Goal: Transaction & Acquisition: Book appointment/travel/reservation

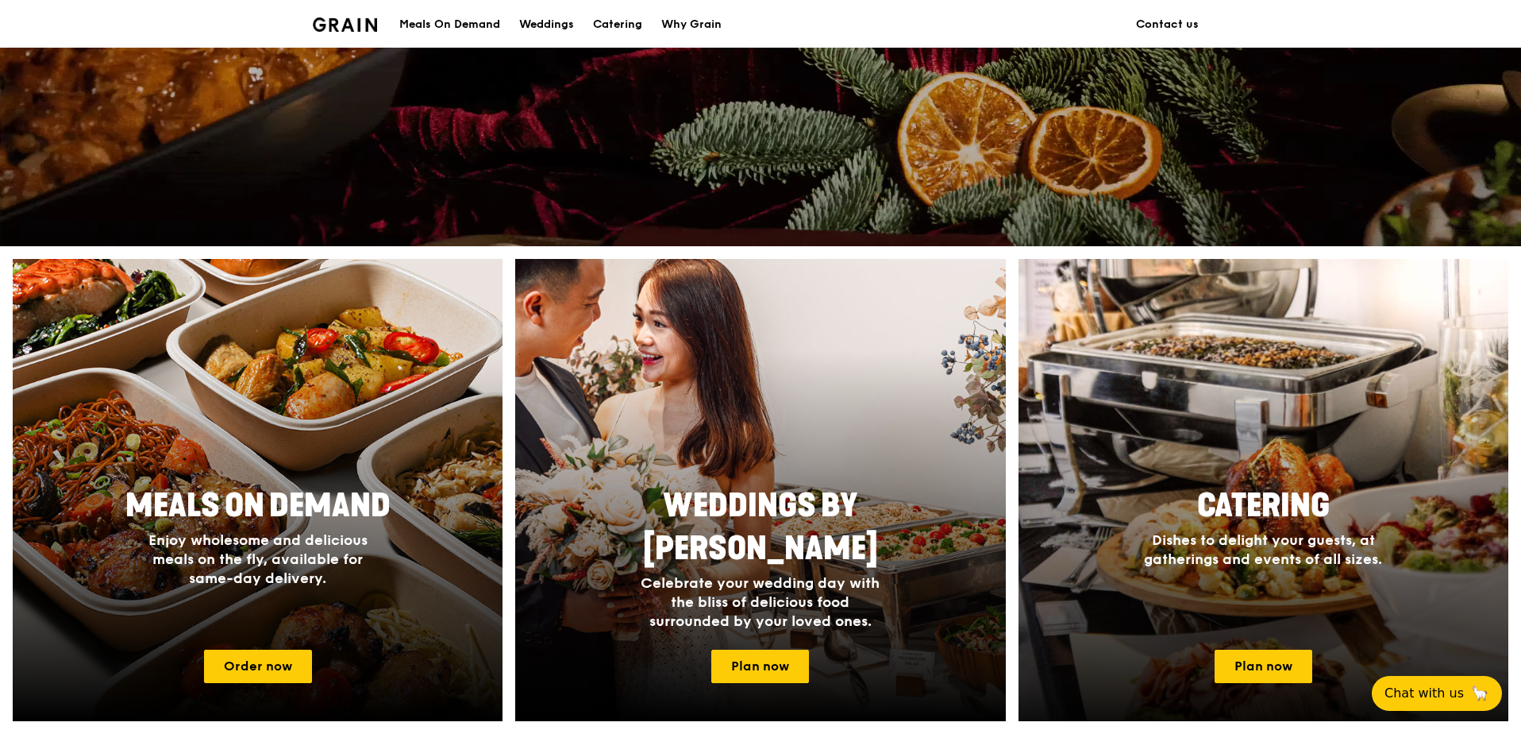
scroll to position [476, 0]
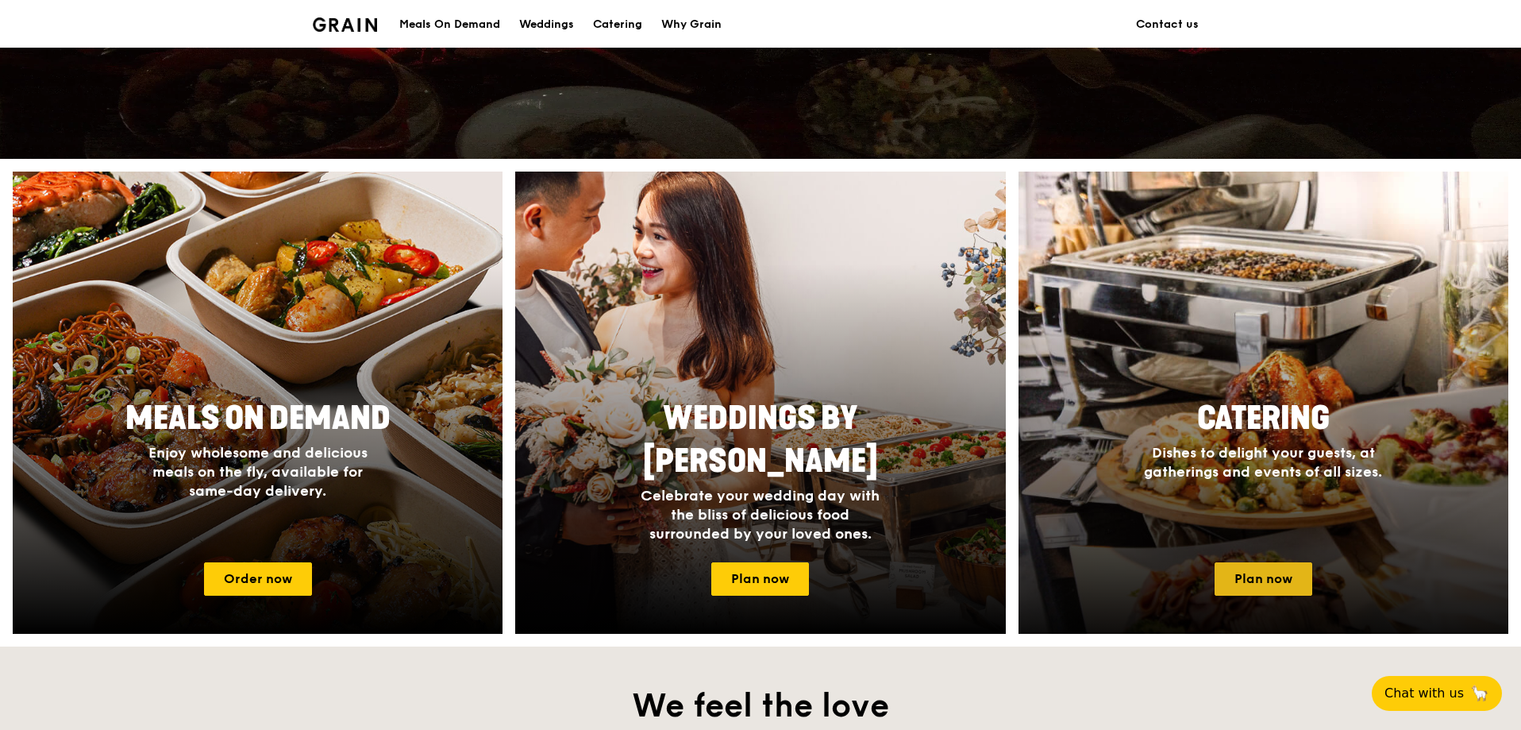
click at [1296, 572] on link "Plan now" at bounding box center [1264, 578] width 98 height 33
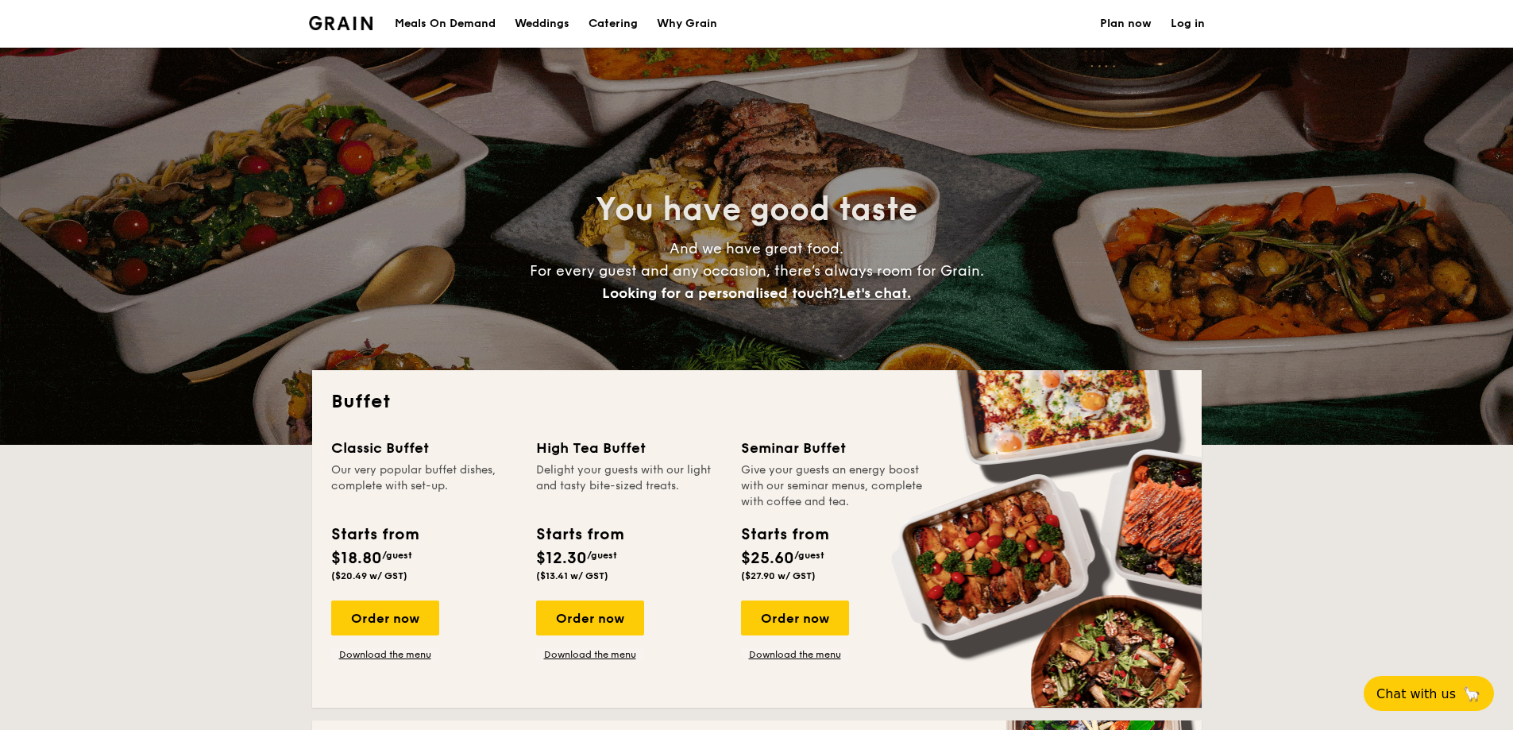
select select
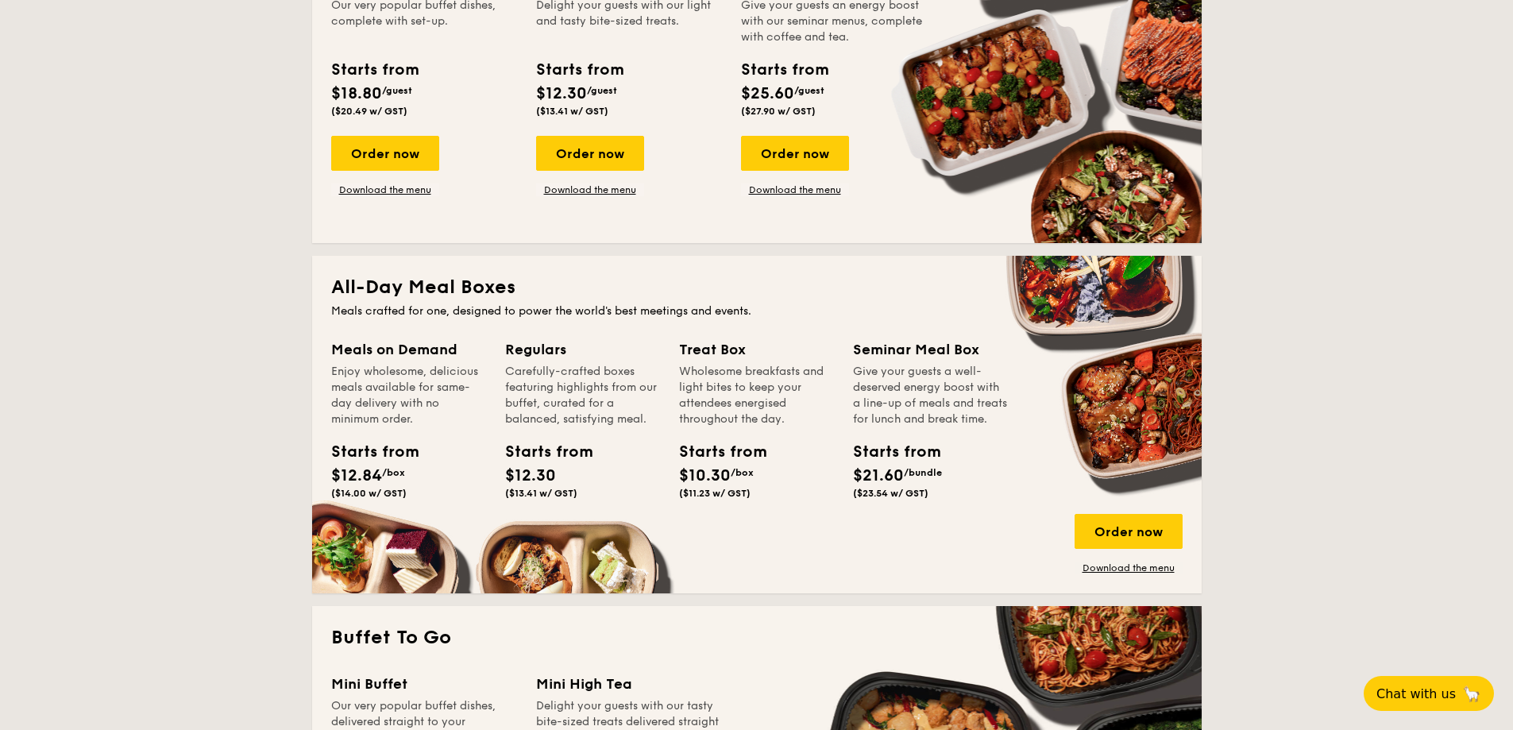
scroll to position [238, 0]
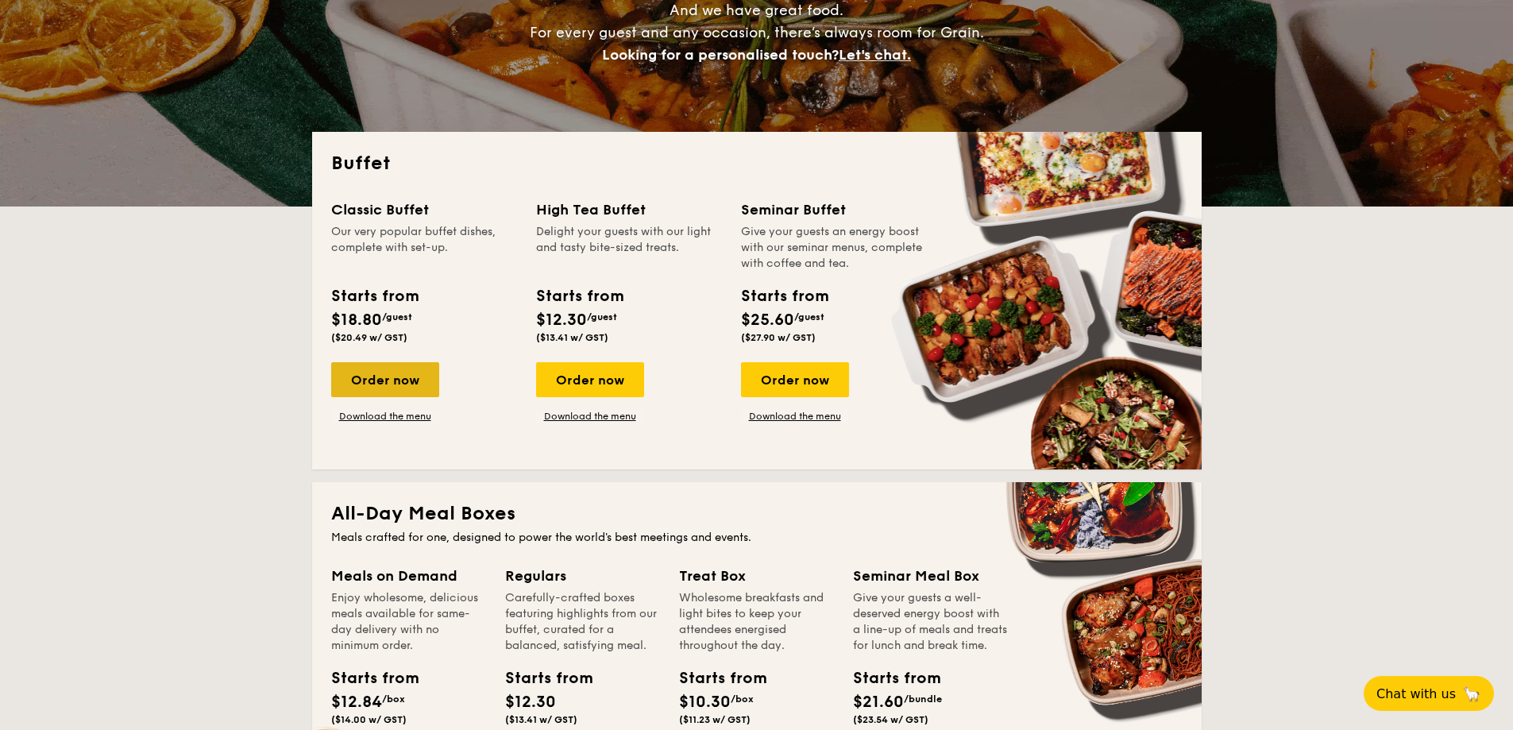
click at [414, 384] on div "Order now" at bounding box center [385, 379] width 108 height 35
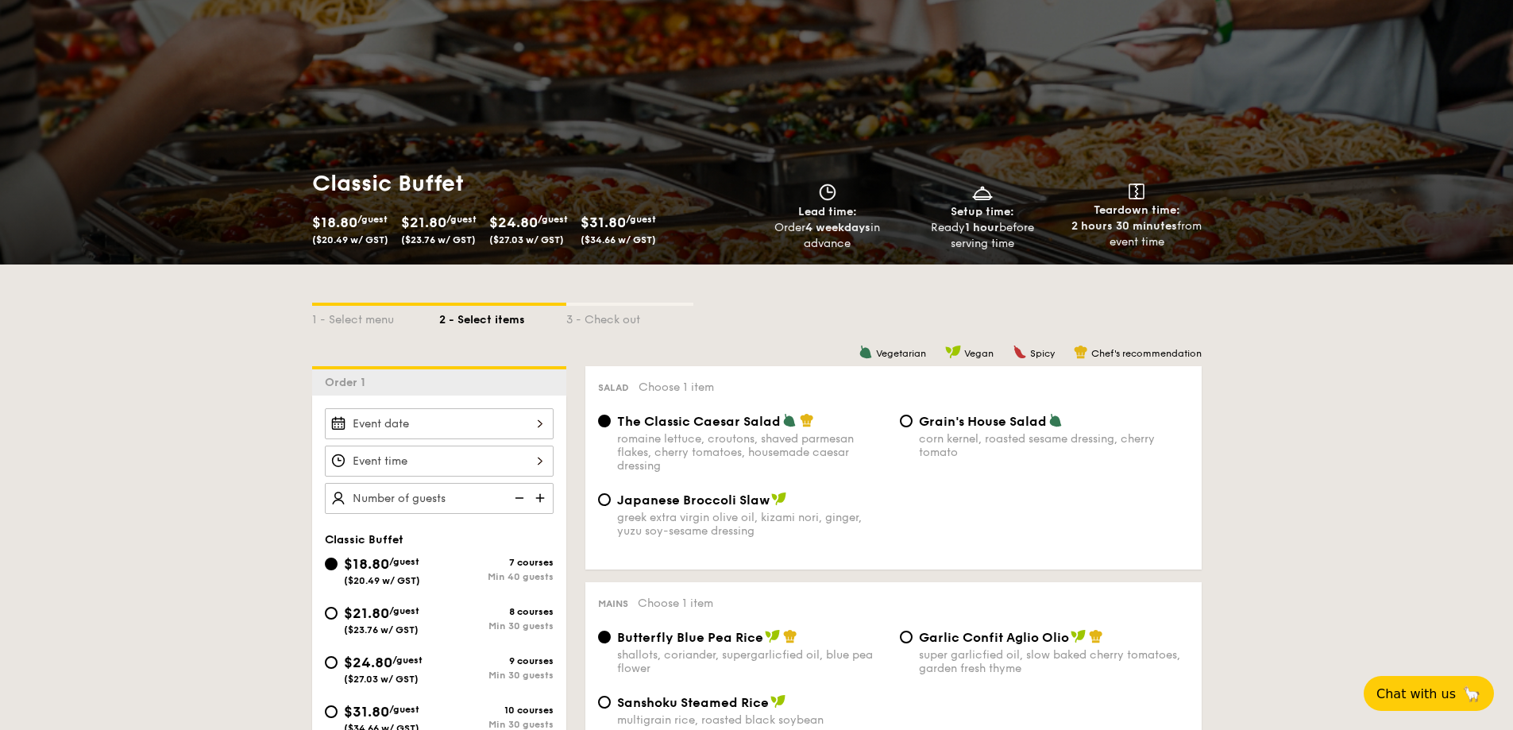
scroll to position [318, 0]
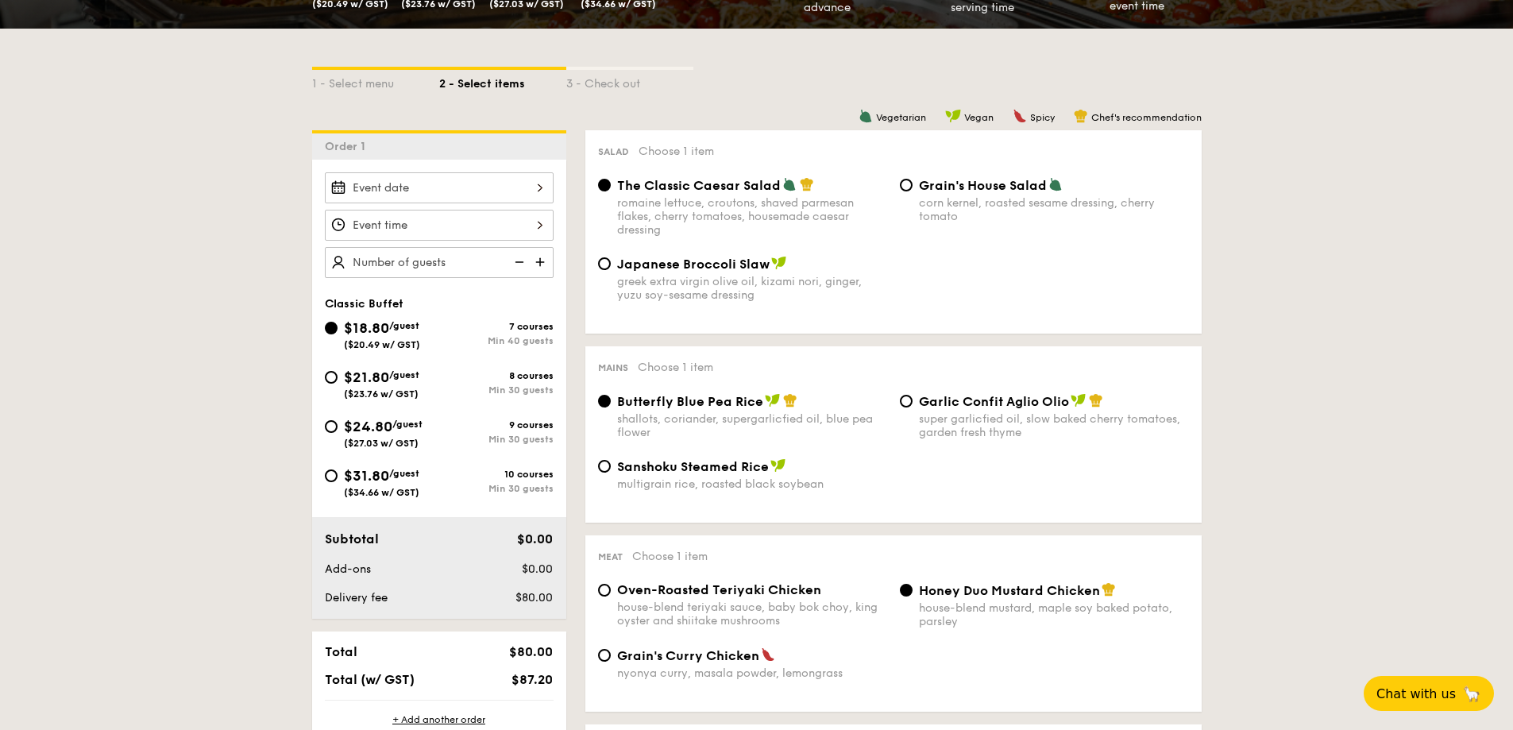
click at [386, 202] on div at bounding box center [439, 187] width 229 height 31
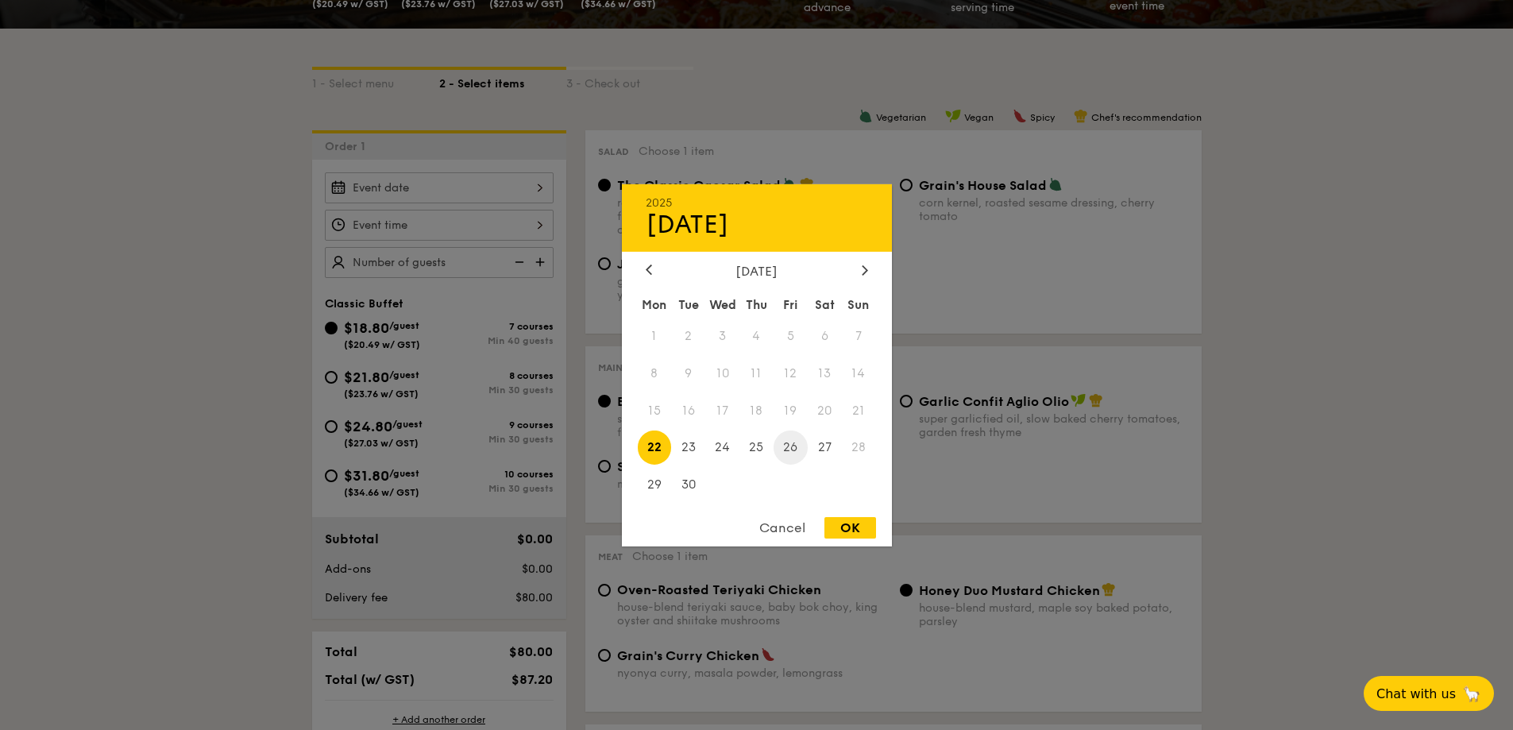
click at [789, 447] on span "26" at bounding box center [790, 447] width 34 height 34
click at [841, 531] on div "OK" at bounding box center [850, 527] width 52 height 21
type input "Sep 26, 2025"
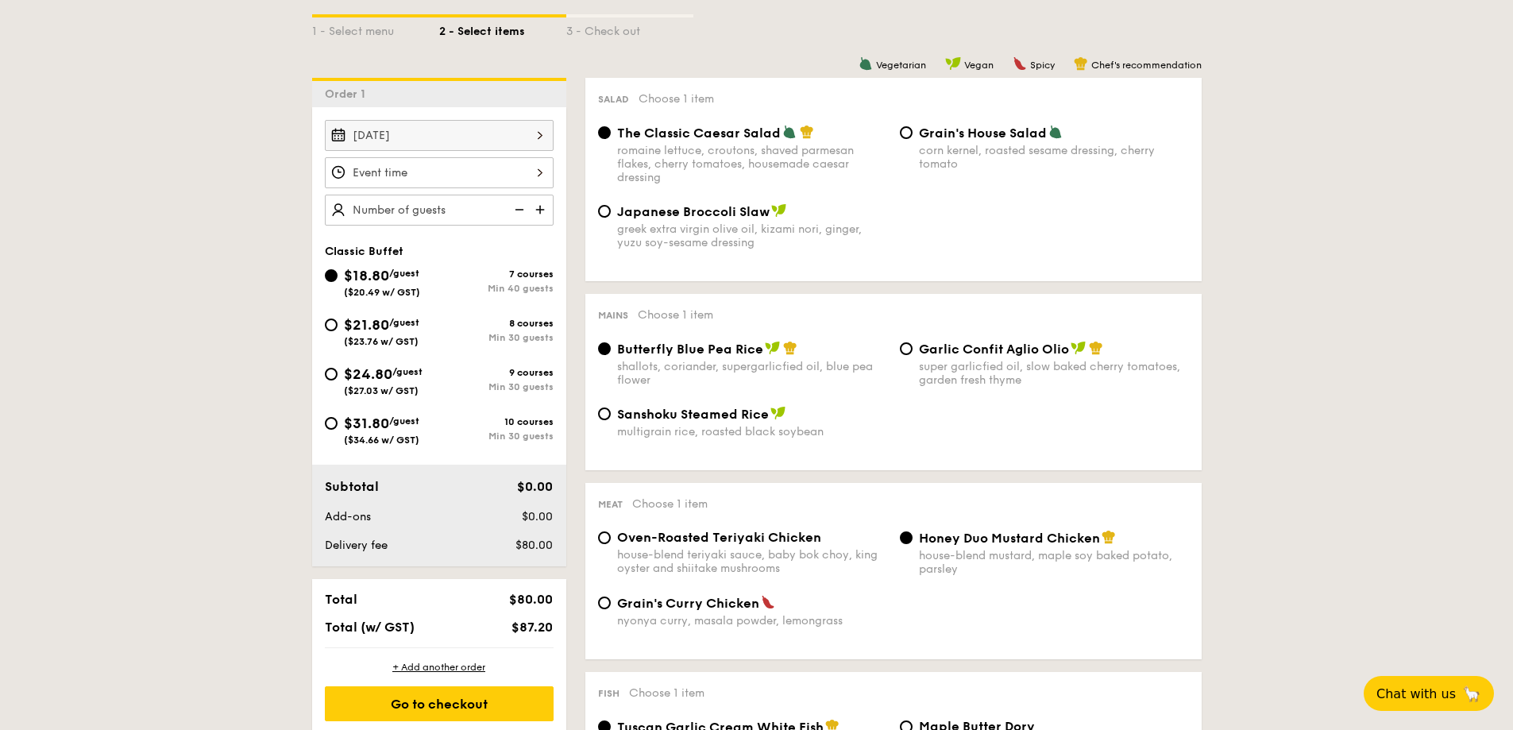
scroll to position [397, 0]
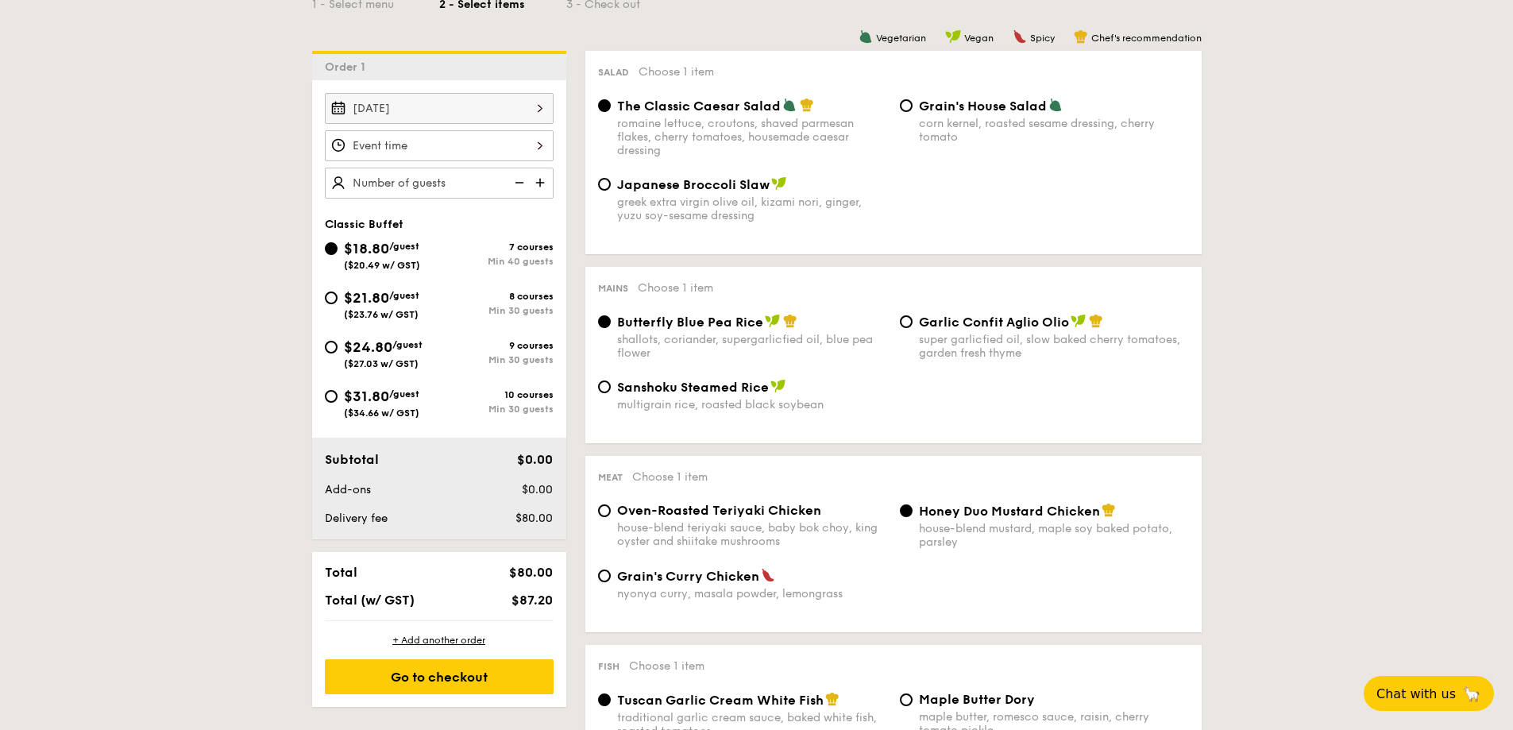
click at [926, 323] on span "Garlic Confit Aglio Olio" at bounding box center [994, 321] width 150 height 15
click at [912, 323] on input "Garlic Confit Aglio Olio super garlicfied oil, slow baked cherry tomatoes, gard…" at bounding box center [906, 321] width 13 height 13
radio input "true"
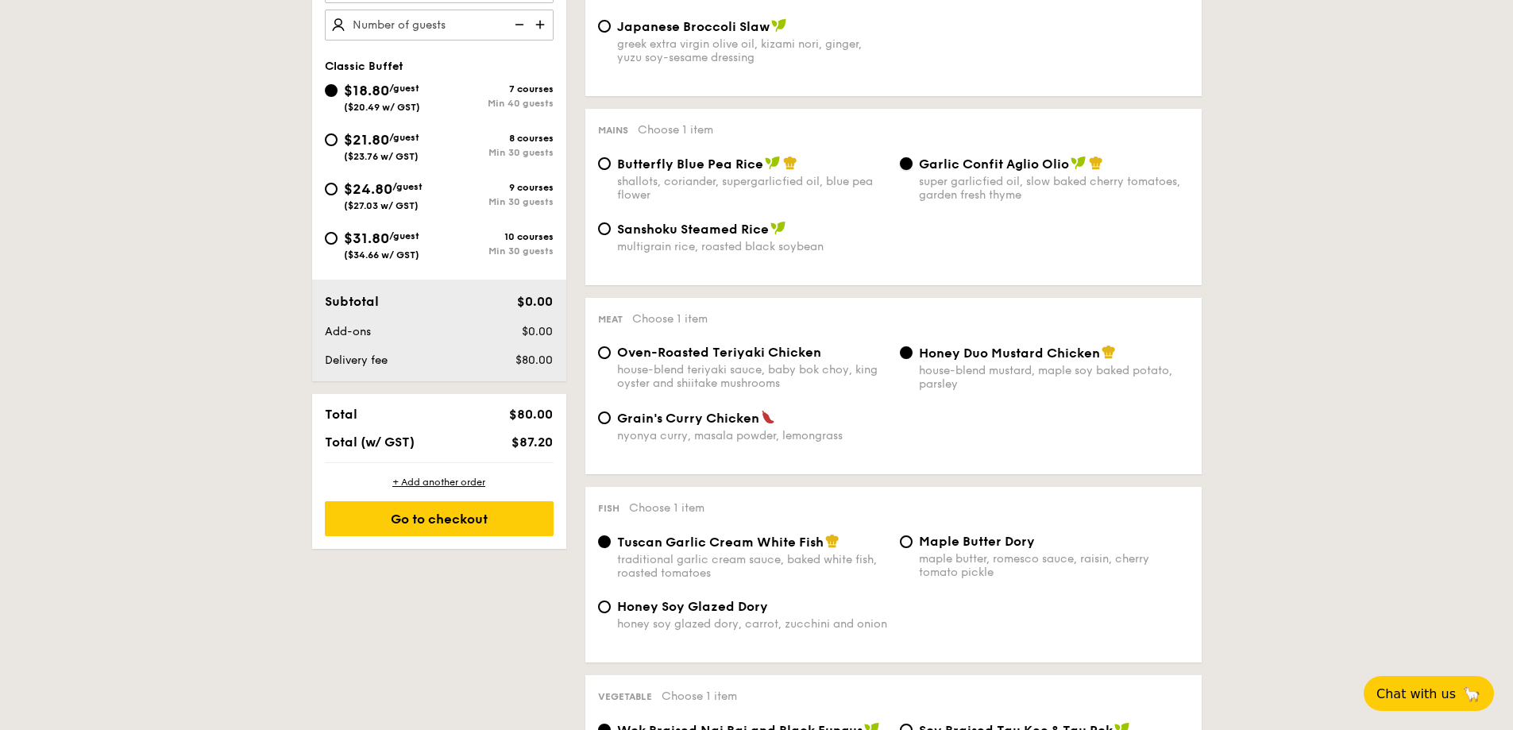
scroll to position [556, 0]
click at [602, 357] on input "Oven-Roasted Teriyaki Chicken house-blend teriyaki sauce, baby bok choy, king o…" at bounding box center [604, 351] width 13 height 13
radio input "true"
click at [614, 425] on div "Grain's Curry Chicken nyonya curry, masala powder, lemongrass" at bounding box center [743, 425] width 302 height 33
click at [615, 415] on div "Grain's Curry Chicken nyonya curry, masala powder, lemongrass" at bounding box center [743, 425] width 302 height 33
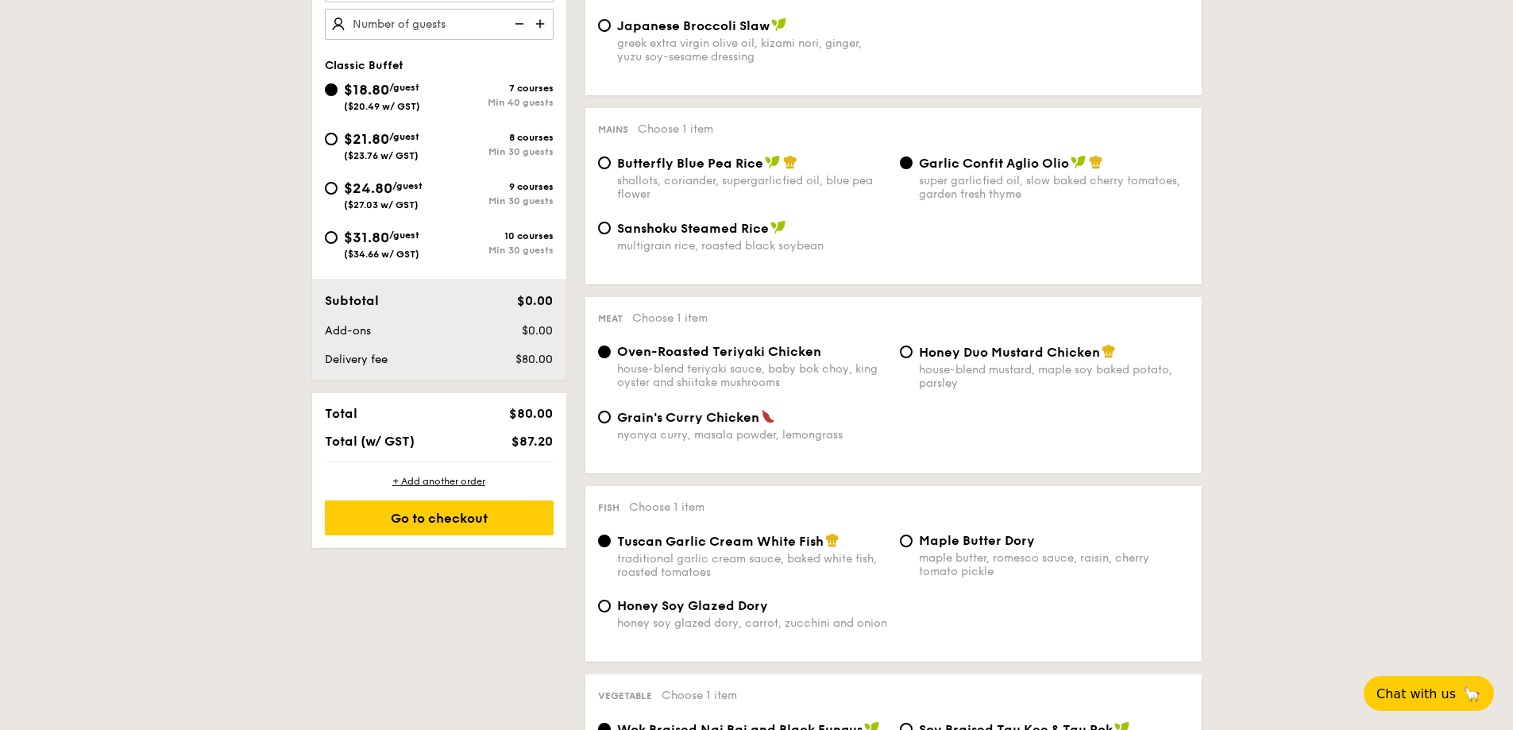
click at [942, 353] on span "Honey Duo Mustard Chicken" at bounding box center [1009, 352] width 181 height 15
click at [912, 353] on input "Honey Duo Mustard Chicken house-blend mustard, maple soy baked potato, parsley" at bounding box center [906, 351] width 13 height 13
radio input "true"
click at [649, 348] on span "Oven-Roasted Teriyaki Chicken" at bounding box center [719, 351] width 204 height 15
click at [611, 348] on input "Oven-Roasted Teriyaki Chicken house-blend teriyaki sauce, baby bok choy, king o…" at bounding box center [604, 351] width 13 height 13
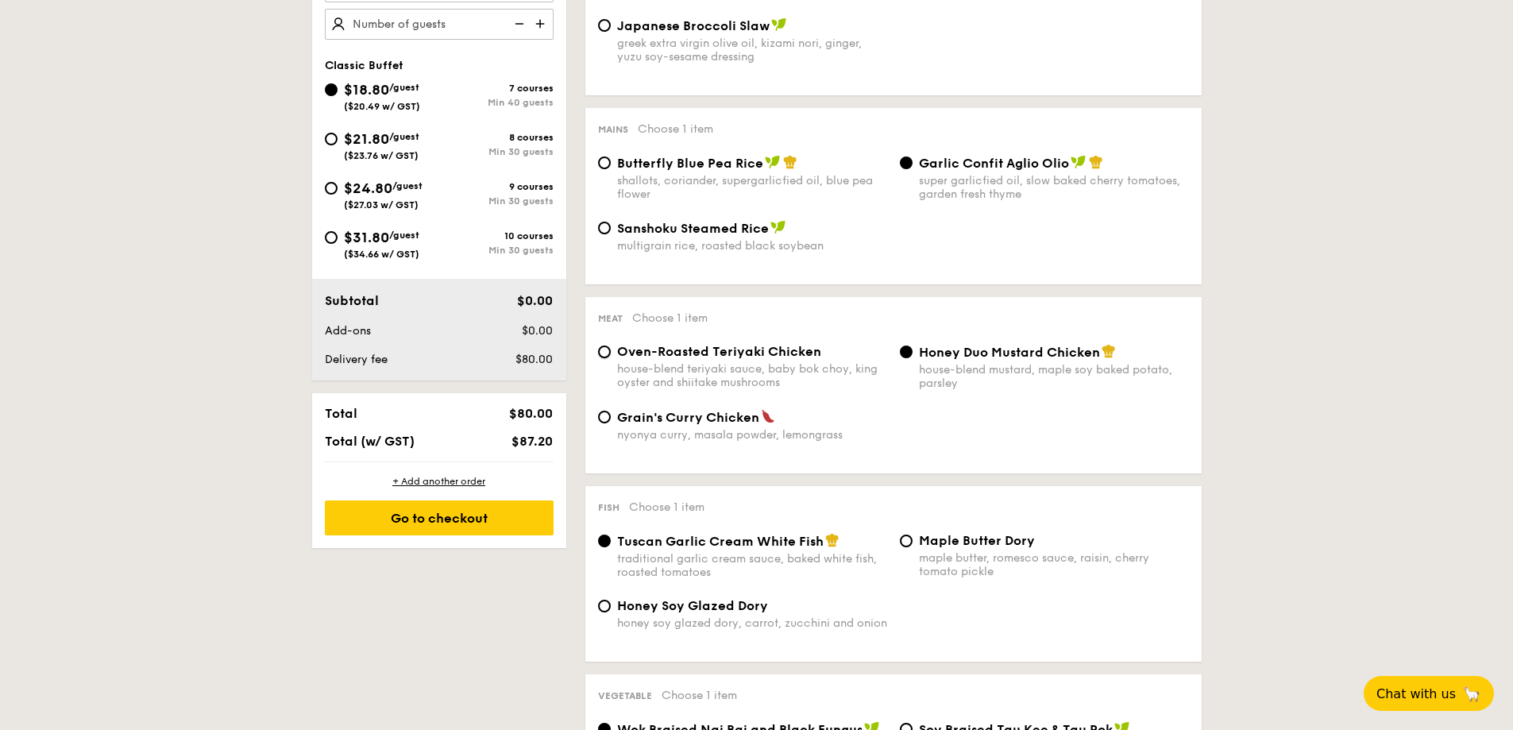
radio input "true"
click at [1055, 355] on span "Honey Duo Mustard Chicken" at bounding box center [1009, 352] width 181 height 15
click at [912, 355] on input "Honey Duo Mustard Chicken house-blend mustard, maple soy baked potato, parsley" at bounding box center [906, 351] width 13 height 13
radio input "true"
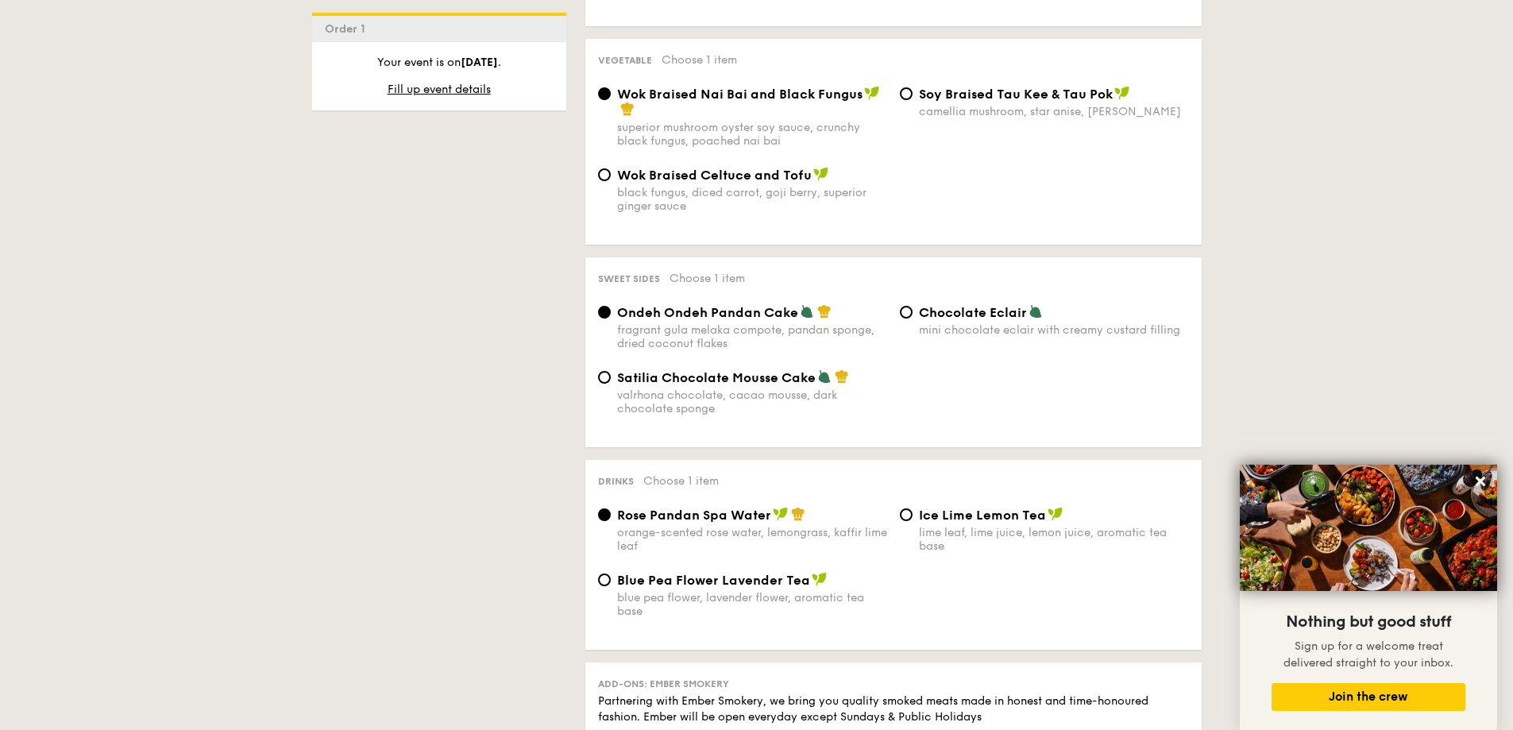
scroll to position [1270, 0]
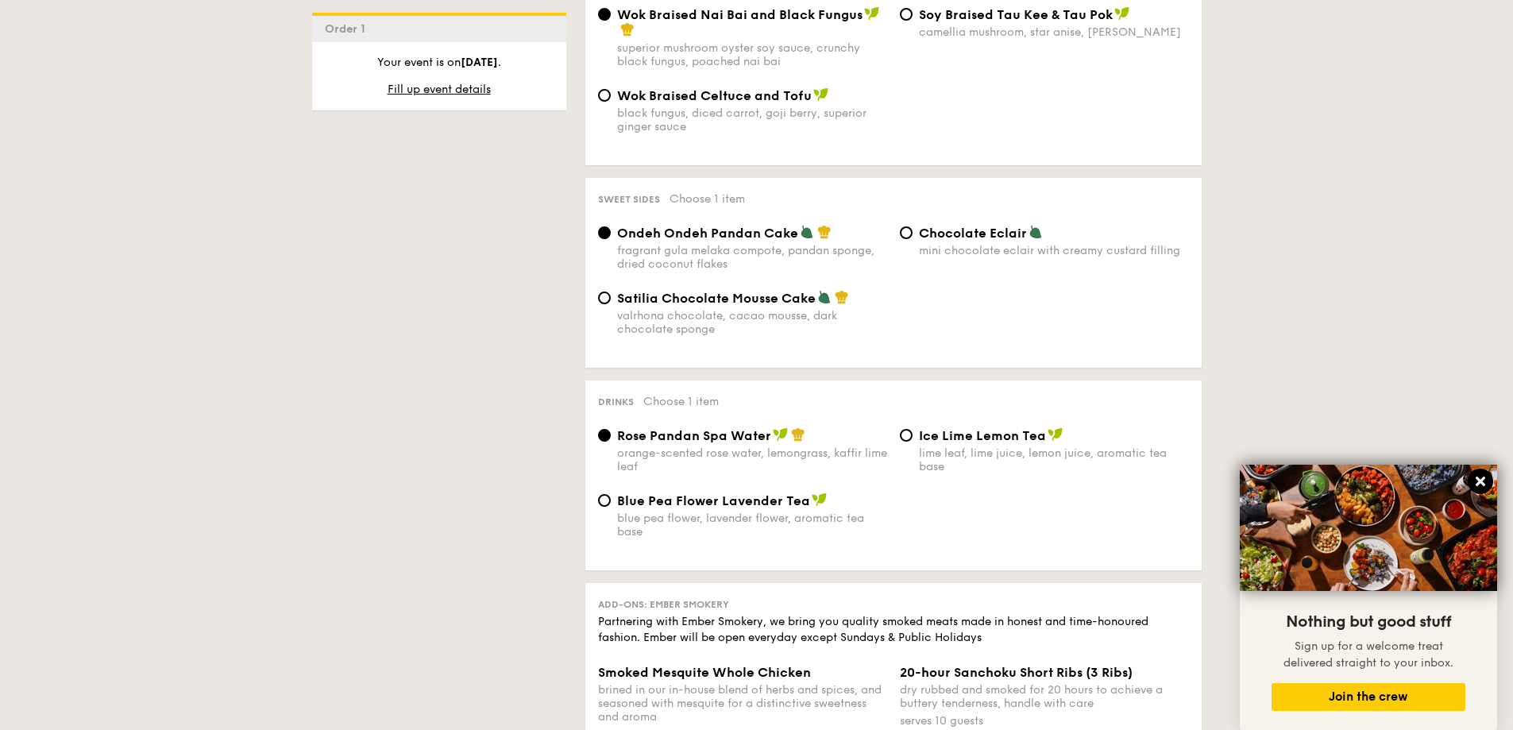
click at [1487, 480] on button at bounding box center [1479, 480] width 25 height 25
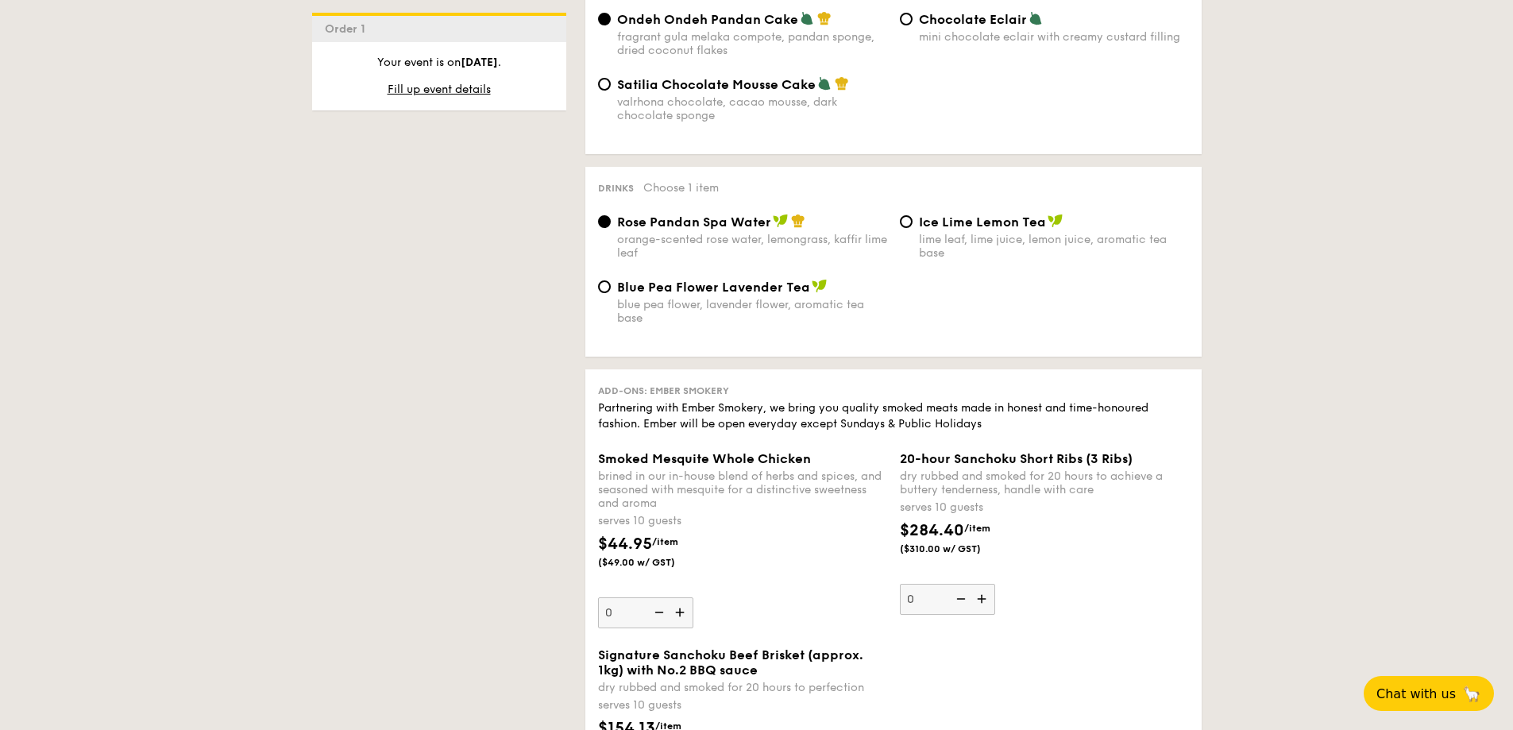
scroll to position [1509, 0]
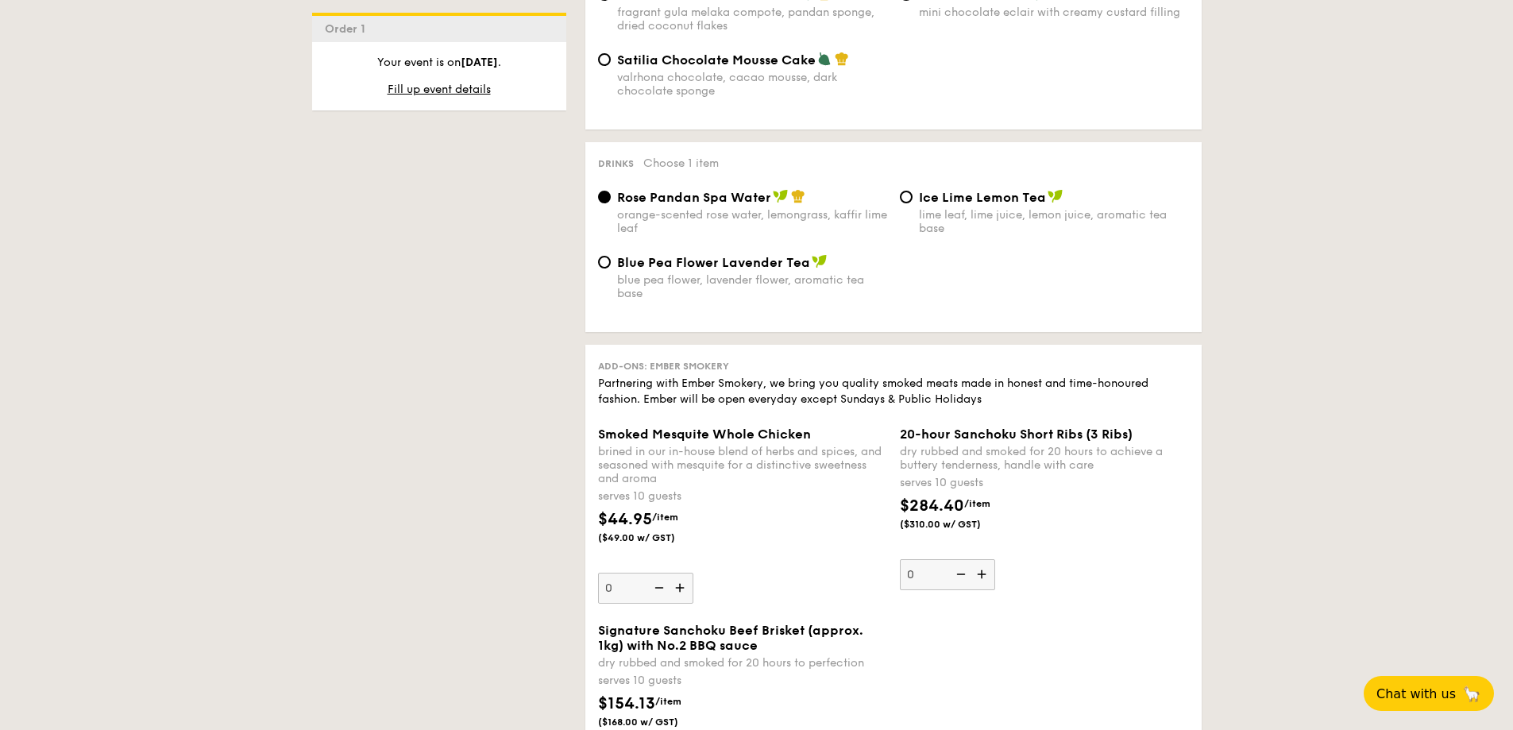
click at [937, 205] on div "Ice Lime Lemon Tea lime leaf, lime juice, lemon juice, aromatic tea base" at bounding box center [1054, 212] width 270 height 46
click at [912, 203] on input "Ice Lime Lemon Tea lime leaf, lime juice, lemon juice, aromatic tea base" at bounding box center [906, 197] width 13 height 13
radio input "true"
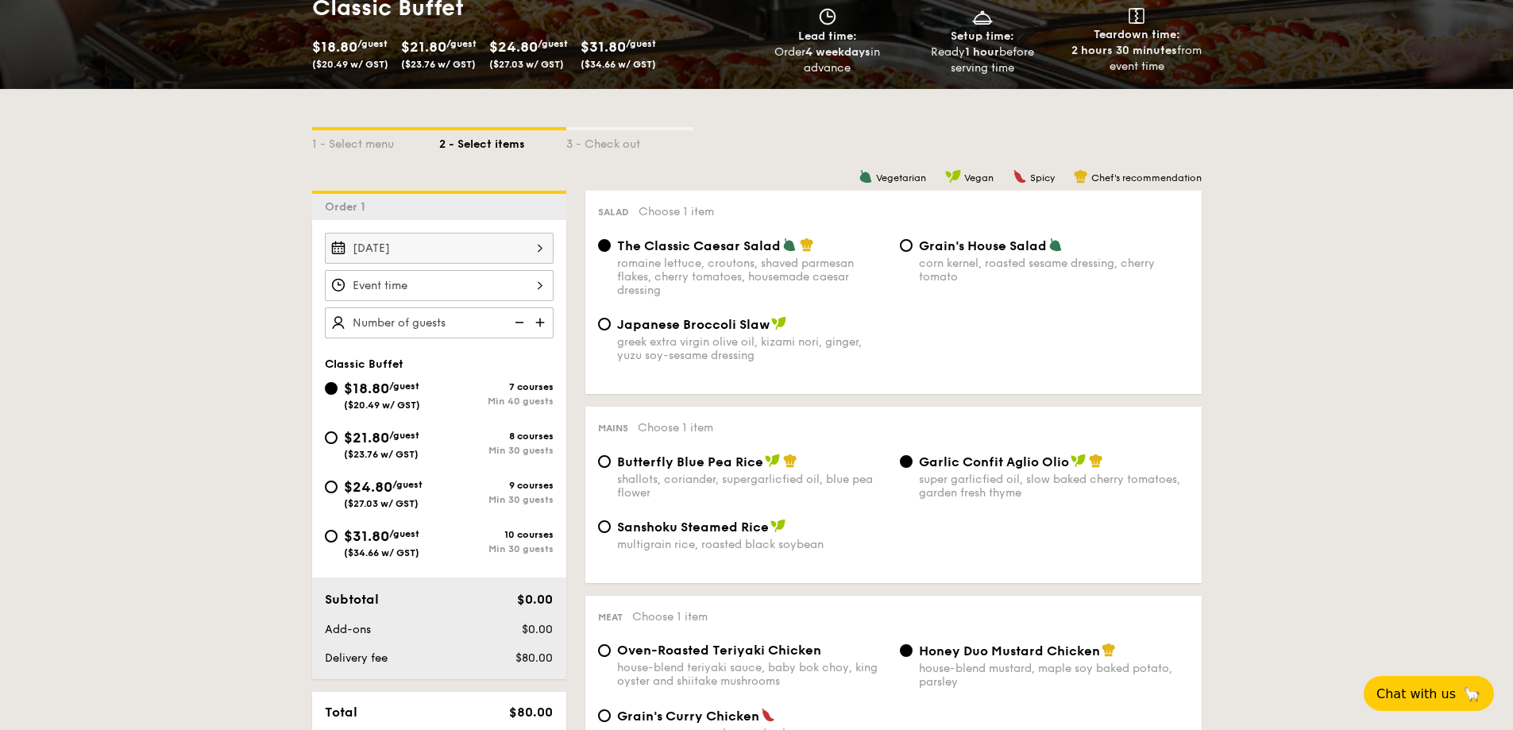
scroll to position [159, 0]
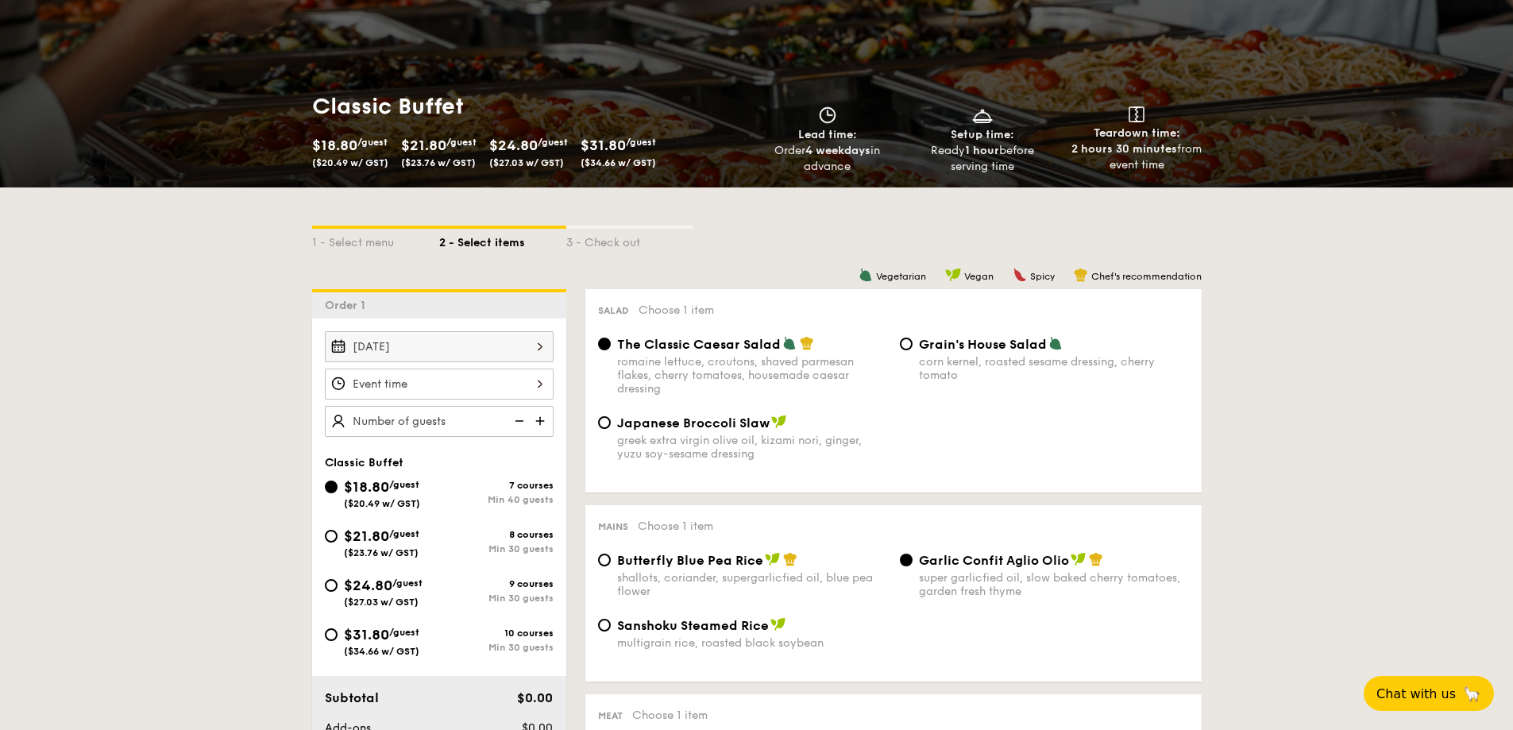
click at [385, 384] on div at bounding box center [439, 383] width 229 height 31
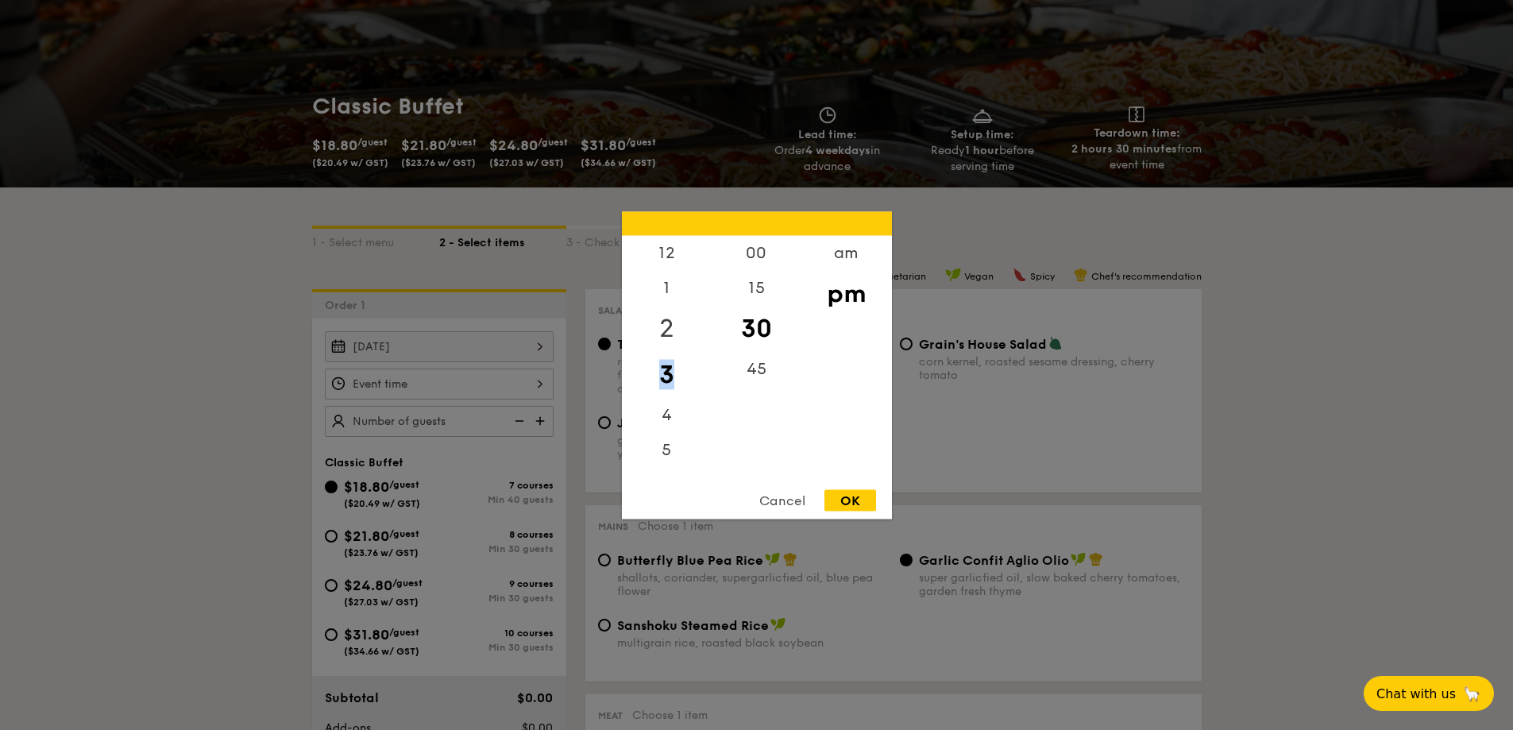
drag, startPoint x: 686, startPoint y: 368, endPoint x: 696, endPoint y: 349, distance: 21.7
click at [696, 349] on div "12 1 2 3 4 5 6 7 8 9 10 11" at bounding box center [667, 356] width 90 height 242
click at [1096, 430] on div at bounding box center [756, 365] width 1513 height 730
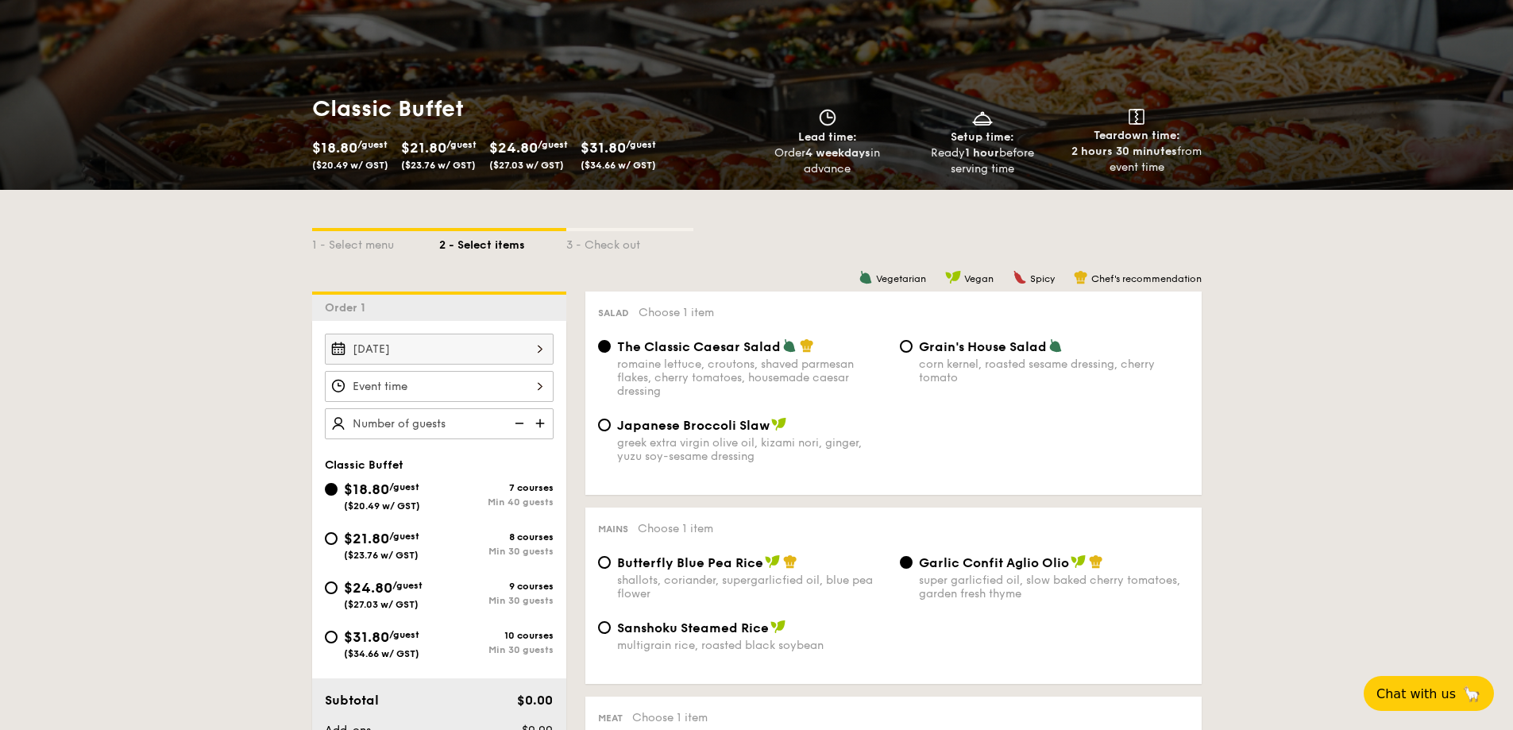
scroll to position [238, 0]
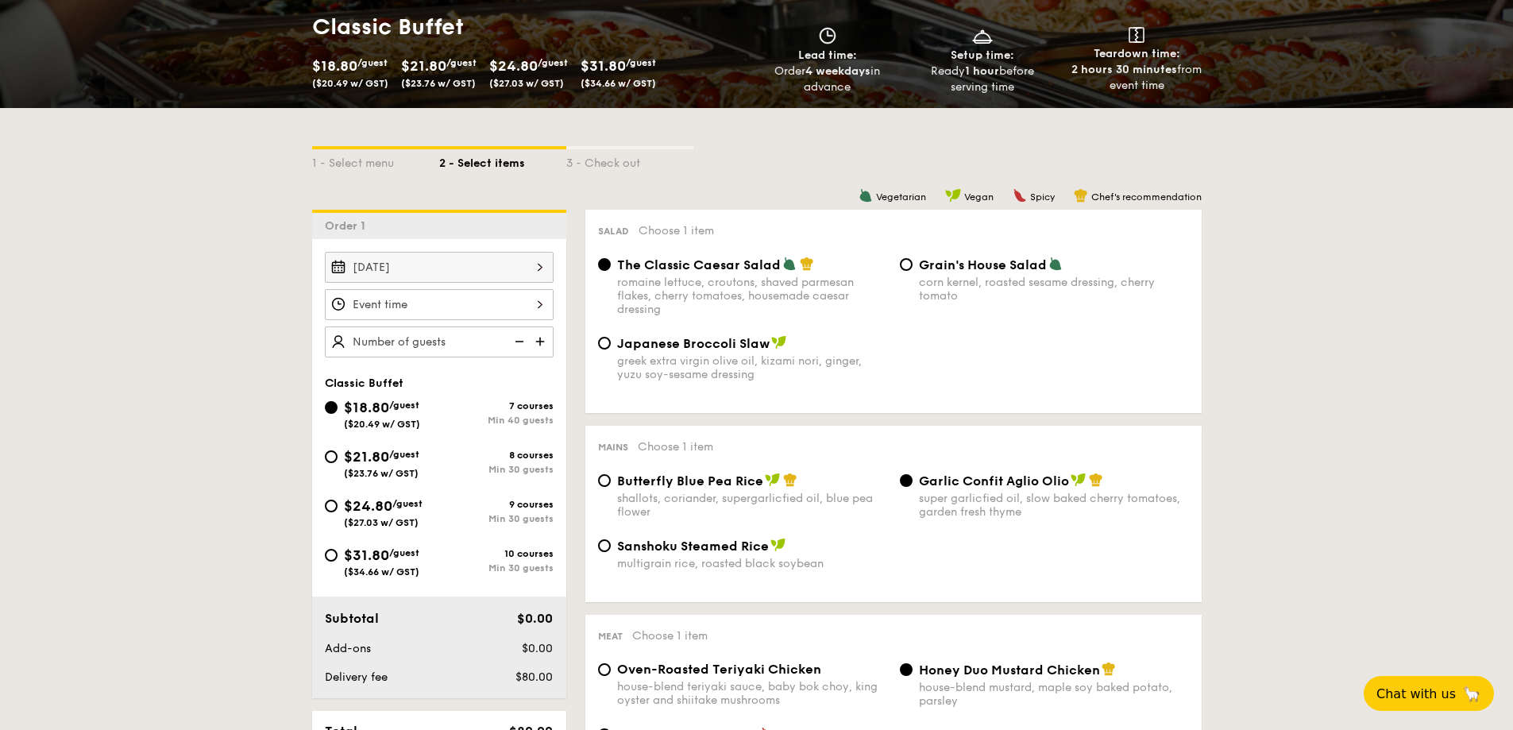
click at [337, 460] on div "$21.80 /guest ($23.76 w/ GST)" at bounding box center [382, 461] width 114 height 33
click at [337, 460] on input "$21.80 /guest ($23.76 w/ GST) 8 courses Min 30 guests" at bounding box center [331, 456] width 13 height 13
radio input "true"
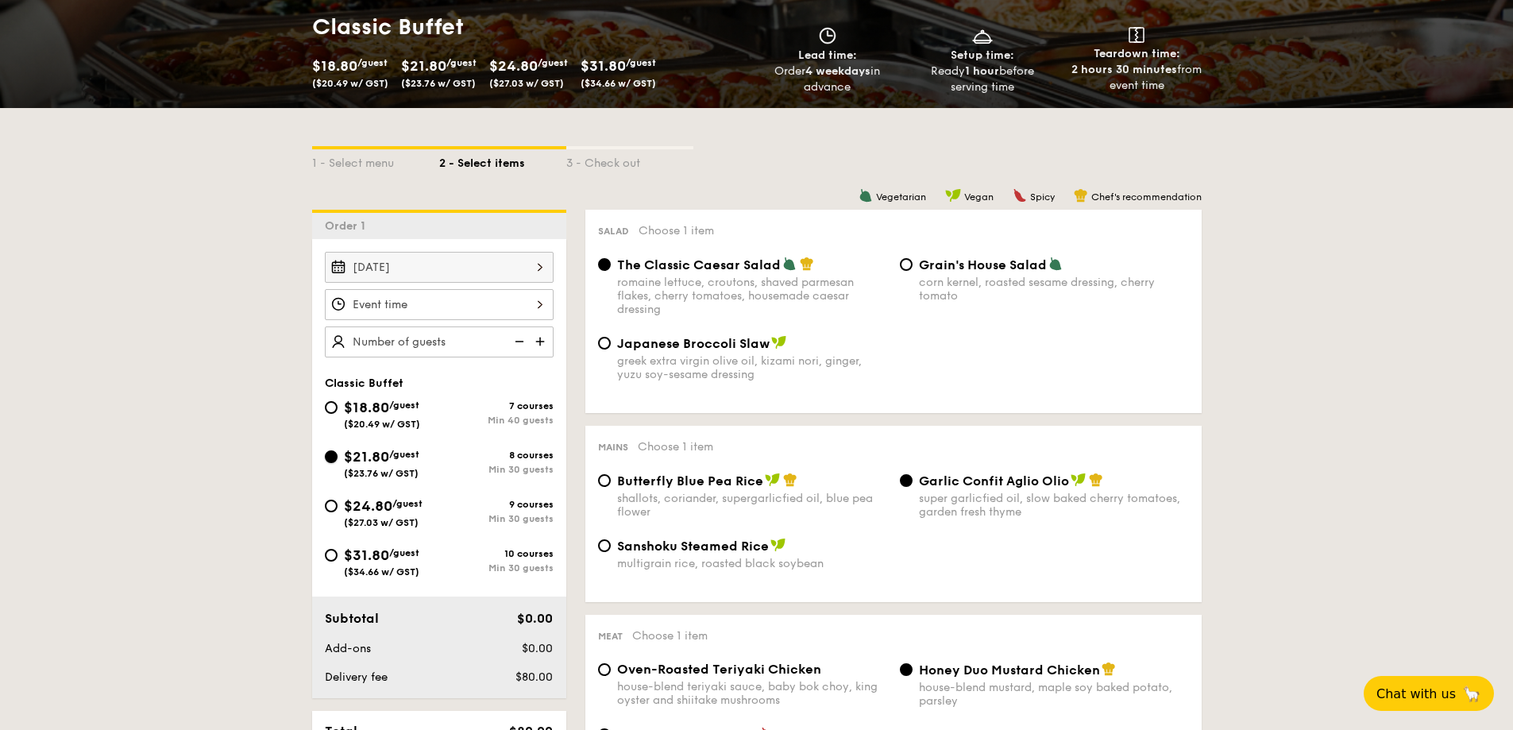
radio input "true"
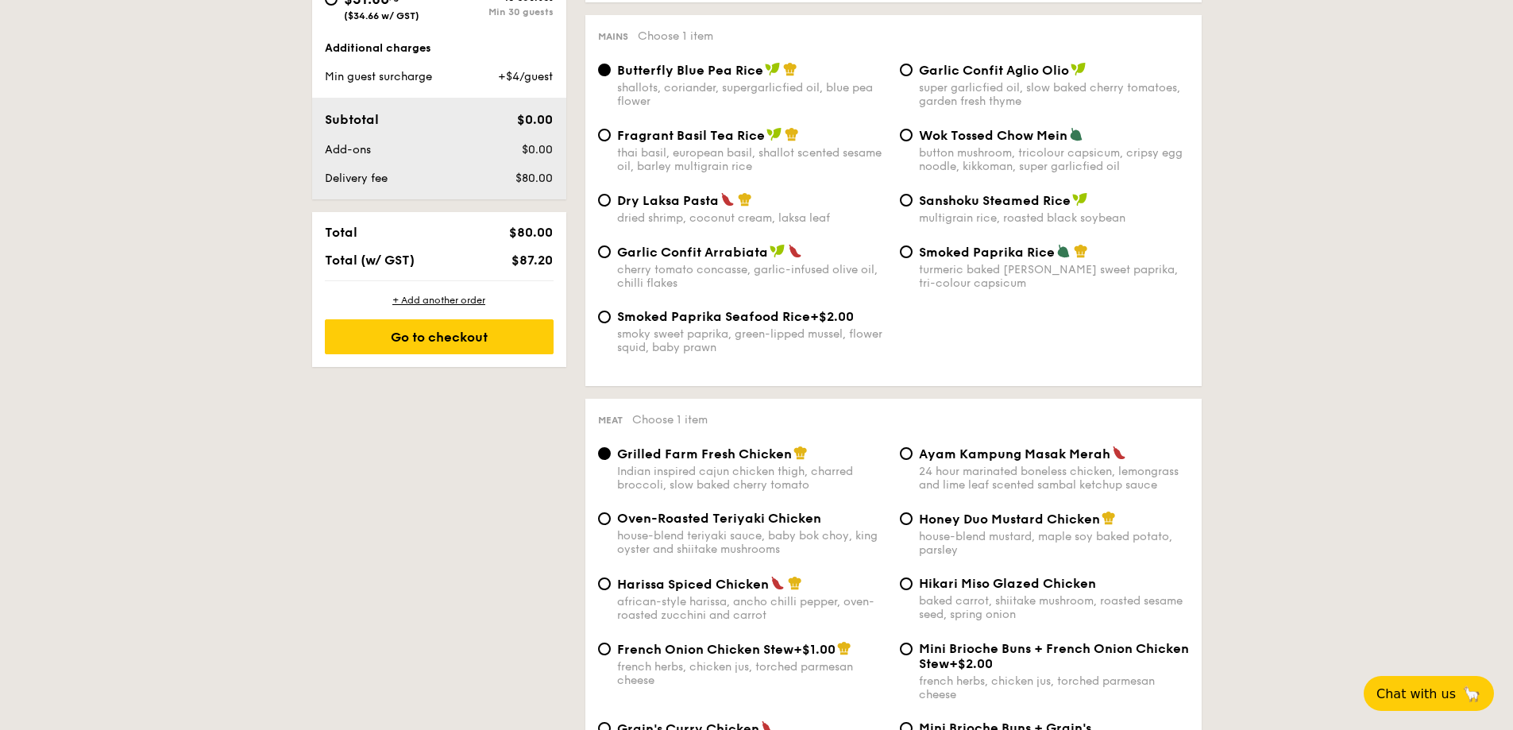
scroll to position [715, 0]
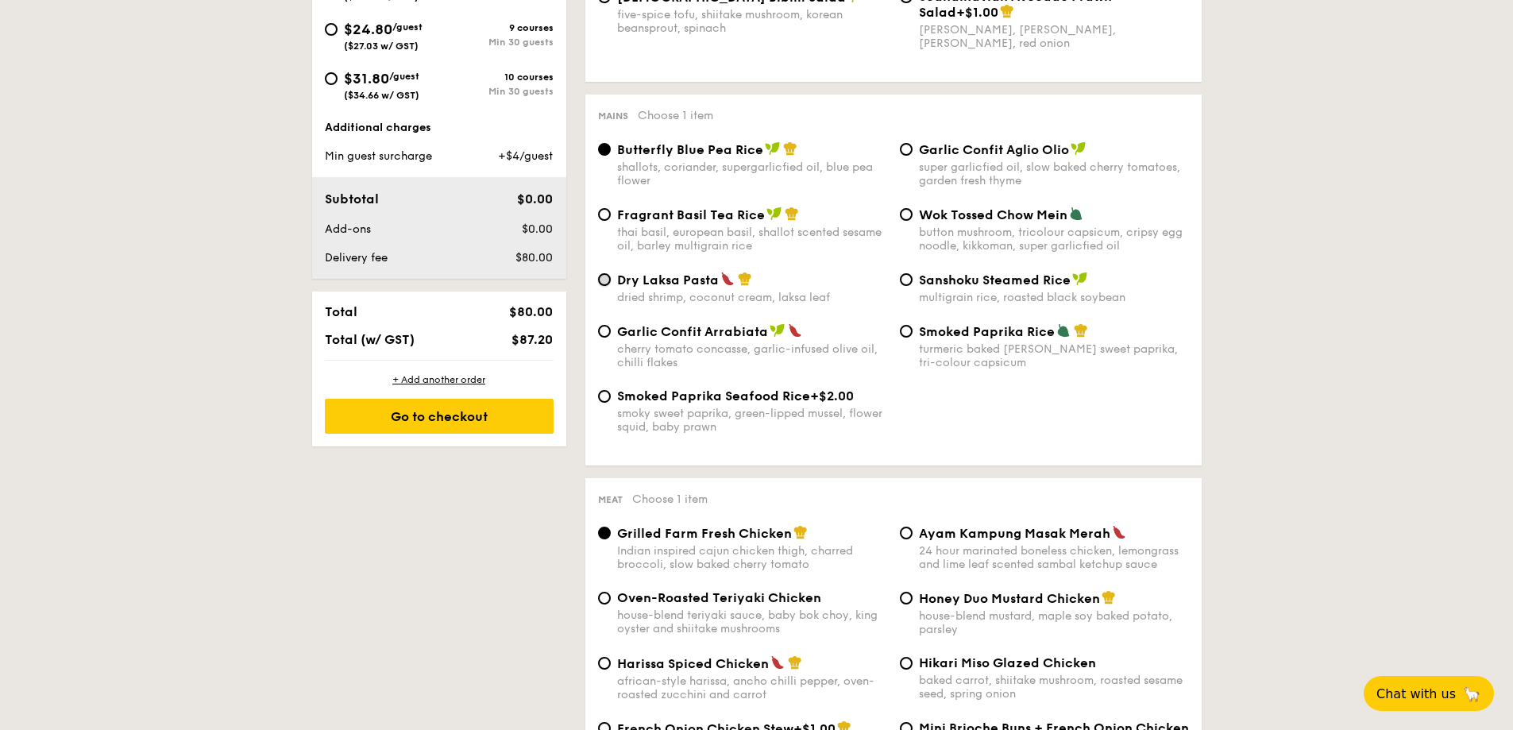
click at [608, 279] on input "Dry Laksa Pasta dried shrimp, coconut cream, laksa leaf" at bounding box center [604, 279] width 13 height 13
radio input "true"
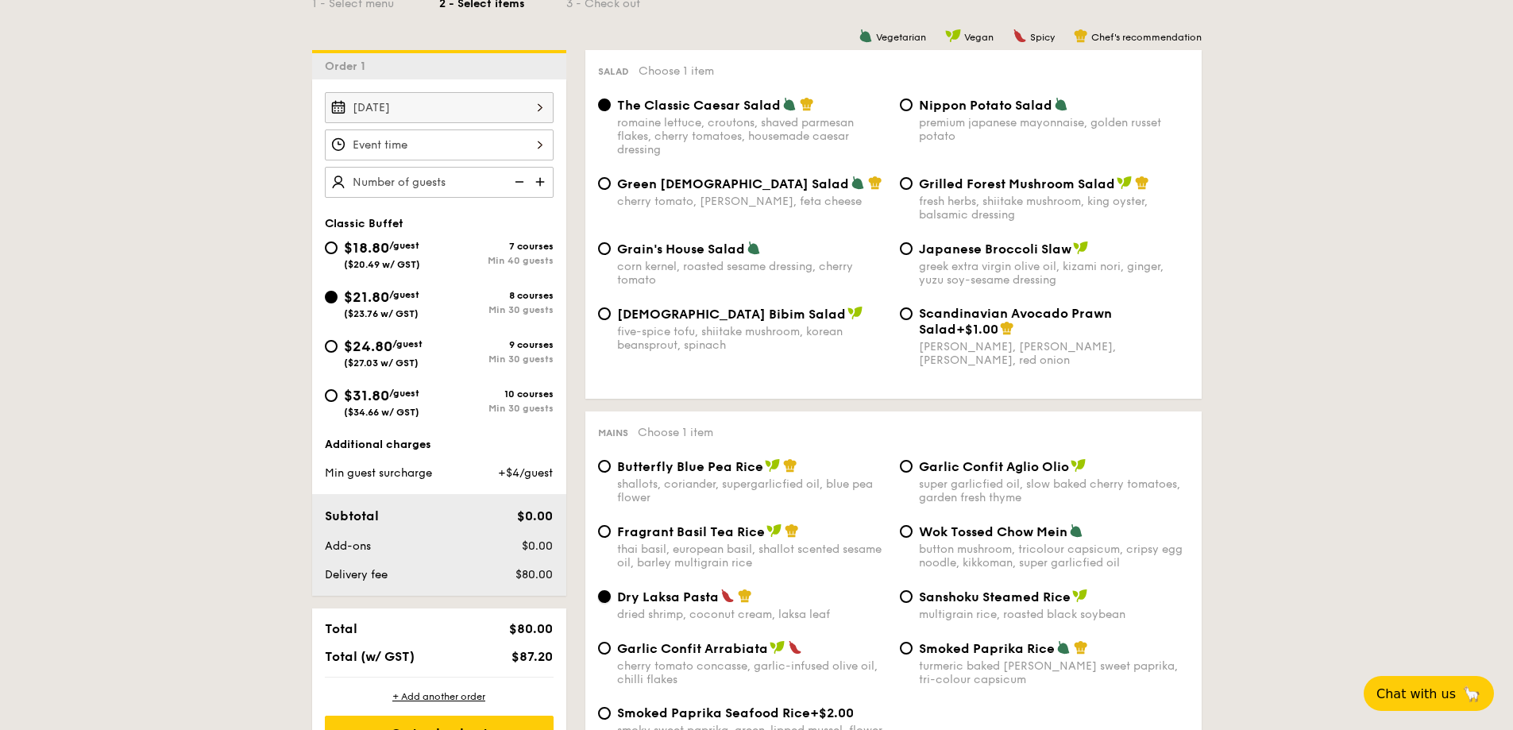
scroll to position [397, 0]
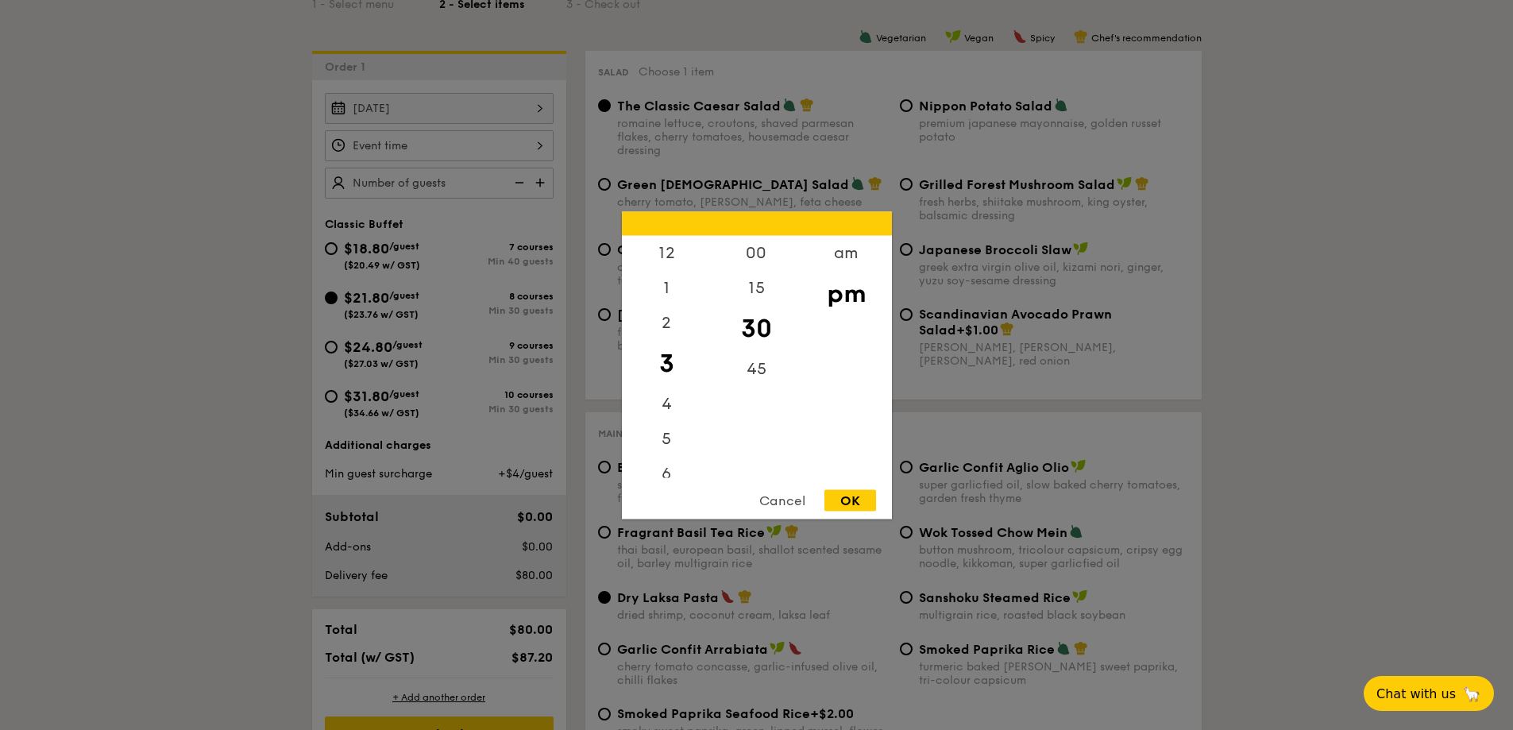
click at [431, 157] on div "12 1 2 3 4 5 6 7 8 9 10 11 00 15 30 45 am pm Cancel OK" at bounding box center [439, 145] width 229 height 31
click at [670, 322] on div "2" at bounding box center [667, 328] width 90 height 46
click at [666, 364] on div "3" at bounding box center [667, 374] width 90 height 46
drag, startPoint x: 761, startPoint y: 348, endPoint x: 754, endPoint y: 327, distance: 21.8
click at [754, 327] on div "30" at bounding box center [756, 328] width 90 height 46
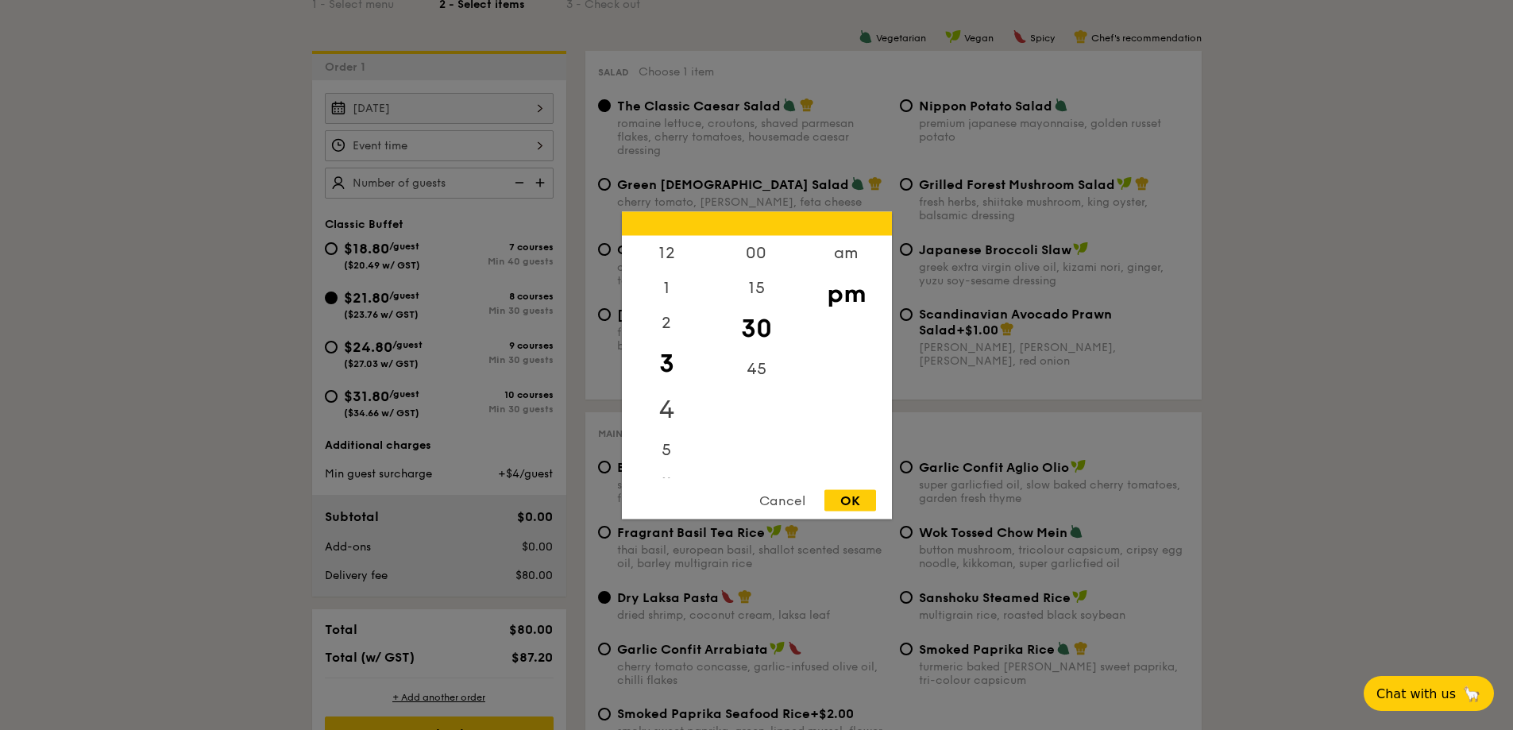
click at [684, 393] on div "4" at bounding box center [667, 409] width 90 height 46
drag, startPoint x: 747, startPoint y: 360, endPoint x: 753, endPoint y: 434, distance: 74.8
click at [753, 434] on div "00 15 30 45" at bounding box center [756, 356] width 90 height 242
click at [759, 254] on div "00" at bounding box center [756, 258] width 90 height 46
click at [836, 506] on div "OK" at bounding box center [850, 499] width 52 height 21
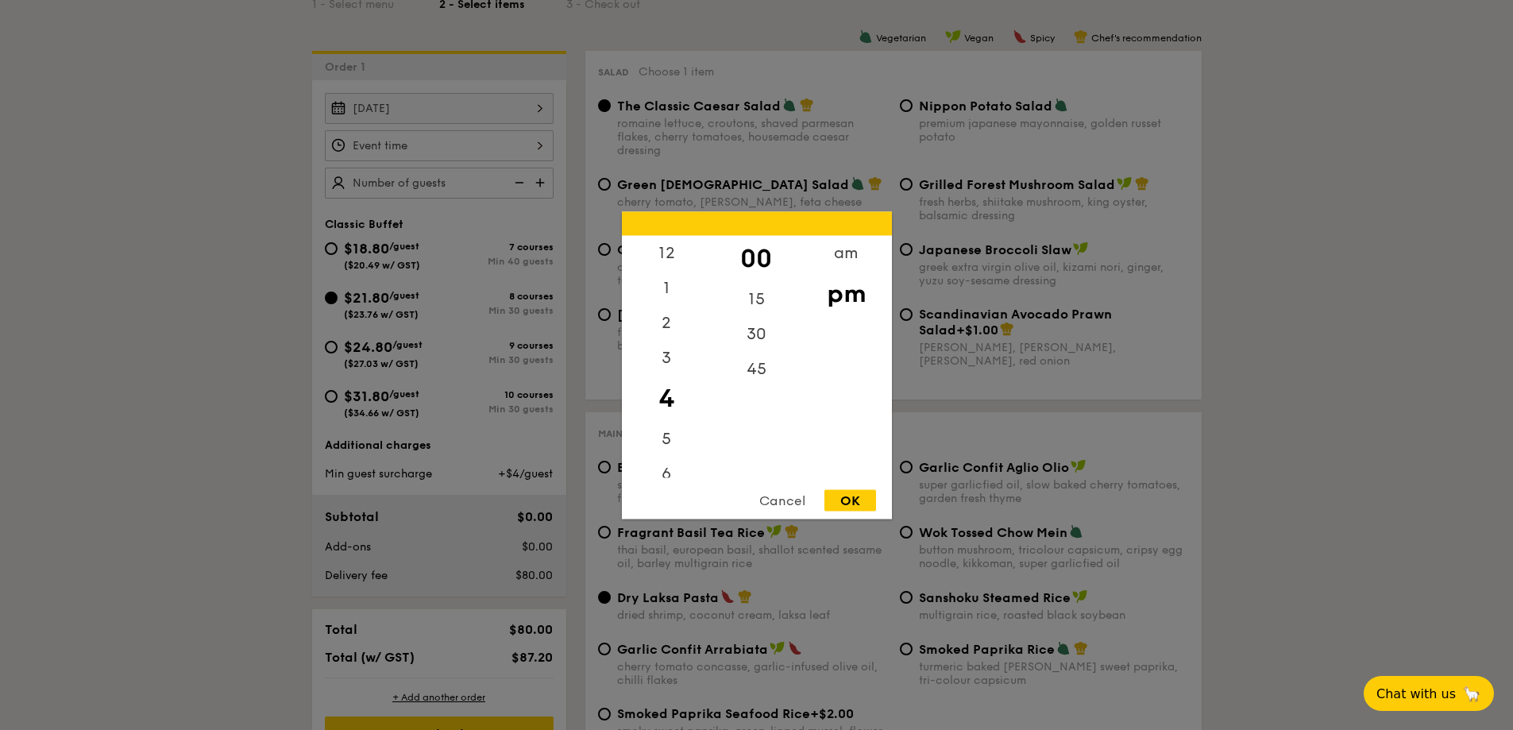
type input "4:00PM"
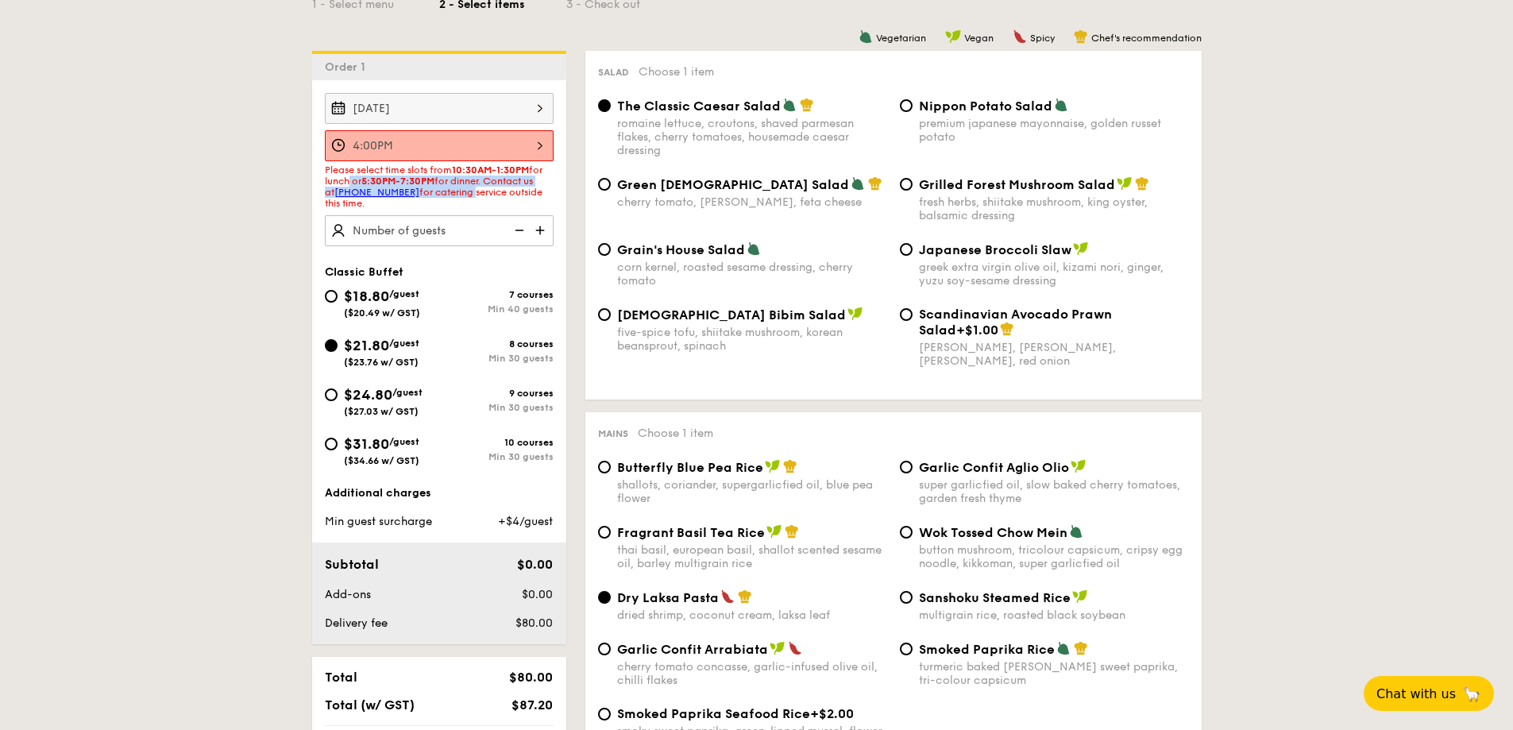
drag, startPoint x: 347, startPoint y: 176, endPoint x: 461, endPoint y: 187, distance: 114.0
click at [461, 187] on span "Please select time slots from 10:30AM-1:30PM for lunch or 5:30PM-7:30PM for din…" at bounding box center [434, 186] width 218 height 44
click at [472, 195] on span "Please select time slots from 10:30AM-1:30PM for lunch or 5:30PM-7:30PM for din…" at bounding box center [434, 186] width 218 height 44
click at [1418, 694] on span "Chat with us" at bounding box center [1415, 693] width 83 height 16
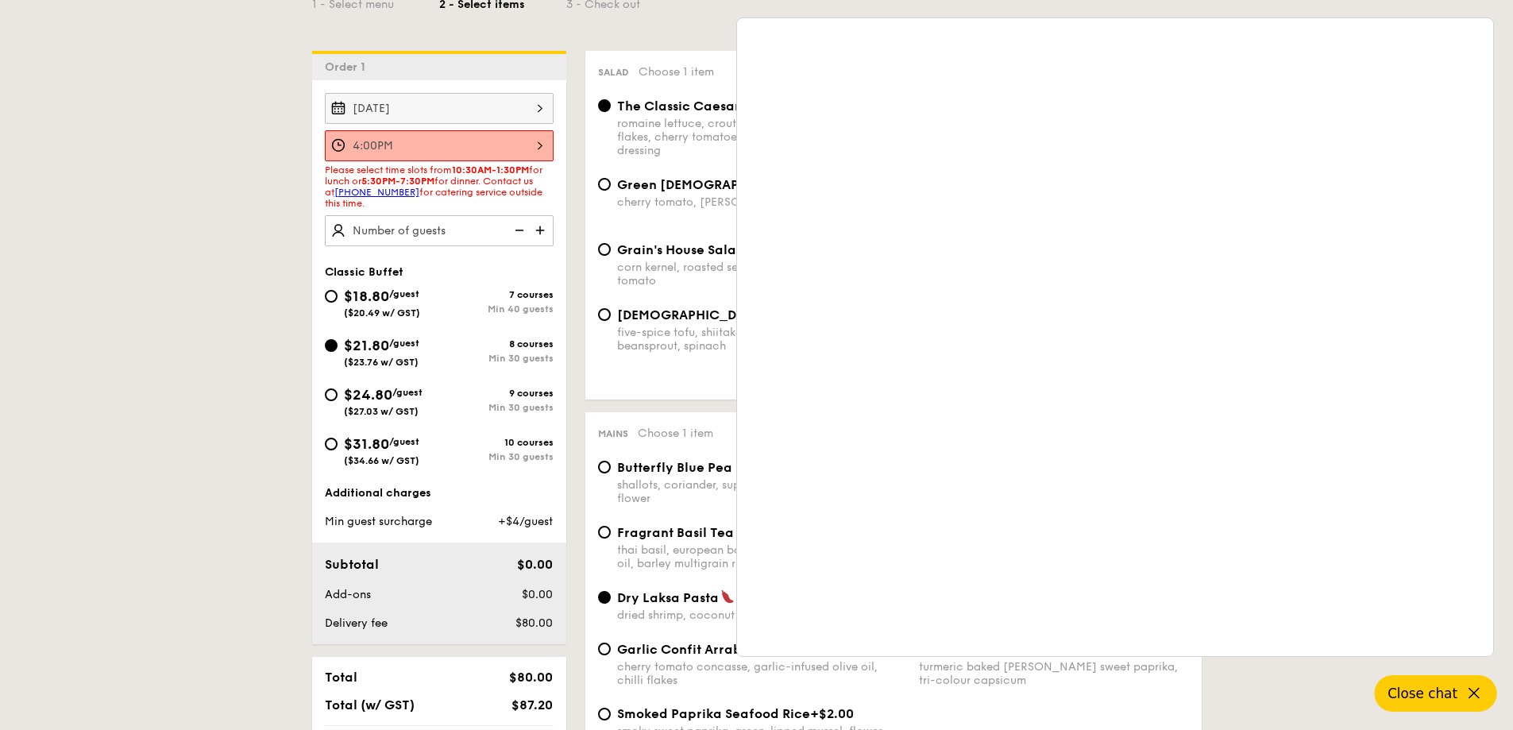
click at [642, 45] on div "1 - Select menu 2 - Select items 3 - Check out" at bounding box center [756, 0] width 889 height 102
click at [702, 31] on div "Vegetarian Vegan Spicy Chef's recommendation" at bounding box center [893, 36] width 616 height 15
click at [1476, 700] on icon at bounding box center [1473, 693] width 19 height 19
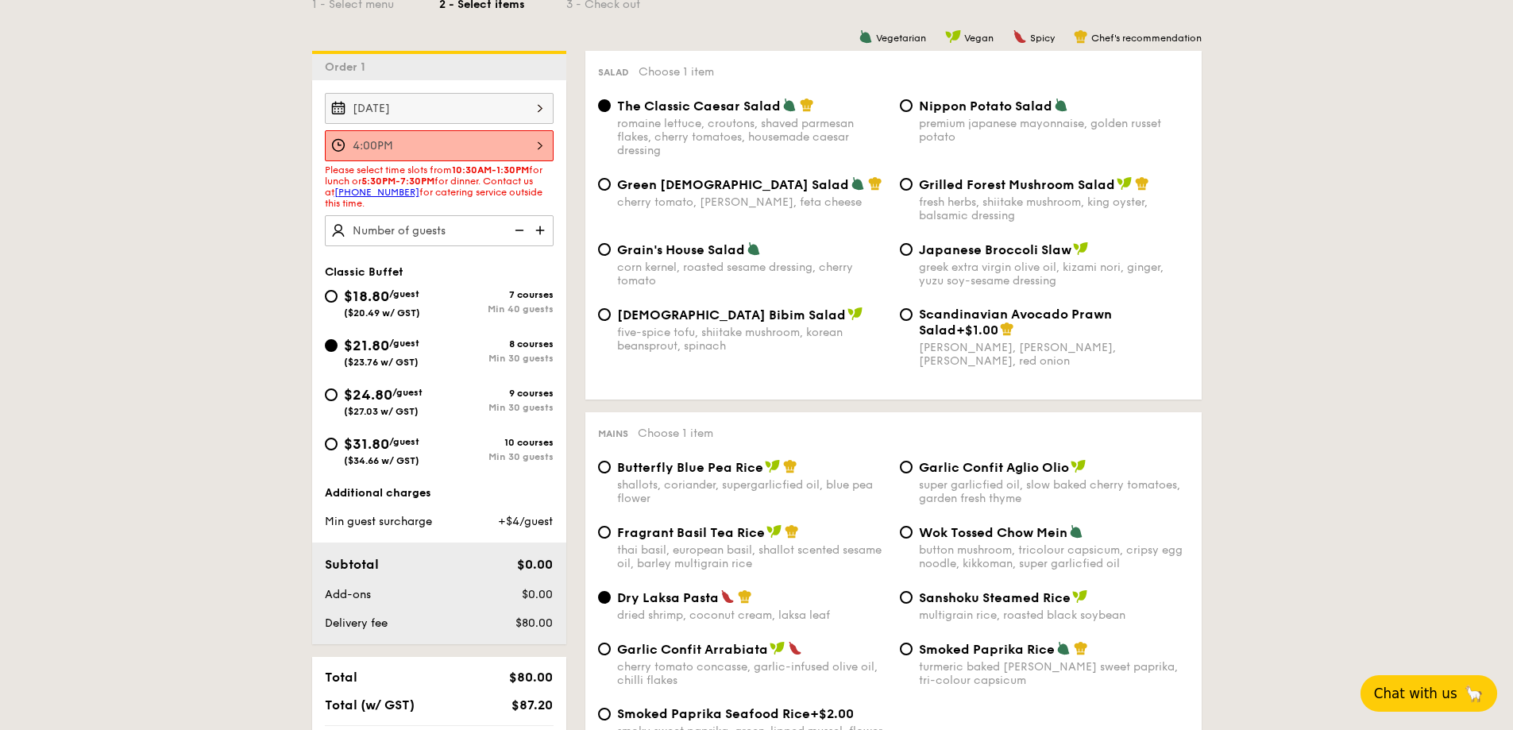
drag, startPoint x: 1044, startPoint y: 107, endPoint x: 915, endPoint y: 79, distance: 132.4
click at [914, 79] on div "Salad Choose 1 item The Classic Caesar Salad romaine lettuce, croutons, shaved …" at bounding box center [893, 225] width 616 height 349
click at [919, 100] on span "Nippon Potato Salad" at bounding box center [985, 105] width 133 height 15
click at [912, 100] on input "Nippon Potato Salad premium japanese mayonnaise, golden russet potato" at bounding box center [906, 105] width 13 height 13
radio input "true"
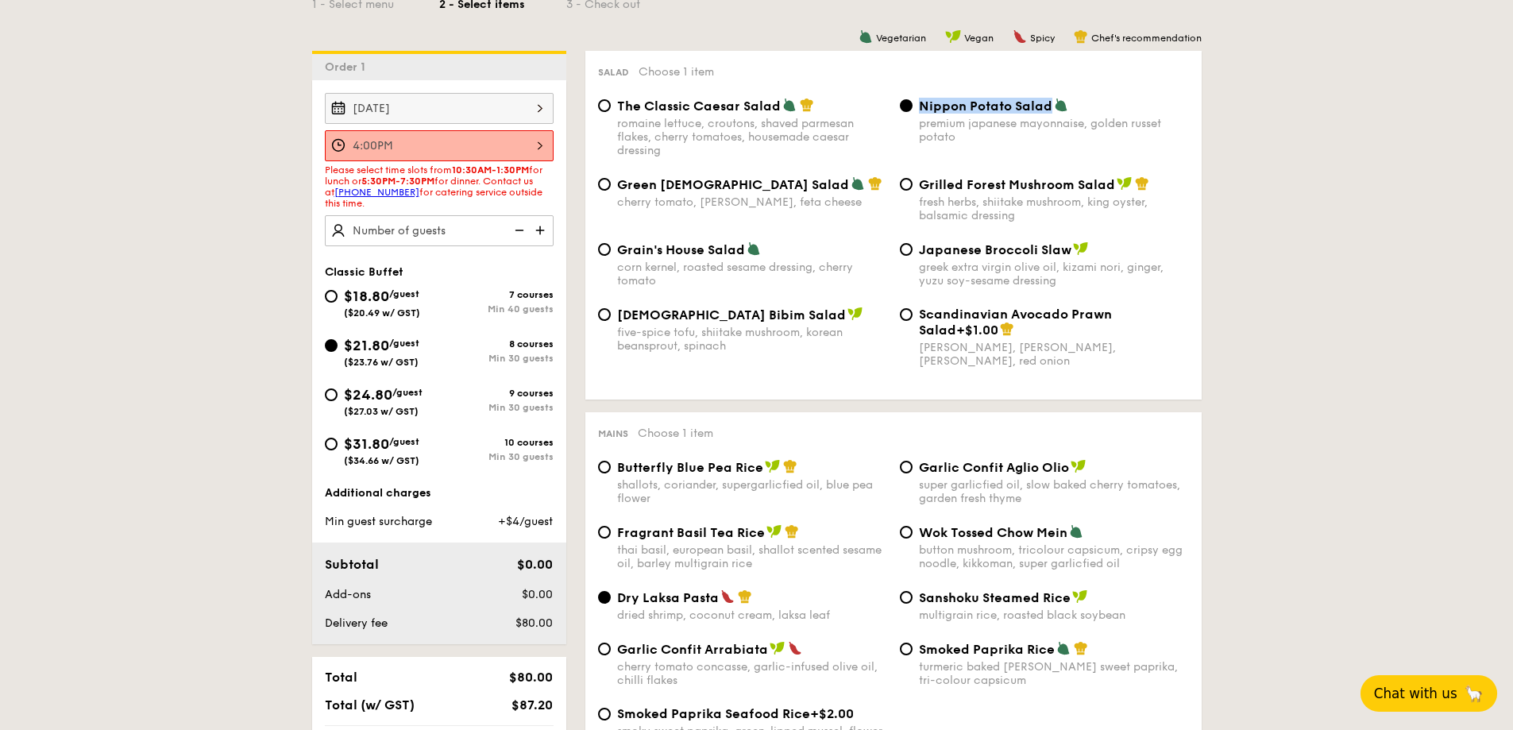
drag, startPoint x: 912, startPoint y: 79, endPoint x: 1049, endPoint y: 107, distance: 139.5
click at [1049, 107] on div "Salad Choose 1 item The Classic Caesar Salad romaine lettuce, croutons, shaved …" at bounding box center [893, 225] width 616 height 349
copy label "Nippon Potato Salad"
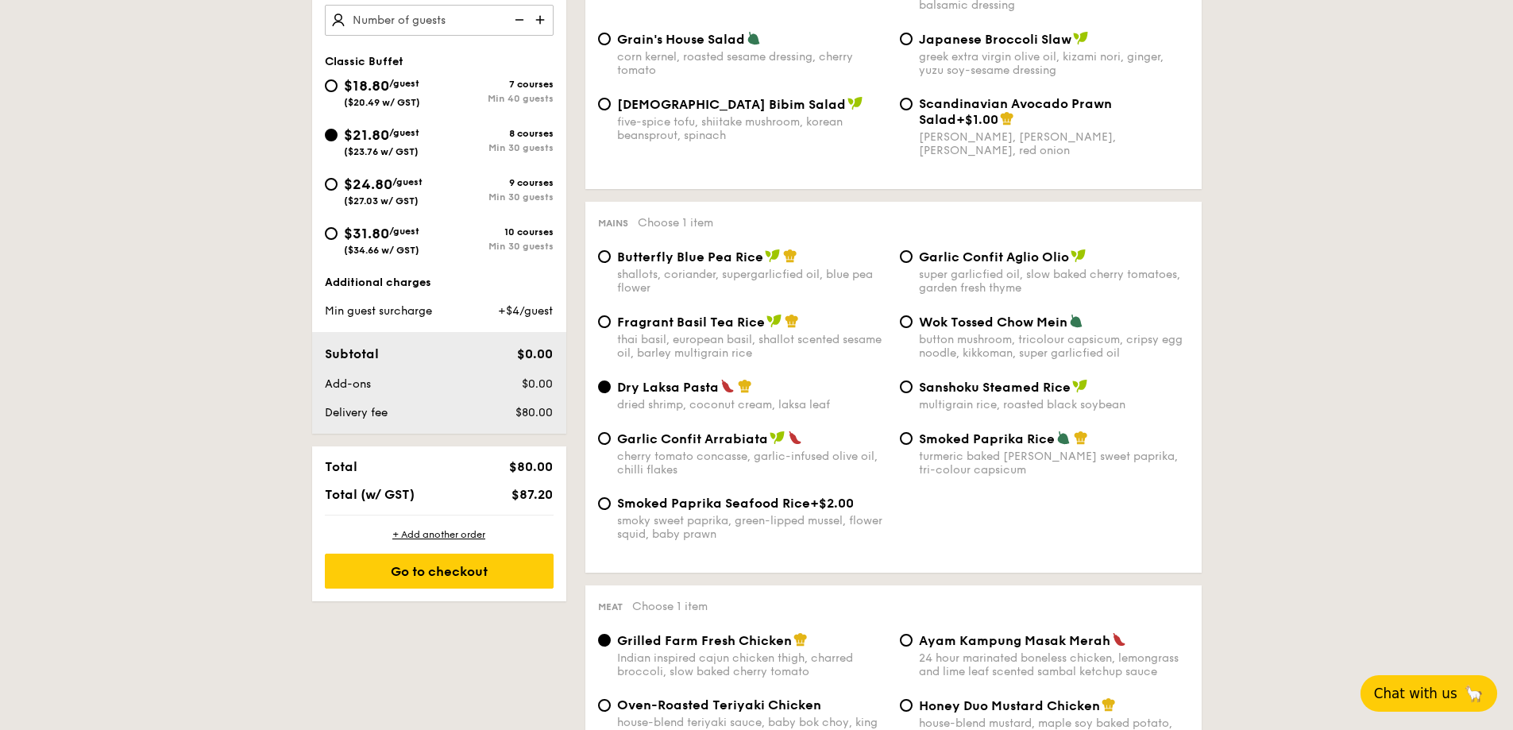
scroll to position [635, 0]
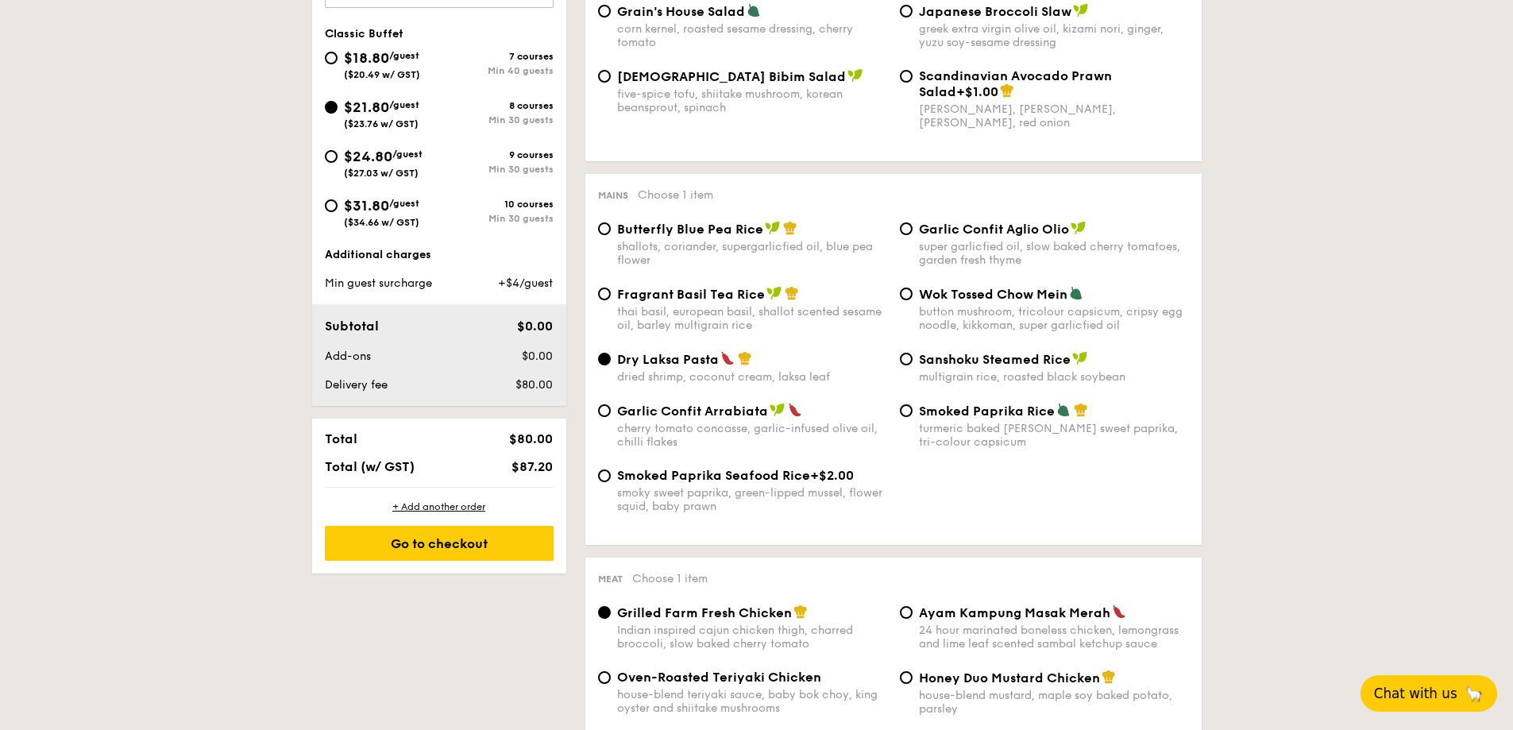
drag, startPoint x: 617, startPoint y: 336, endPoint x: 705, endPoint y: 347, distance: 88.8
click at [705, 347] on div "Fragrant Basil Tea Rice thai basil, european basil, shallot scented sesame oil,…" at bounding box center [893, 318] width 603 height 65
drag, startPoint x: 621, startPoint y: 353, endPoint x: 716, endPoint y: 357, distance: 95.4
click at [716, 357] on span "Dry Laksa Pasta" at bounding box center [668, 359] width 102 height 15
copy span "Dry Laksa Pasta"
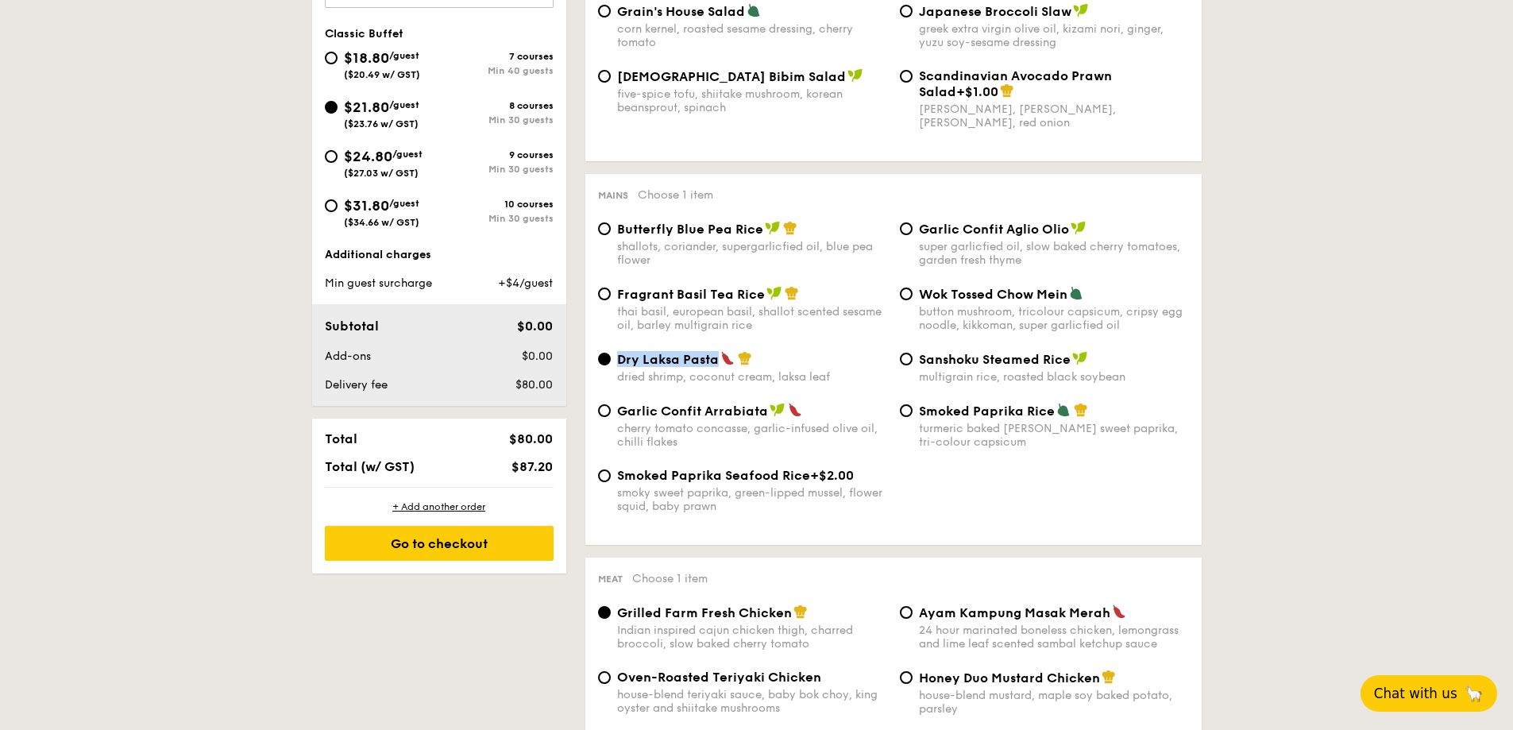
click at [921, 408] on span "Smoked Paprika Rice" at bounding box center [987, 410] width 136 height 15
click at [912, 408] on input "Smoked Paprika Rice turmeric baked rice, smokey sweet paprika, tri-colour capsi…" at bounding box center [906, 410] width 13 height 13
radio input "true"
click at [1004, 230] on span "Garlic Confit Aglio Olio" at bounding box center [994, 229] width 150 height 15
click at [912, 230] on input "Garlic Confit Aglio Olio super garlicfied oil, slow baked cherry tomatoes, gard…" at bounding box center [906, 228] width 13 height 13
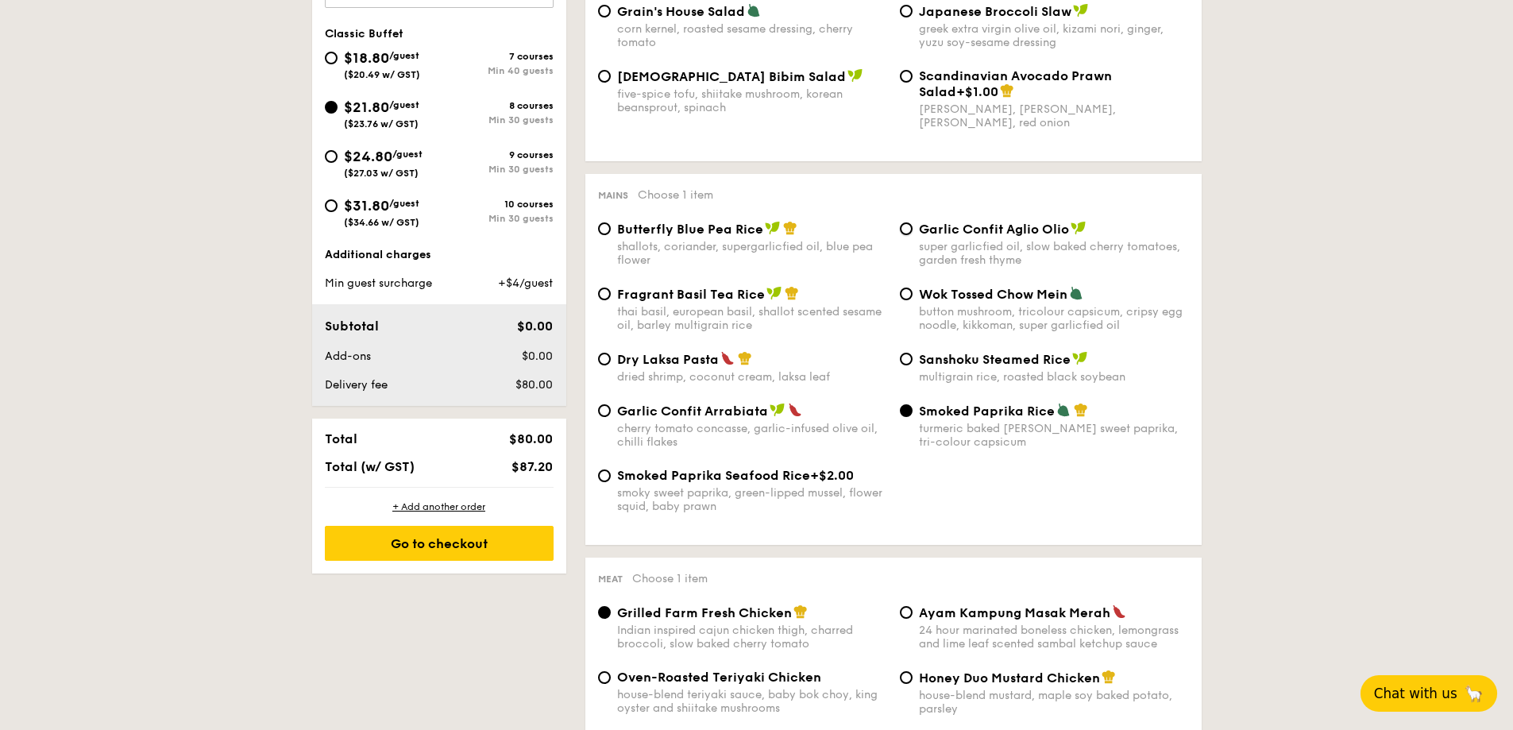
radio input "true"
drag, startPoint x: 924, startPoint y: 210, endPoint x: 1065, endPoint y: 230, distance: 142.0
click at [1065, 230] on div "Mains Choose 1 item Butterfly Blue Pea Rice shallots, coriander, supergarlicfie…" at bounding box center [893, 359] width 616 height 371
copy label "Garlic Confit Aglio Olio"
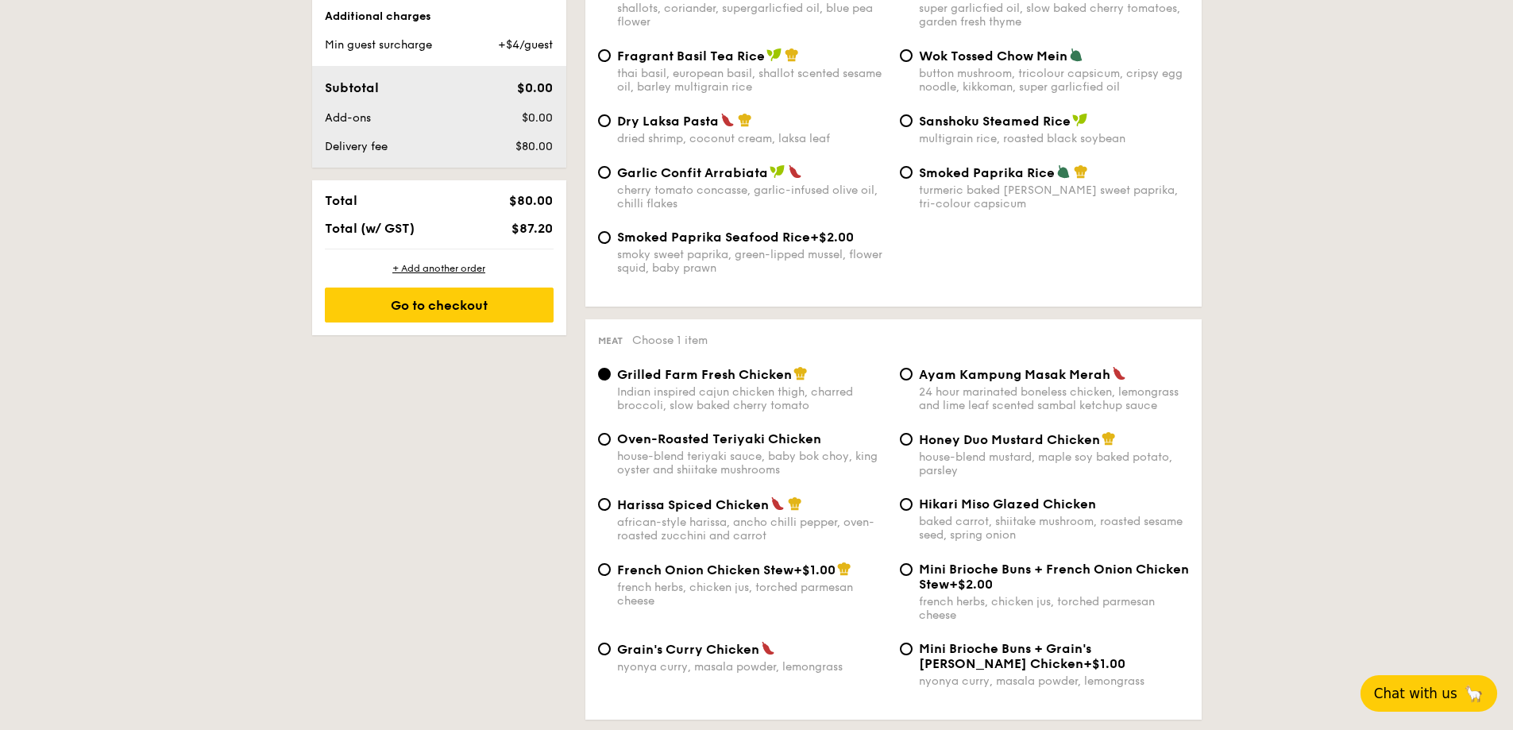
scroll to position [953, 0]
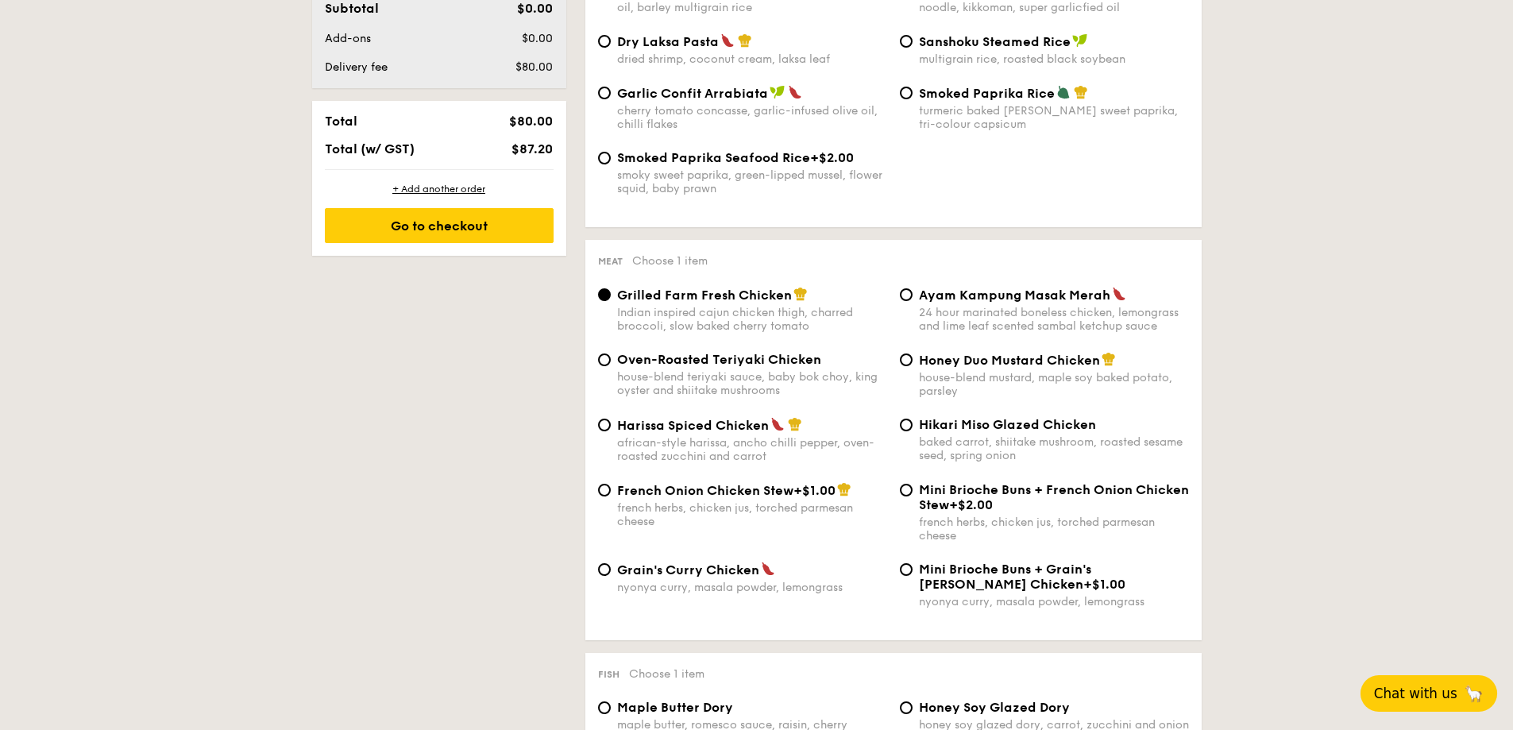
click at [947, 358] on span "Honey Duo Mustard Chicken" at bounding box center [1009, 360] width 181 height 15
click at [912, 358] on input "Honey Duo Mustard Chicken house-blend mustard, maple soy baked potato, parsley" at bounding box center [906, 359] width 13 height 13
radio input "true"
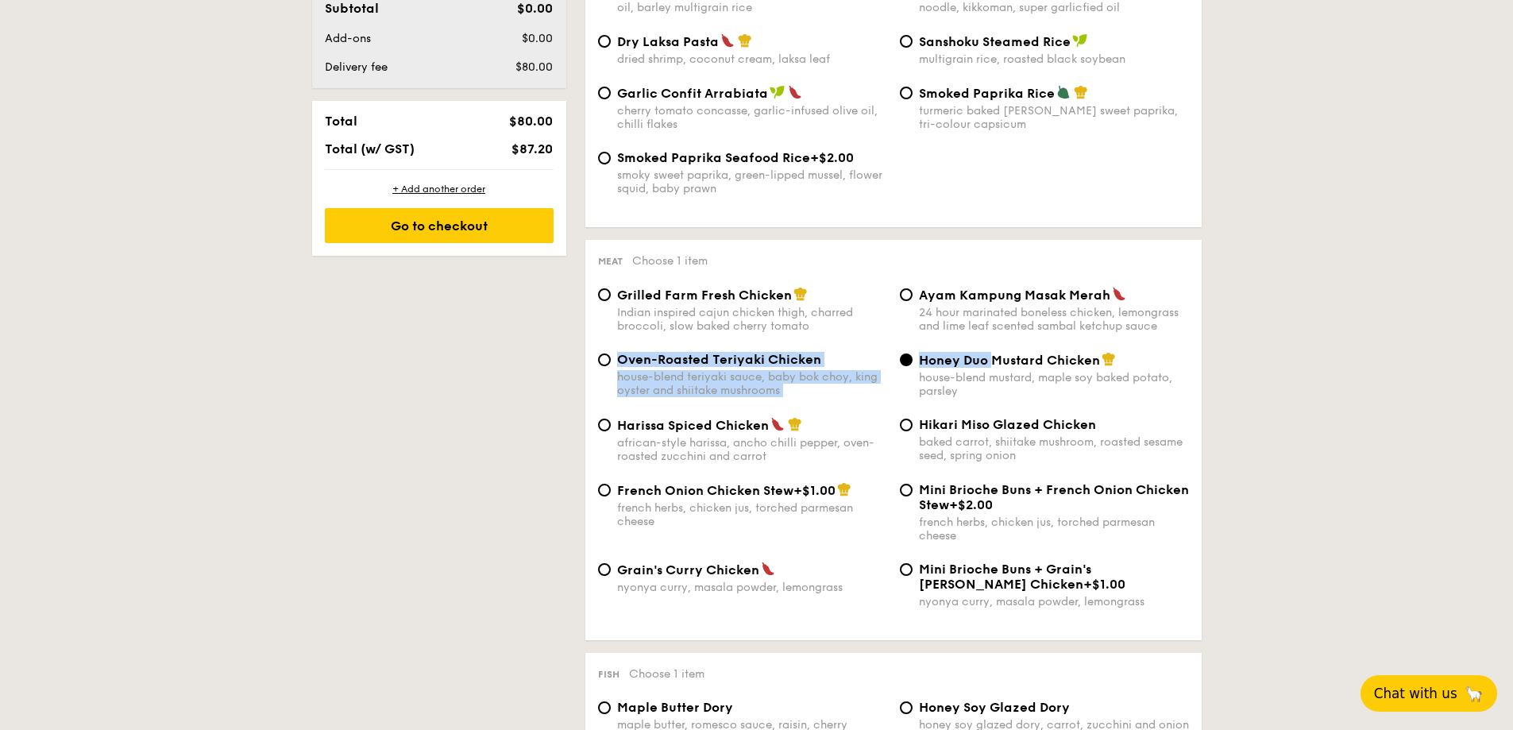
drag, startPoint x: 918, startPoint y: 351, endPoint x: 994, endPoint y: 360, distance: 76.8
click at [994, 360] on div "Grilled Farm Fresh Chicken Indian inspired cajun chicken thigh, charred broccol…" at bounding box center [893, 457] width 591 height 341
click at [1074, 359] on span "Honey Duo Mustard Chicken" at bounding box center [1009, 360] width 181 height 15
click at [912, 359] on input "Honey Duo Mustard Chicken house-blend mustard, maple soy baked potato, parsley" at bounding box center [906, 359] width 13 height 13
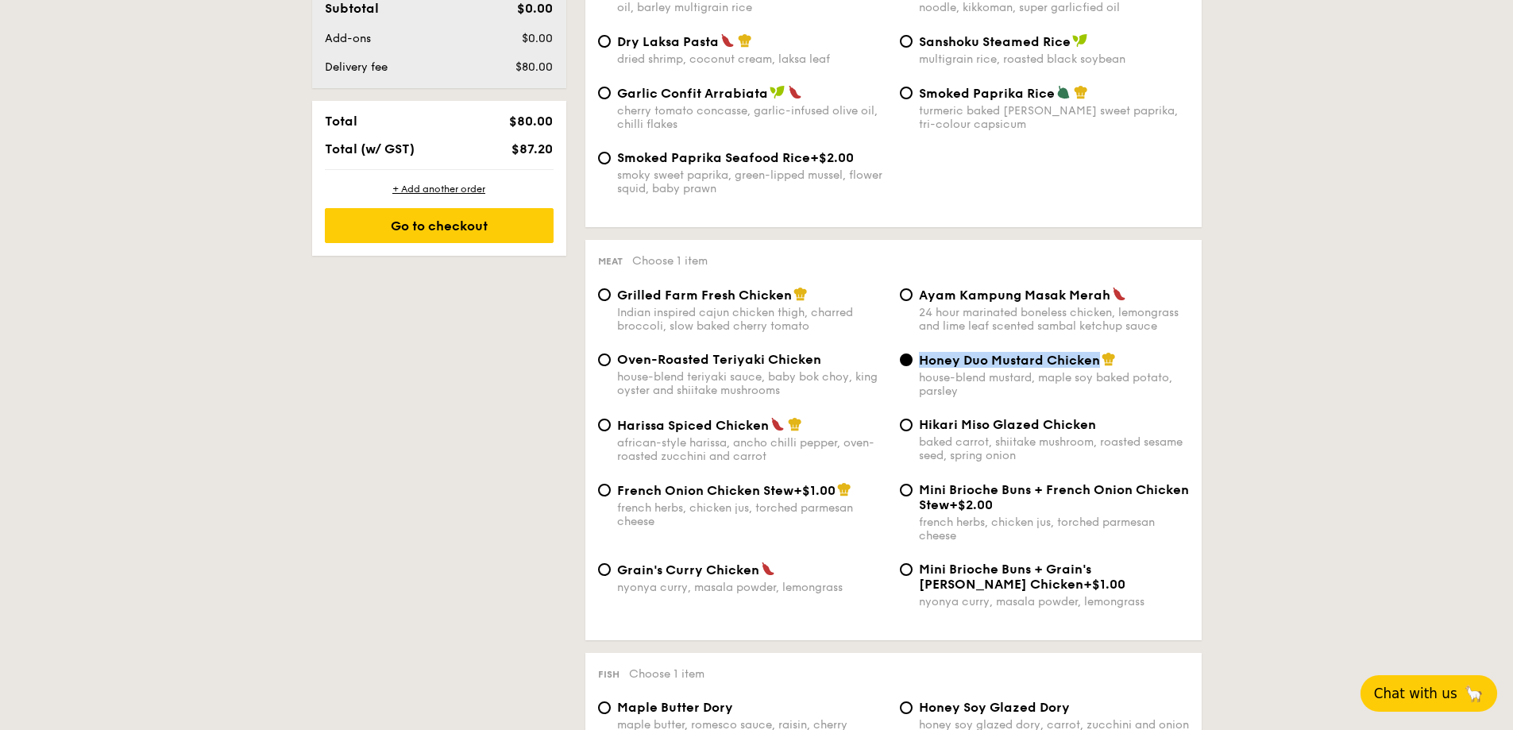
drag, startPoint x: 921, startPoint y: 357, endPoint x: 1096, endPoint y: 362, distance: 174.7
click at [1096, 362] on span "Honey Duo Mustard Chicken" at bounding box center [1009, 360] width 181 height 15
copy span "Honey Duo Mustard Chicken"
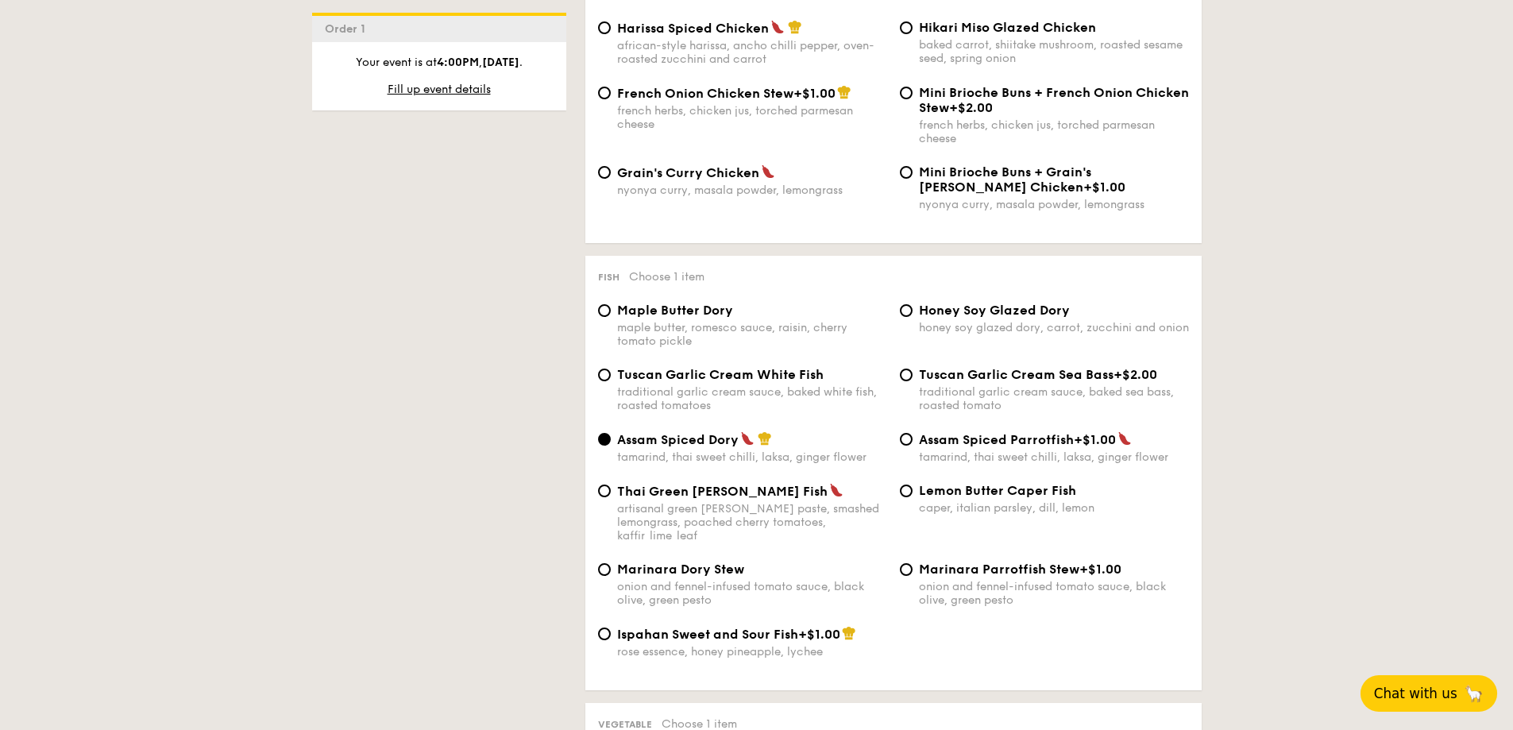
scroll to position [1429, 0]
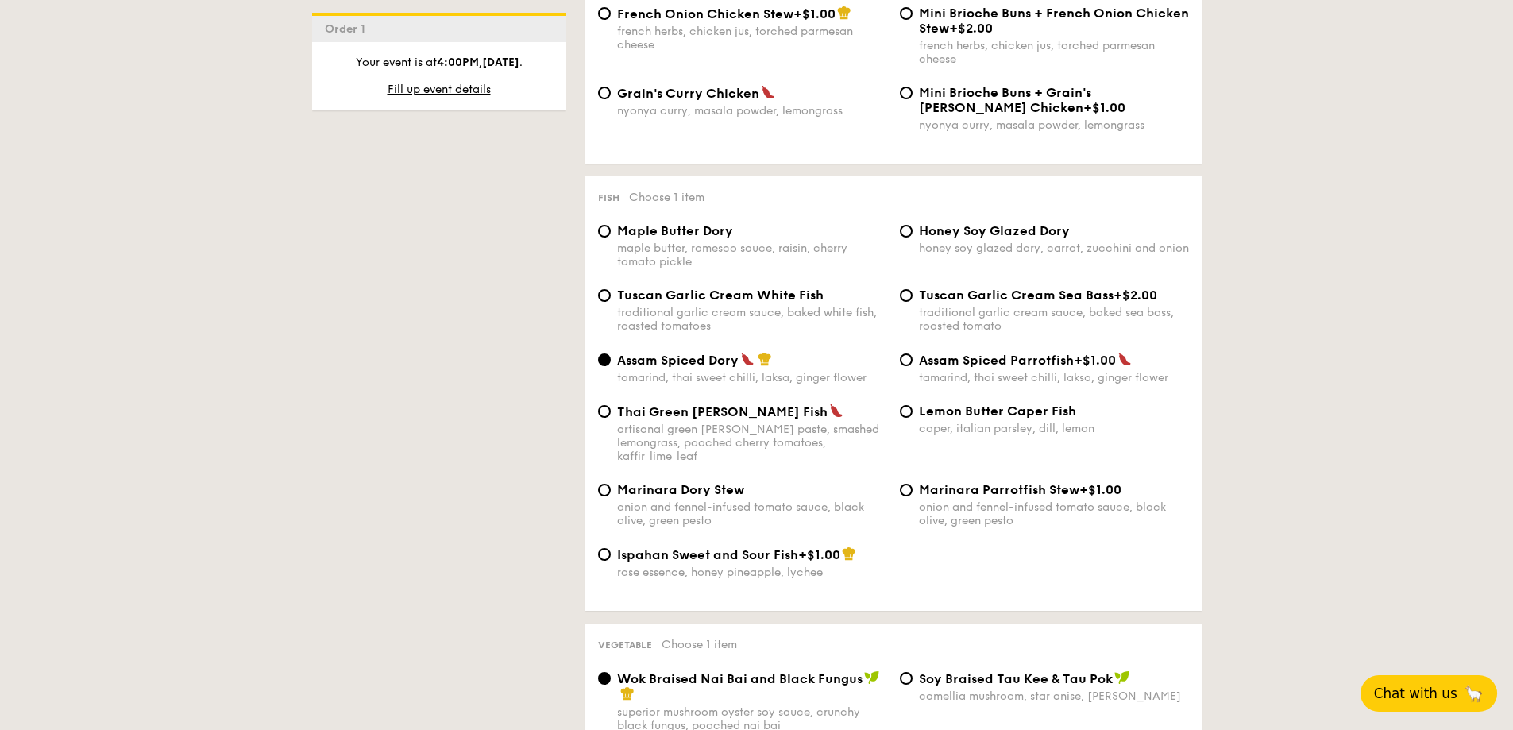
click at [634, 418] on span "Thai Green Curry Fish" at bounding box center [722, 411] width 210 height 15
click at [611, 418] on input "Thai Green Curry Fish artisanal green curry paste, smashed lemongrass, poached …" at bounding box center [604, 411] width 13 height 13
radio input "true"
click at [692, 357] on span "Assam Spiced Dory" at bounding box center [677, 360] width 121 height 15
click at [611, 357] on input "Assam Spiced Dory tamarind, thai sweet chilli, laksa, ginger flower" at bounding box center [604, 359] width 13 height 13
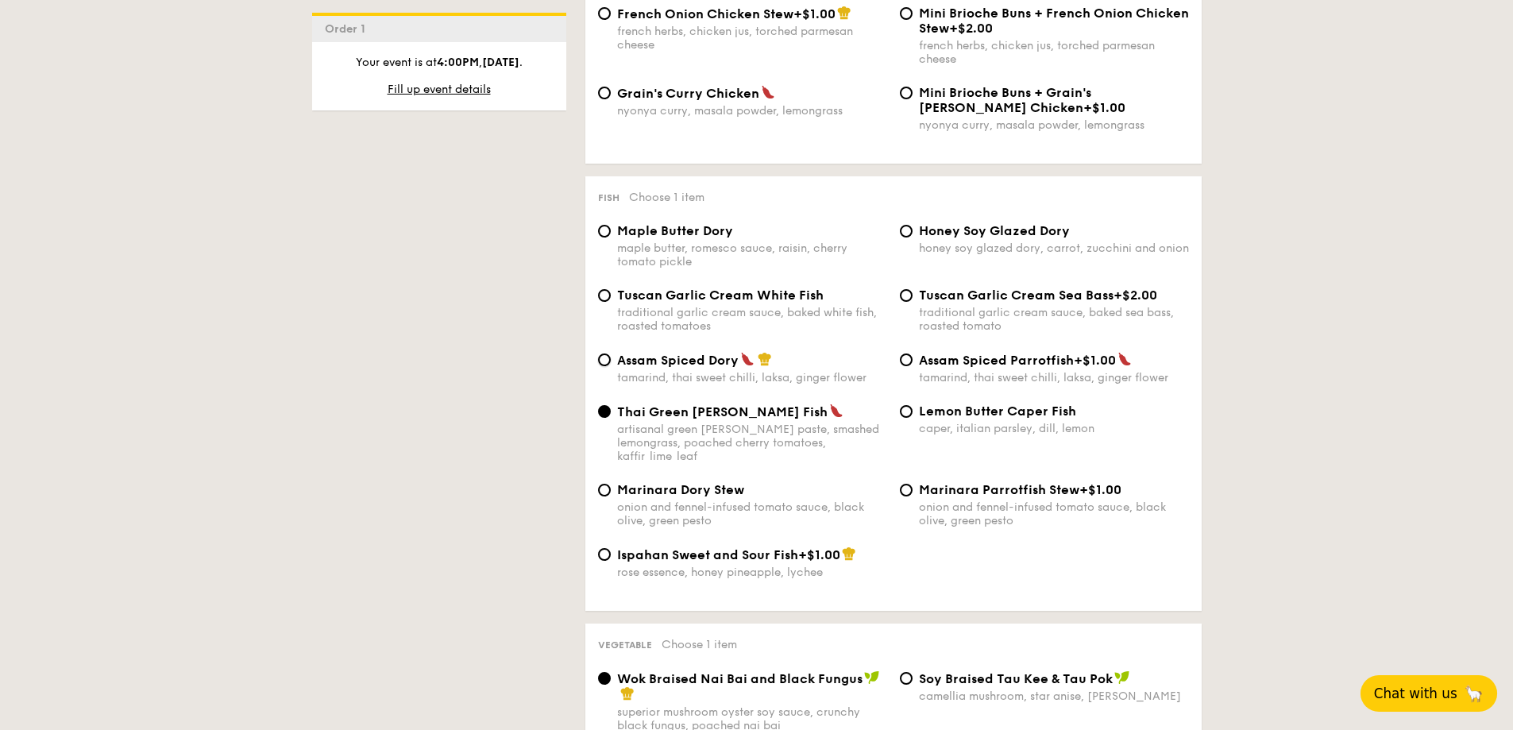
radio input "true"
drag, startPoint x: 620, startPoint y: 360, endPoint x: 737, endPoint y: 361, distance: 116.7
click at [737, 361] on span "Assam Spiced Dory" at bounding box center [677, 360] width 121 height 15
copy span "Assam Spiced Dory"
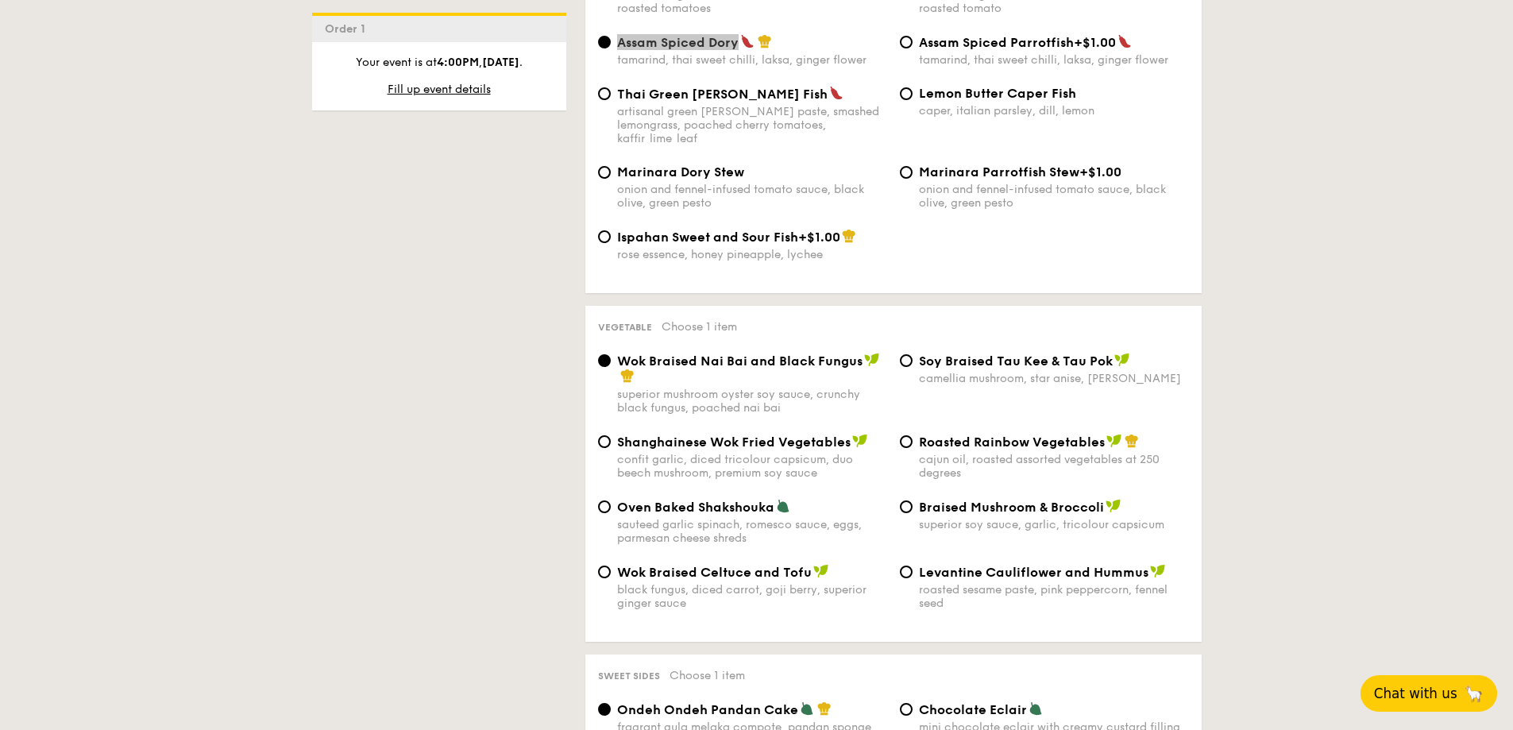
scroll to position [1826, 0]
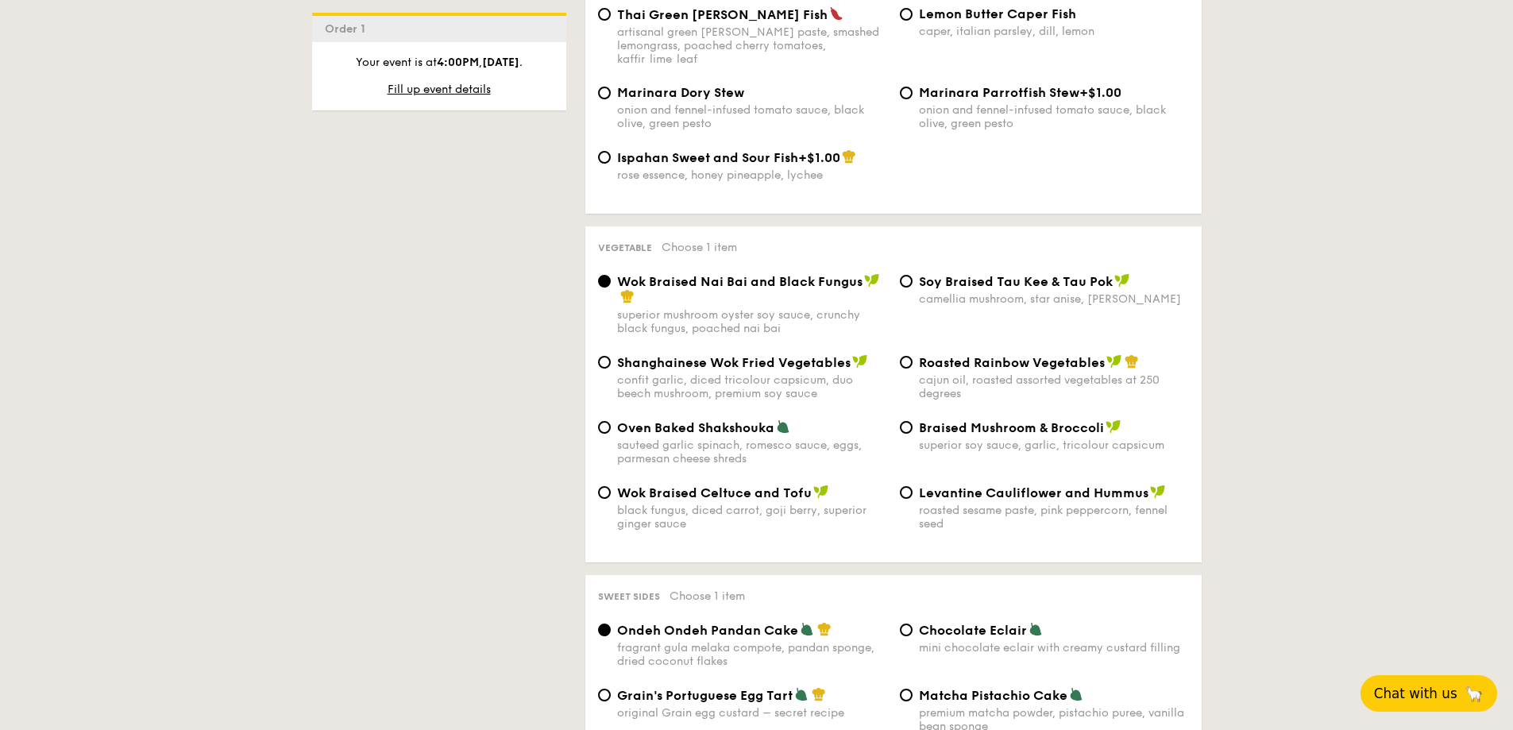
click at [1042, 355] on span "Roasted Rainbow Vegetables" at bounding box center [1012, 362] width 186 height 15
click at [912, 356] on input "Roasted Rainbow Vegetables cajun oil, roasted assorted vegetables at 250 degrees" at bounding box center [906, 362] width 13 height 13
radio input "true"
drag, startPoint x: 920, startPoint y: 350, endPoint x: 1102, endPoint y: 352, distance: 181.8
click at [1102, 355] on span "Roasted Rainbow Vegetables" at bounding box center [1012, 362] width 186 height 15
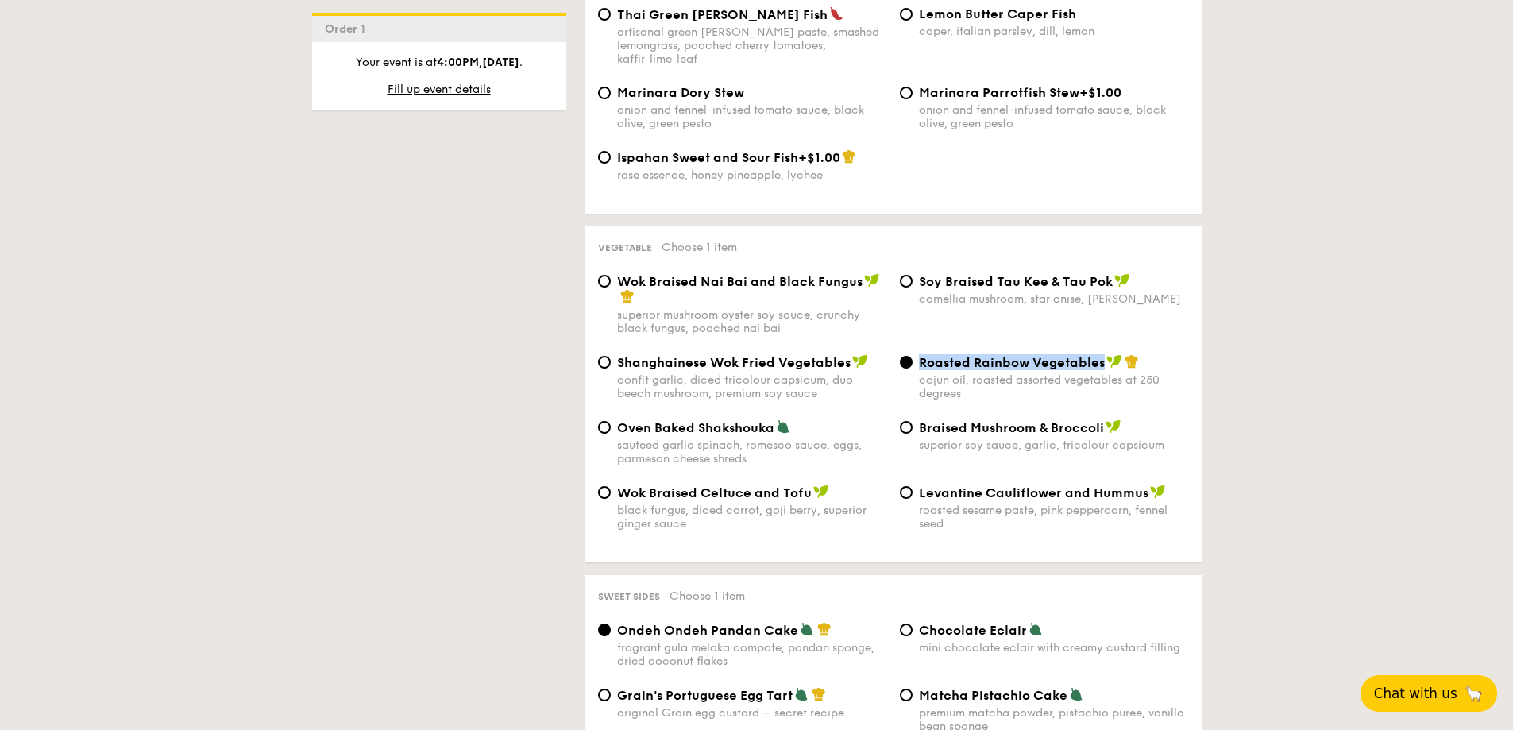
copy span "Roasted Rainbow Vegetables"
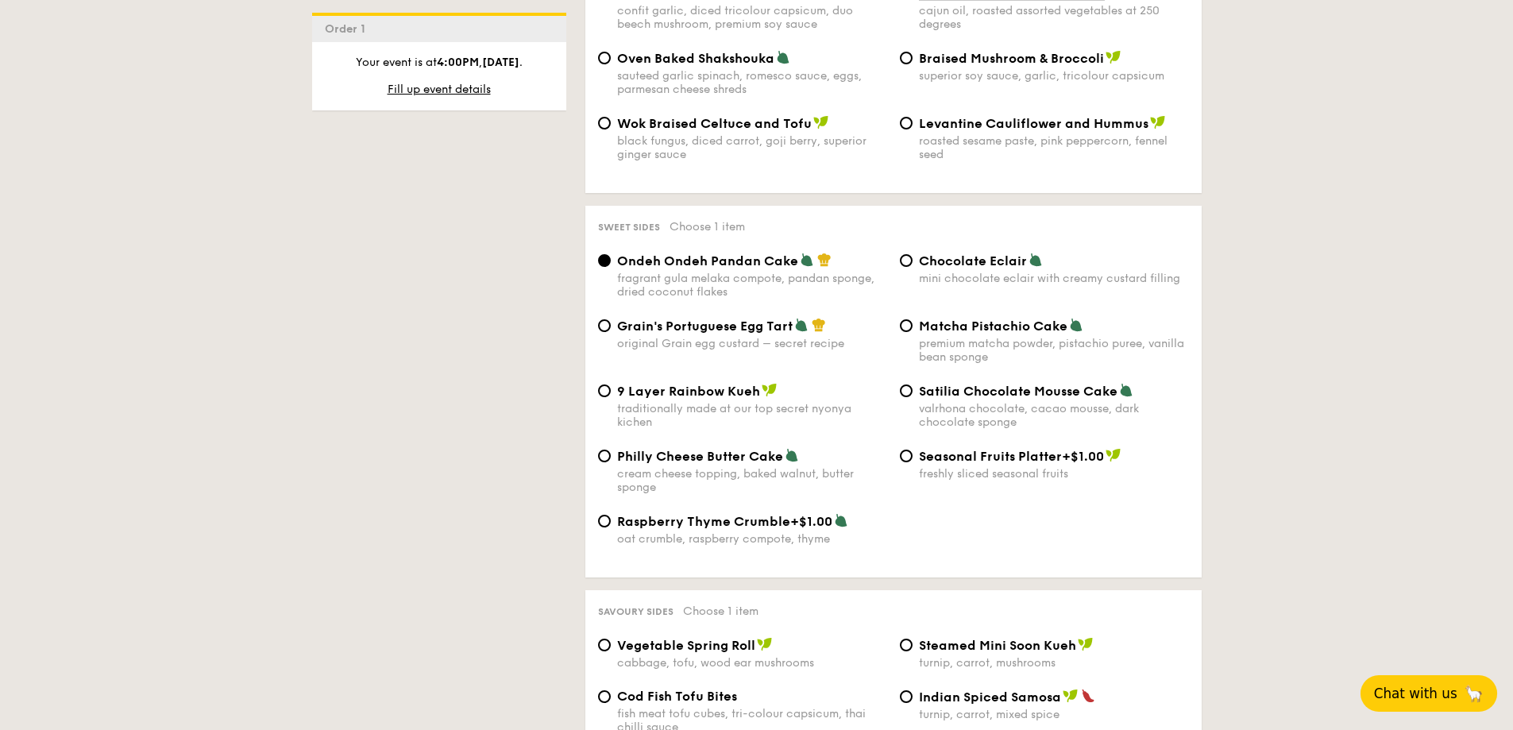
scroll to position [2223, 0]
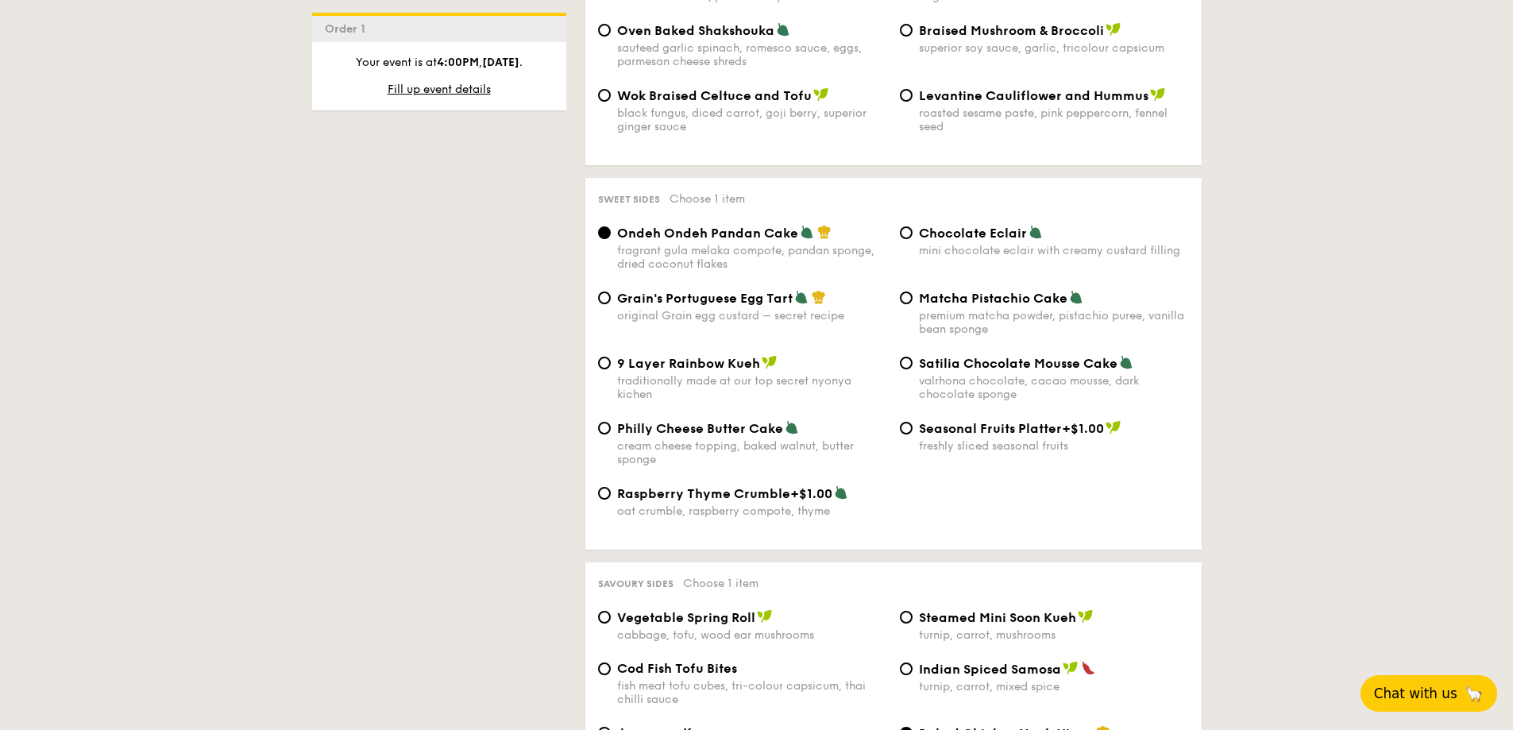
click at [657, 356] on span "9 Layer Rainbow Kueh" at bounding box center [688, 363] width 143 height 15
click at [611, 357] on input "9 Layer Rainbow Kueh traditionally made at our top secret nyonya kichen" at bounding box center [604, 363] width 13 height 13
radio input "true"
click at [666, 244] on div "fragrant gula melaka compote, pandan sponge, dried coconut flakes" at bounding box center [752, 257] width 270 height 27
click at [611, 231] on input "Ondeh Ondeh Pandan Cake fragrant gula melaka compote, pandan sponge, dried coco…" at bounding box center [604, 232] width 13 height 13
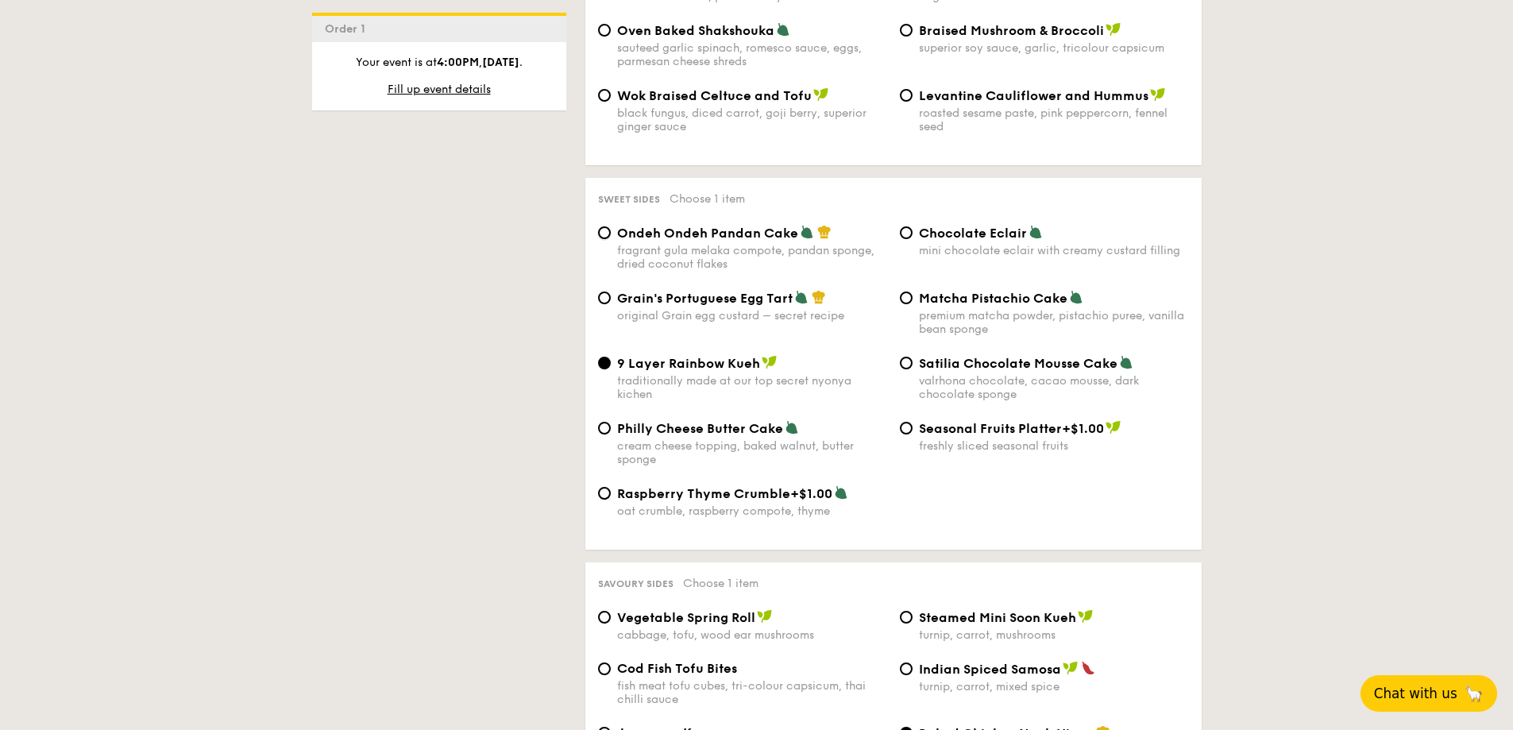
radio input "true"
click at [680, 292] on div "Grain's Portuguese Egg Tart original Grain egg custard – secret recipe" at bounding box center [752, 306] width 270 height 33
click at [611, 292] on input "Grain's Portuguese Egg Tart original Grain egg custard – secret recipe" at bounding box center [604, 297] width 13 height 13
radio input "true"
drag, startPoint x: 622, startPoint y: 282, endPoint x: 789, endPoint y: 289, distance: 167.7
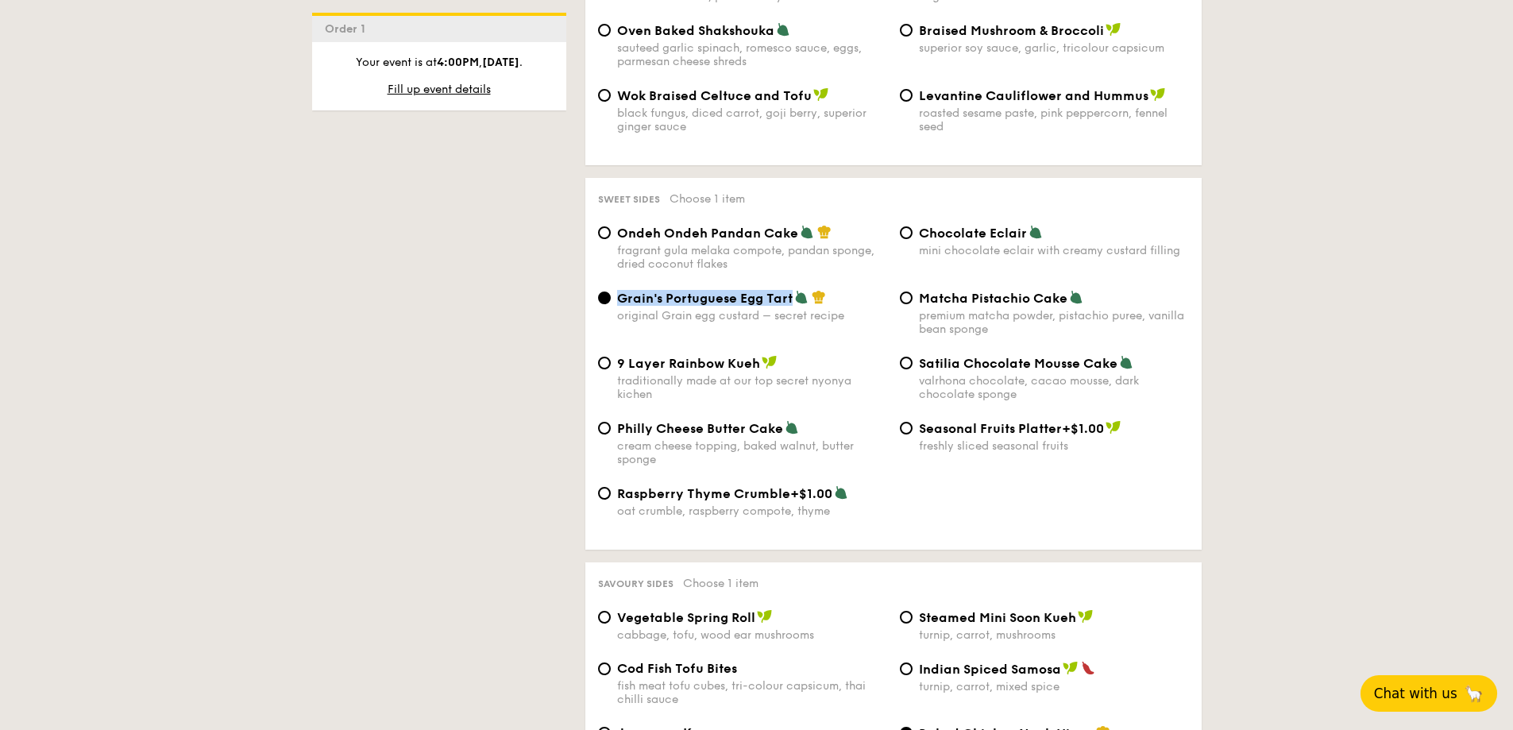
click at [789, 291] on span "Grain's Portuguese Egg Tart" at bounding box center [704, 298] width 175 height 15
copy span "Grain's Portuguese Egg Tart"
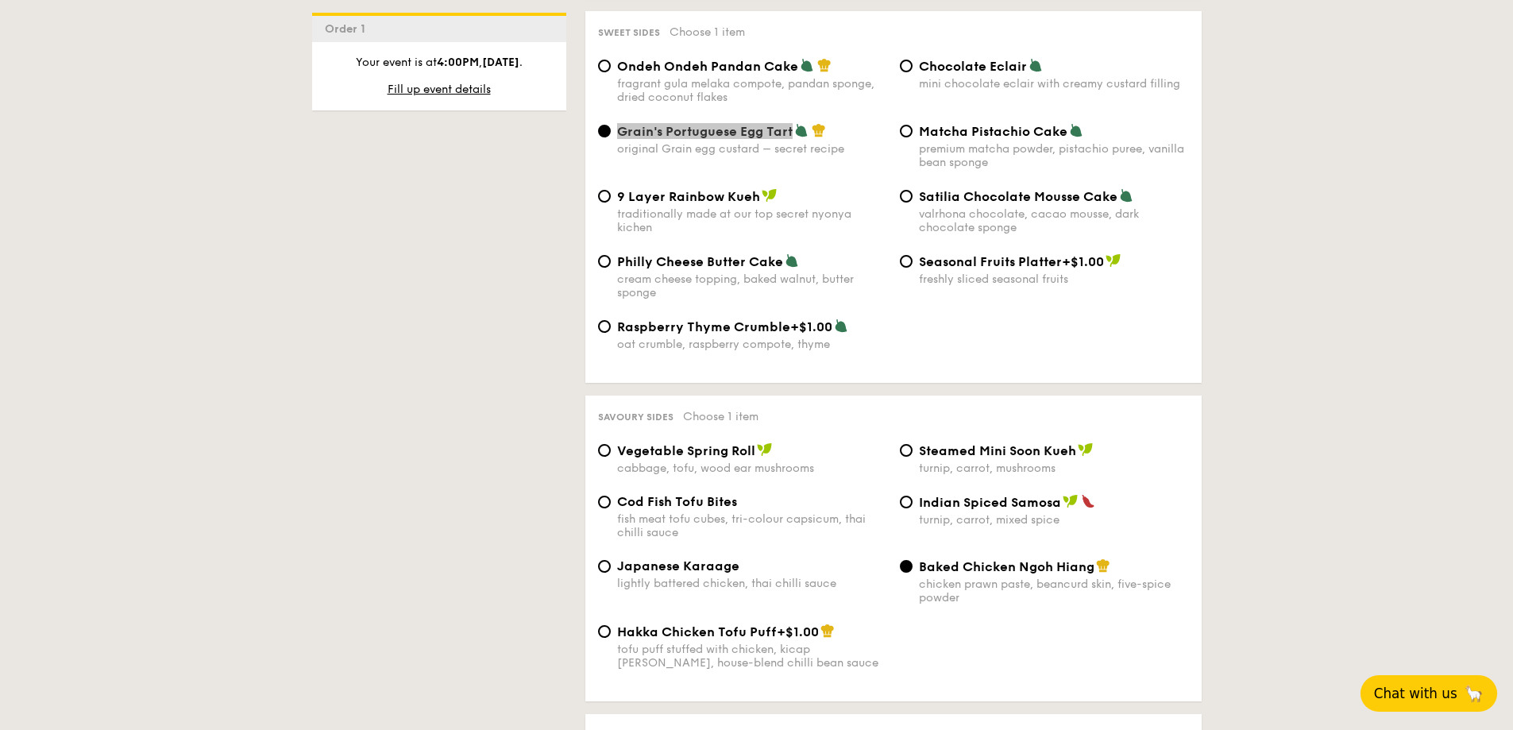
scroll to position [2541, 0]
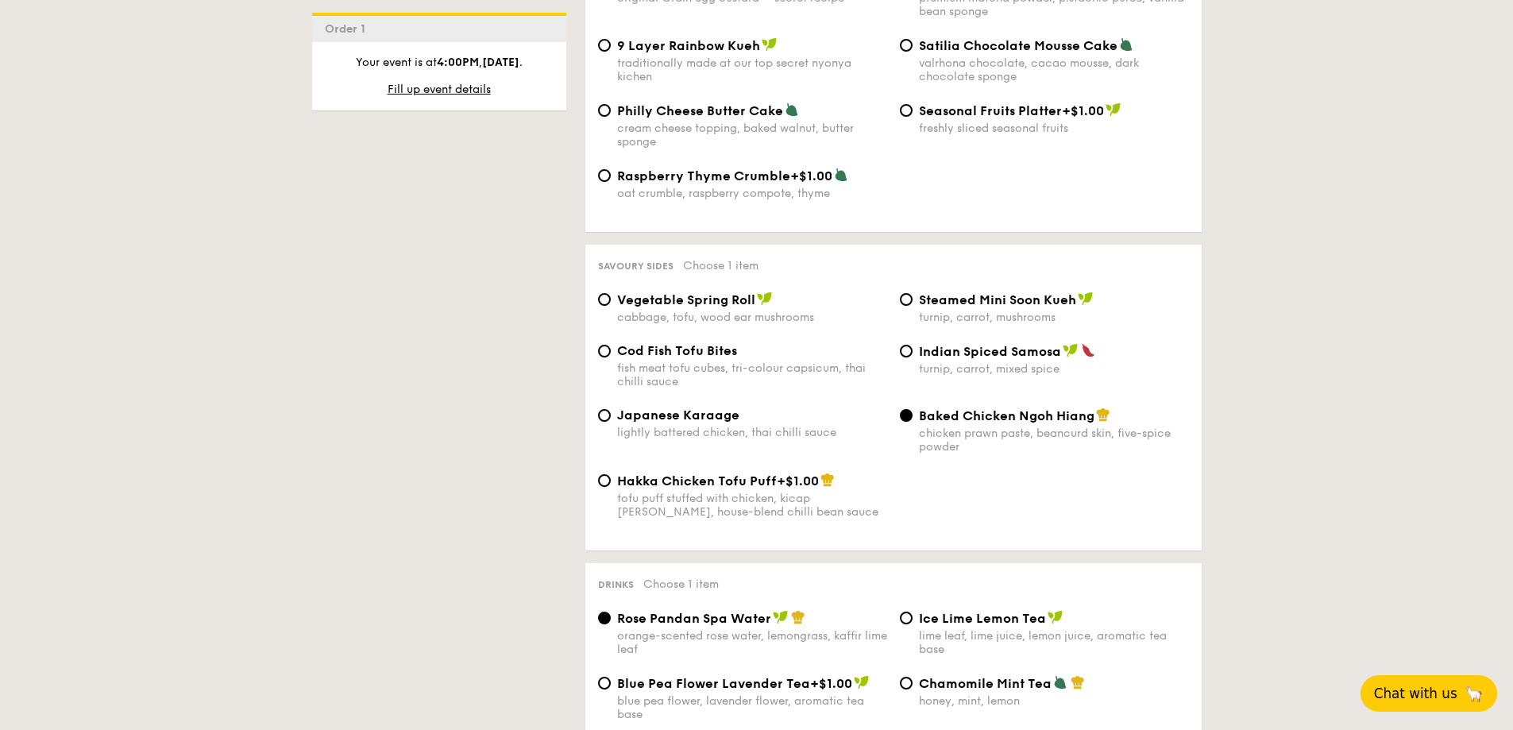
drag, startPoint x: 599, startPoint y: 252, endPoint x: 673, endPoint y: 257, distance: 73.2
click at [673, 260] on span "Savoury sides" at bounding box center [635, 265] width 75 height 11
copy span "Savoury sides"
click at [969, 257] on div "Savoury sides Choose 1 item" at bounding box center [893, 264] width 591 height 15
click at [711, 426] on div "lightly battered chicken, thai chilli sauce" at bounding box center [752, 432] width 270 height 13
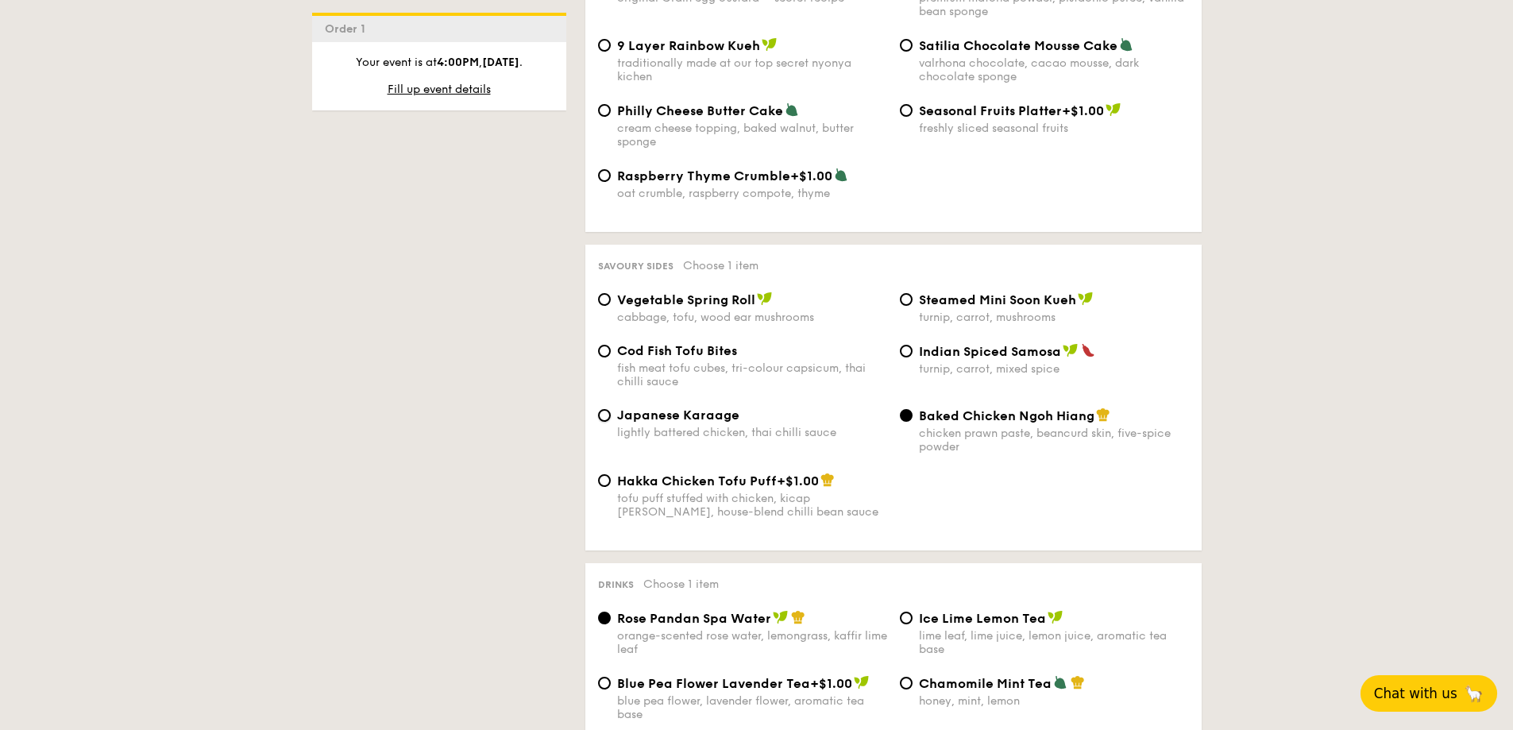
click at [611, 421] on input "Japanese Karaage lightly battered chicken, thai chilli sauce" at bounding box center [604, 415] width 13 height 13
radio input "true"
click at [993, 426] on div "chicken prawn paste, beancurd skin, five-spice powder" at bounding box center [1054, 439] width 270 height 27
click at [912, 419] on input "Baked Chicken Ngoh Hiang chicken prawn paste, beancurd skin, five-spice powder" at bounding box center [906, 415] width 13 height 13
radio input "true"
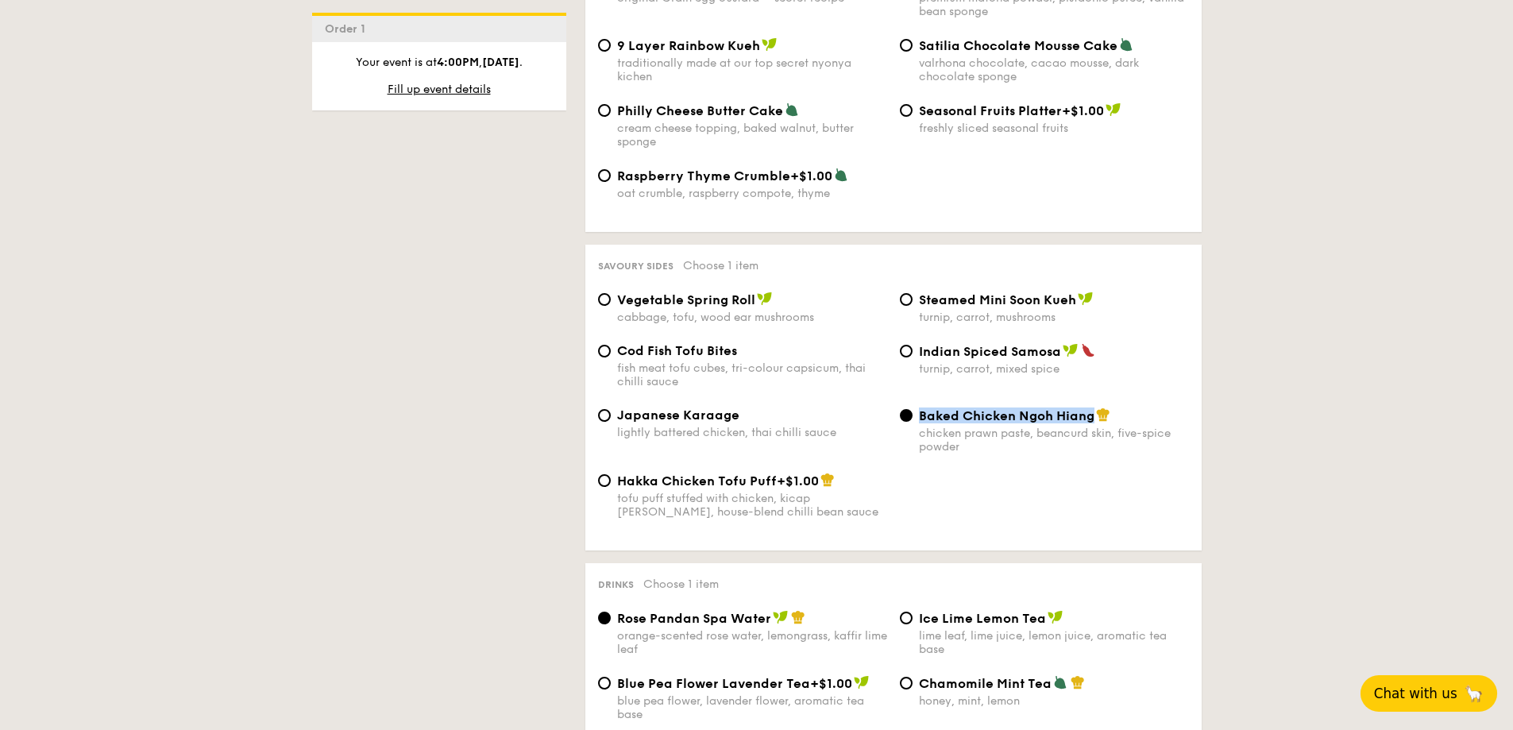
drag, startPoint x: 923, startPoint y: 400, endPoint x: 1090, endPoint y: 399, distance: 167.5
click at [1090, 408] on span "Baked Chicken Ngoh Hiang" at bounding box center [1006, 415] width 175 height 15
copy span "Baked Chicken Ngoh Hiang"
click at [797, 514] on div "Hakka Chicken Tofu Puff +$1.00 tofu puff stuffed with chicken, kicap manis, hou…" at bounding box center [893, 504] width 603 height 65
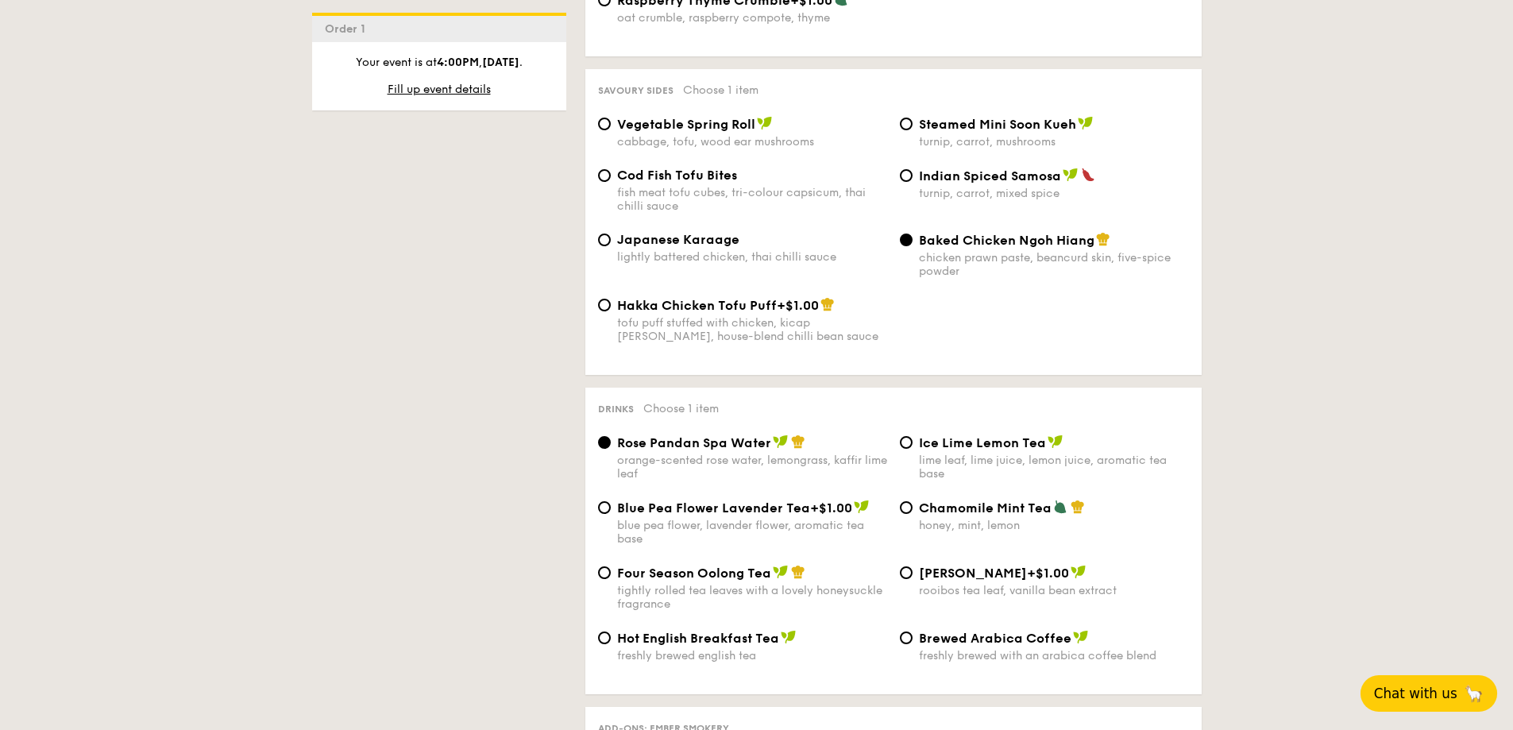
scroll to position [2858, 0]
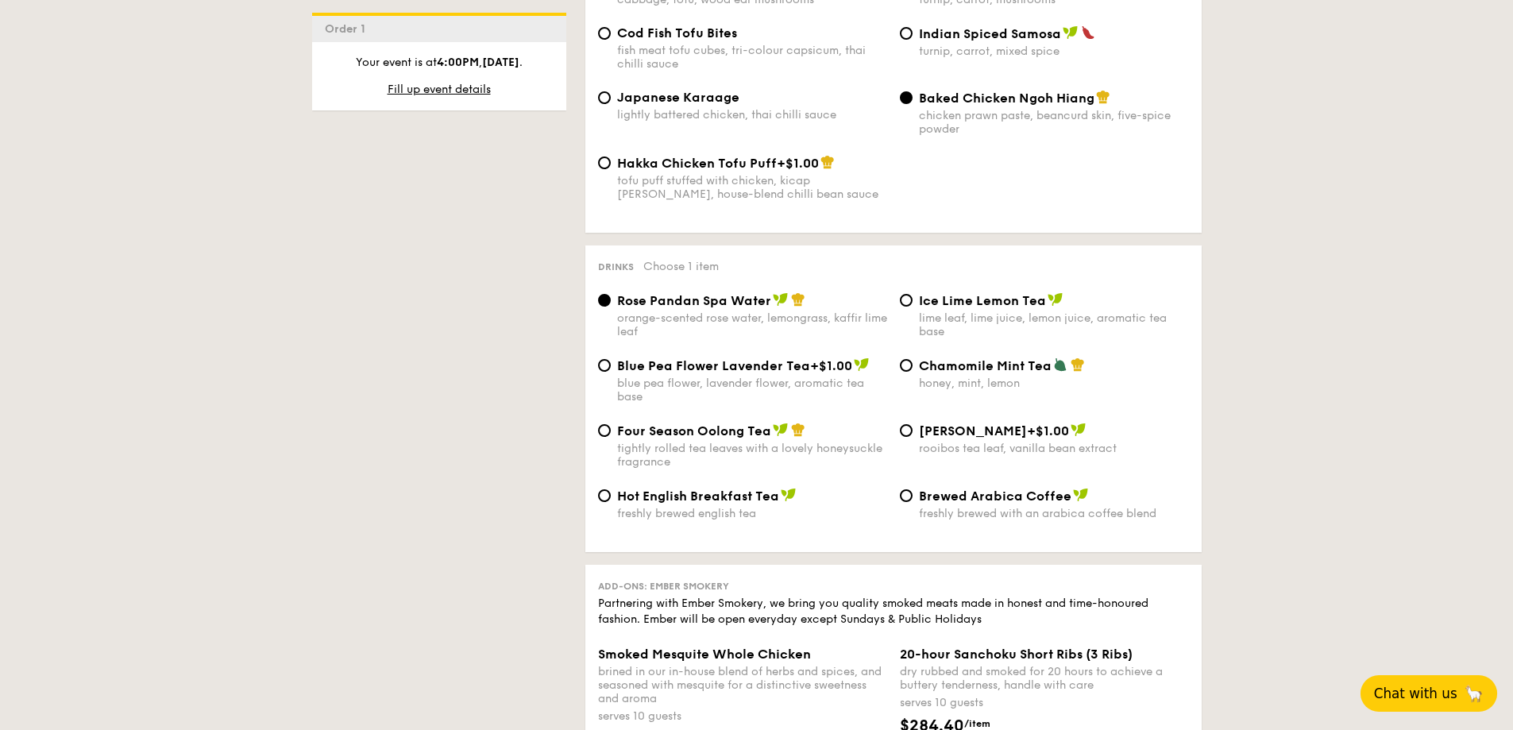
drag, startPoint x: 936, startPoint y: 288, endPoint x: 926, endPoint y: 287, distance: 10.4
click at [936, 293] on span "Ice Lime Lemon Tea" at bounding box center [982, 300] width 127 height 15
click at [912, 294] on input "Ice Lime Lemon Tea lime leaf, lime juice, lemon juice, aromatic tea base" at bounding box center [906, 300] width 13 height 13
radio input "true"
drag, startPoint x: 920, startPoint y: 286, endPoint x: 1035, endPoint y: 292, distance: 115.3
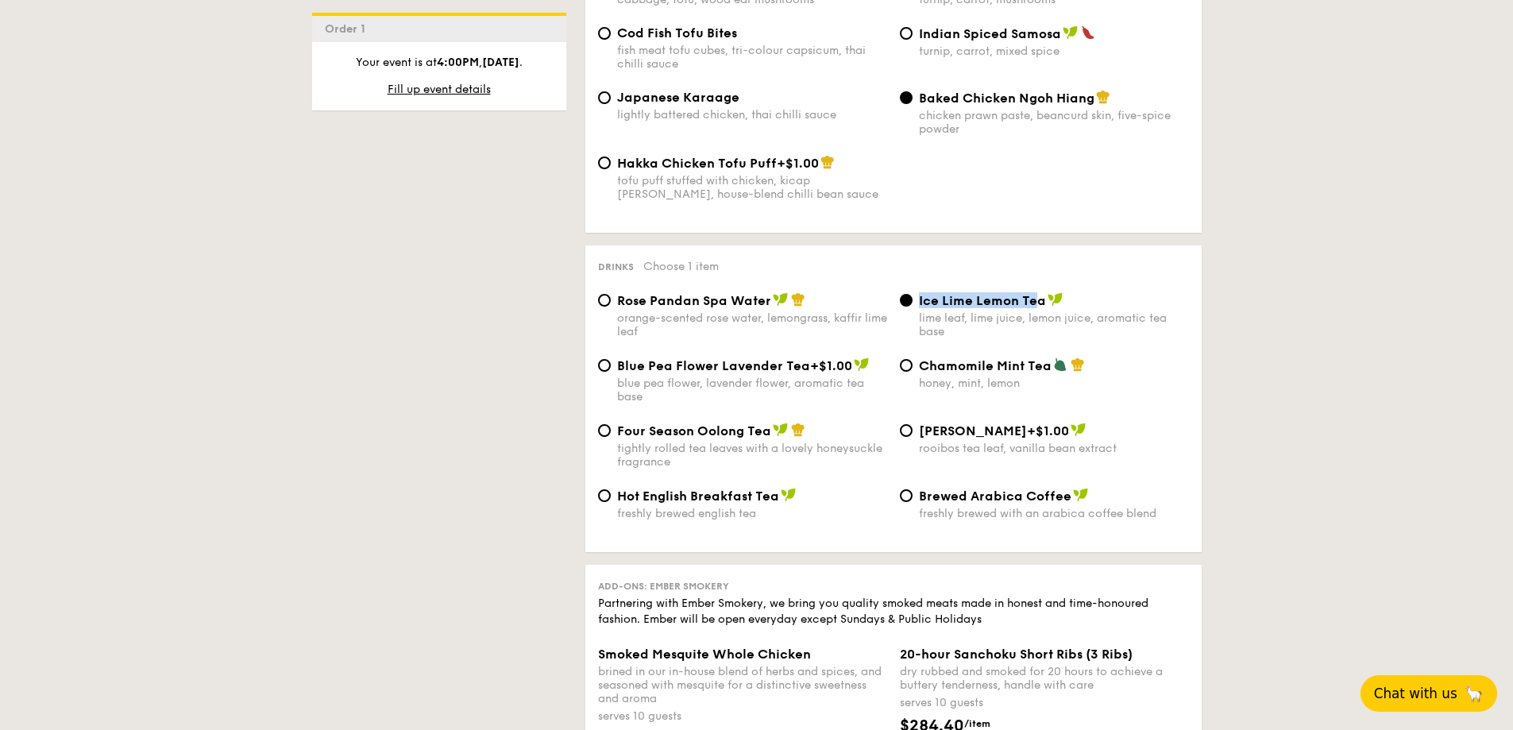
click at [1035, 293] on span "Ice Lime Lemon Tea" at bounding box center [982, 300] width 127 height 15
click at [980, 342] on div "Rose Pandan Spa Water orange-scented rose water, lemongrass, kaffir lime leaf I…" at bounding box center [893, 324] width 603 height 65
click at [962, 293] on span "Ice Lime Lemon Tea" at bounding box center [982, 300] width 127 height 15
click at [912, 294] on input "Ice Lime Lemon Tea lime leaf, lime juice, lemon juice, aromatic tea base" at bounding box center [906, 300] width 13 height 13
drag, startPoint x: 922, startPoint y: 285, endPoint x: 1029, endPoint y: 288, distance: 107.2
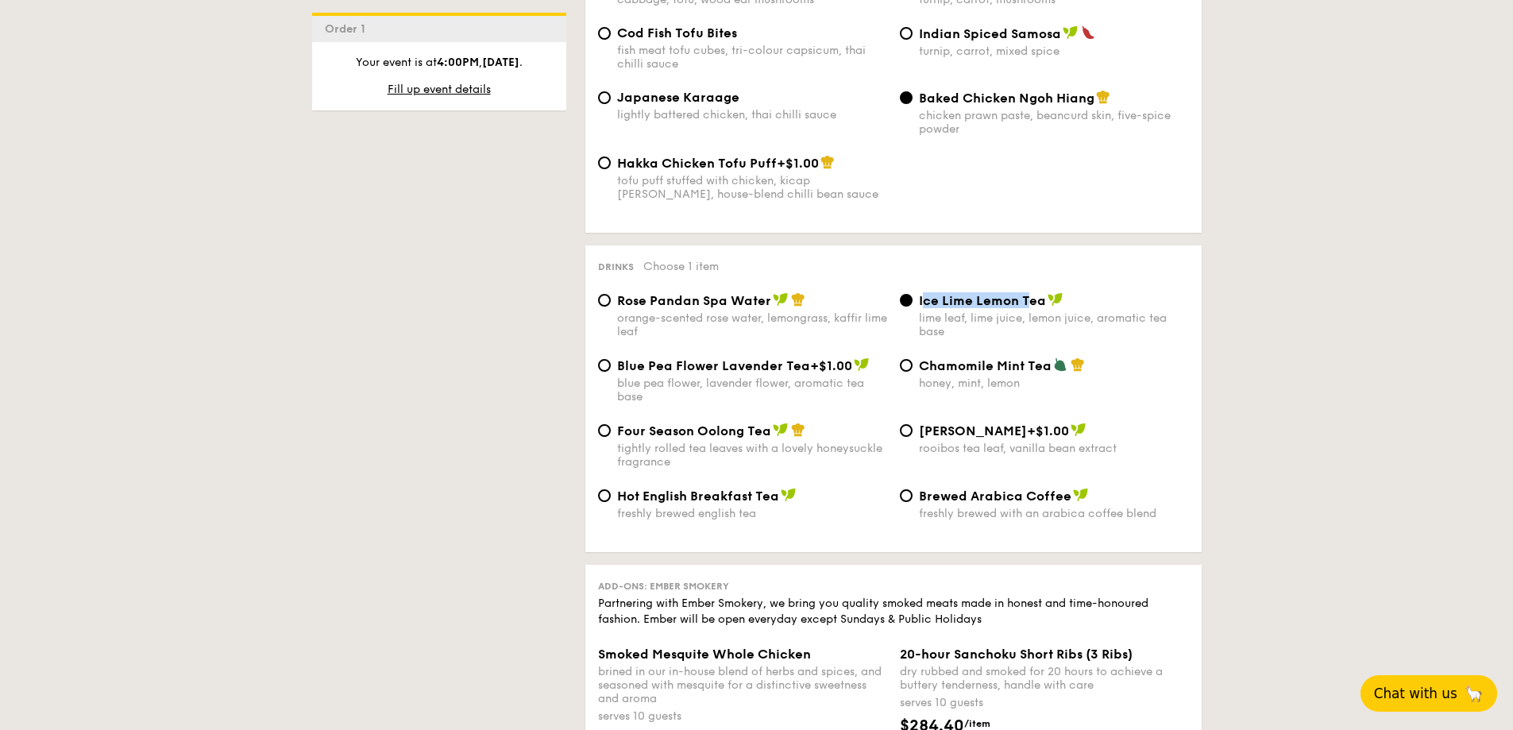
click at [1029, 293] on span "Ice Lime Lemon Tea" at bounding box center [982, 300] width 127 height 15
click at [923, 294] on span "Ice Lime Lemon Tea" at bounding box center [982, 300] width 127 height 15
click at [912, 294] on input "Ice Lime Lemon Tea lime leaf, lime juice, lemon juice, aromatic tea base" at bounding box center [906, 300] width 13 height 13
drag, startPoint x: 920, startPoint y: 287, endPoint x: 1042, endPoint y: 290, distance: 121.5
click at [1042, 293] on span "Ice Lime Lemon Tea" at bounding box center [982, 300] width 127 height 15
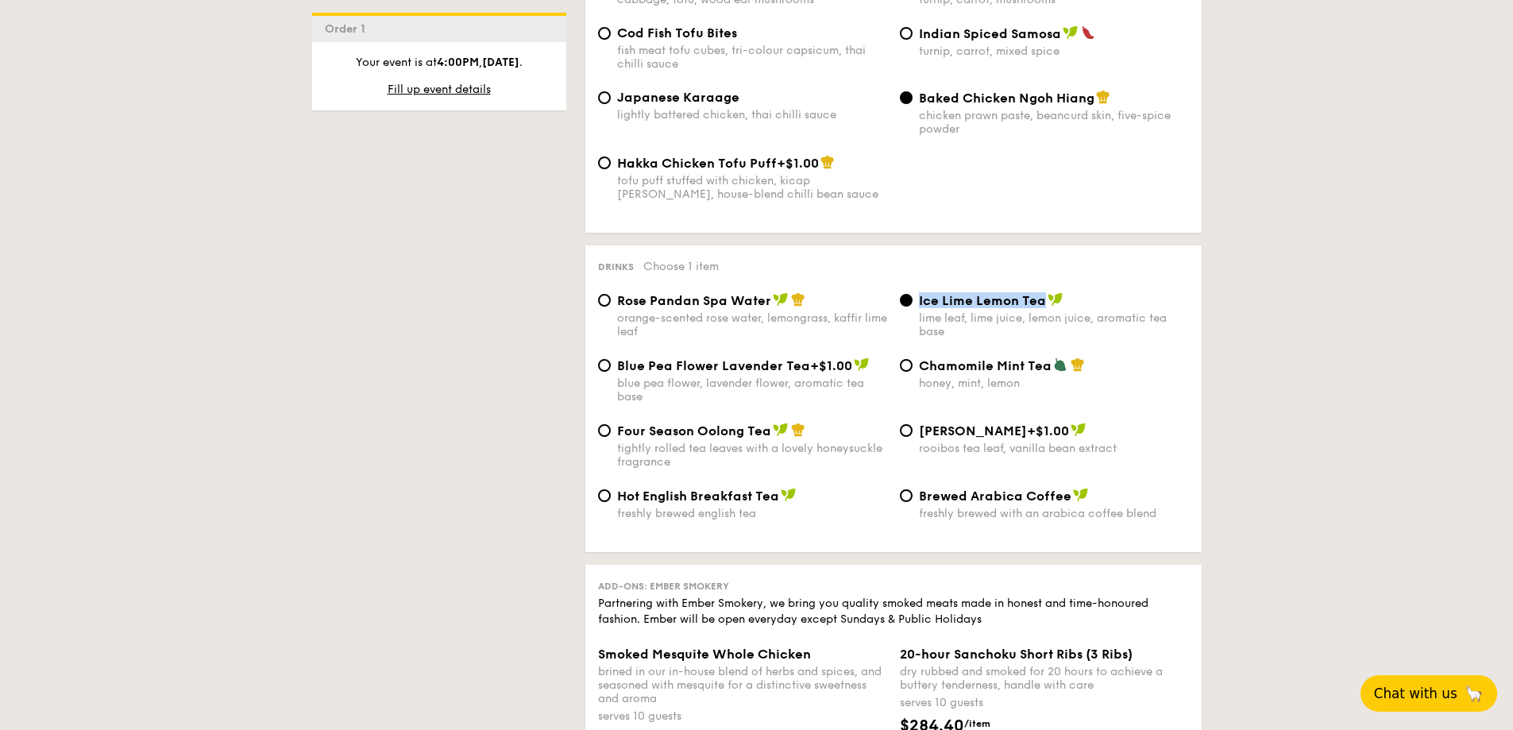
copy span "Ice Lime Lemon Tea"
drag, startPoint x: 958, startPoint y: 357, endPoint x: 980, endPoint y: 335, distance: 30.9
click at [958, 358] on span "Chamomile Mint Tea" at bounding box center [985, 365] width 133 height 15
click at [912, 359] on input "Chamomile Mint Tea honey, mint, lemon" at bounding box center [906, 365] width 13 height 13
radio input "true"
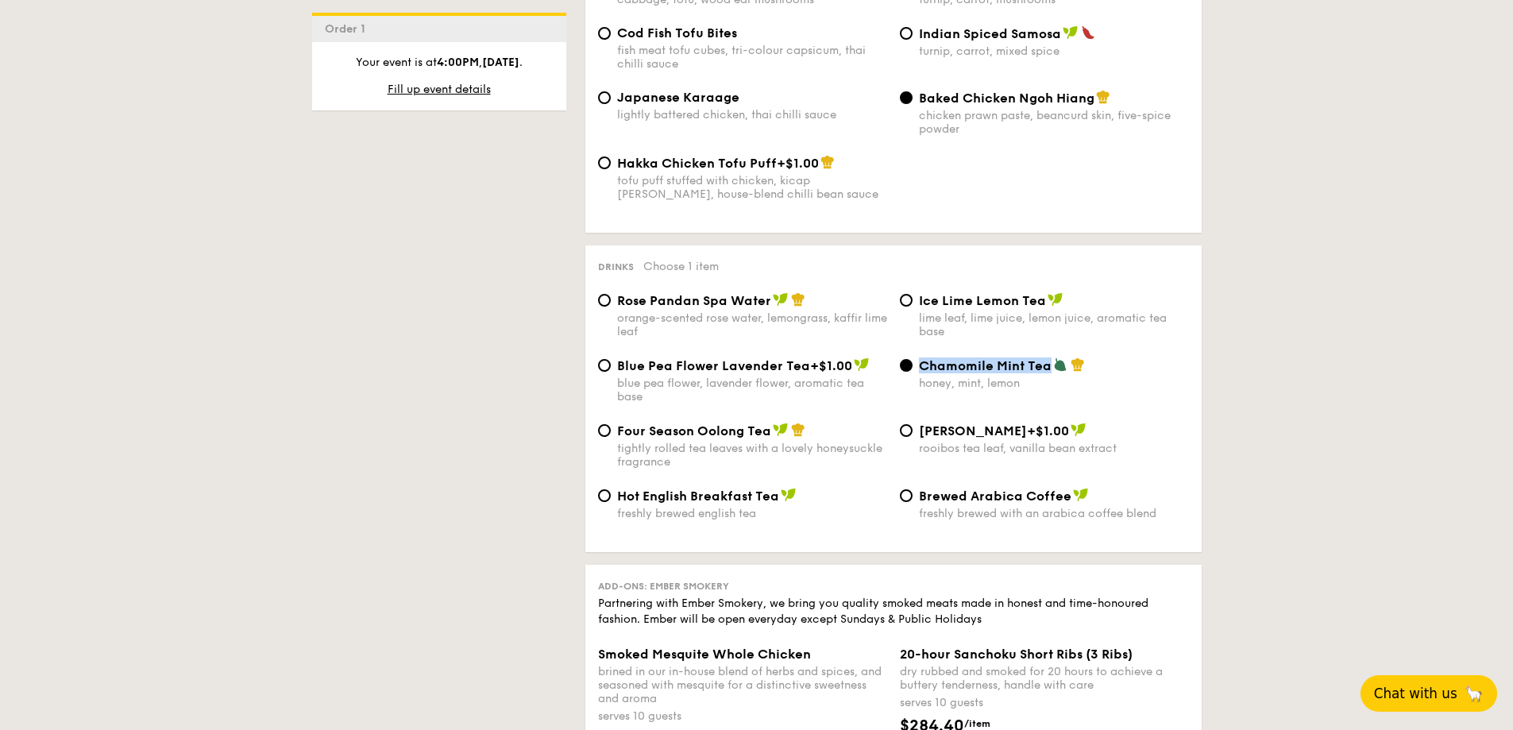
drag, startPoint x: 923, startPoint y: 352, endPoint x: 1046, endPoint y: 354, distance: 123.1
click at [1046, 358] on span "Chamomile Mint Tea" at bounding box center [985, 365] width 133 height 15
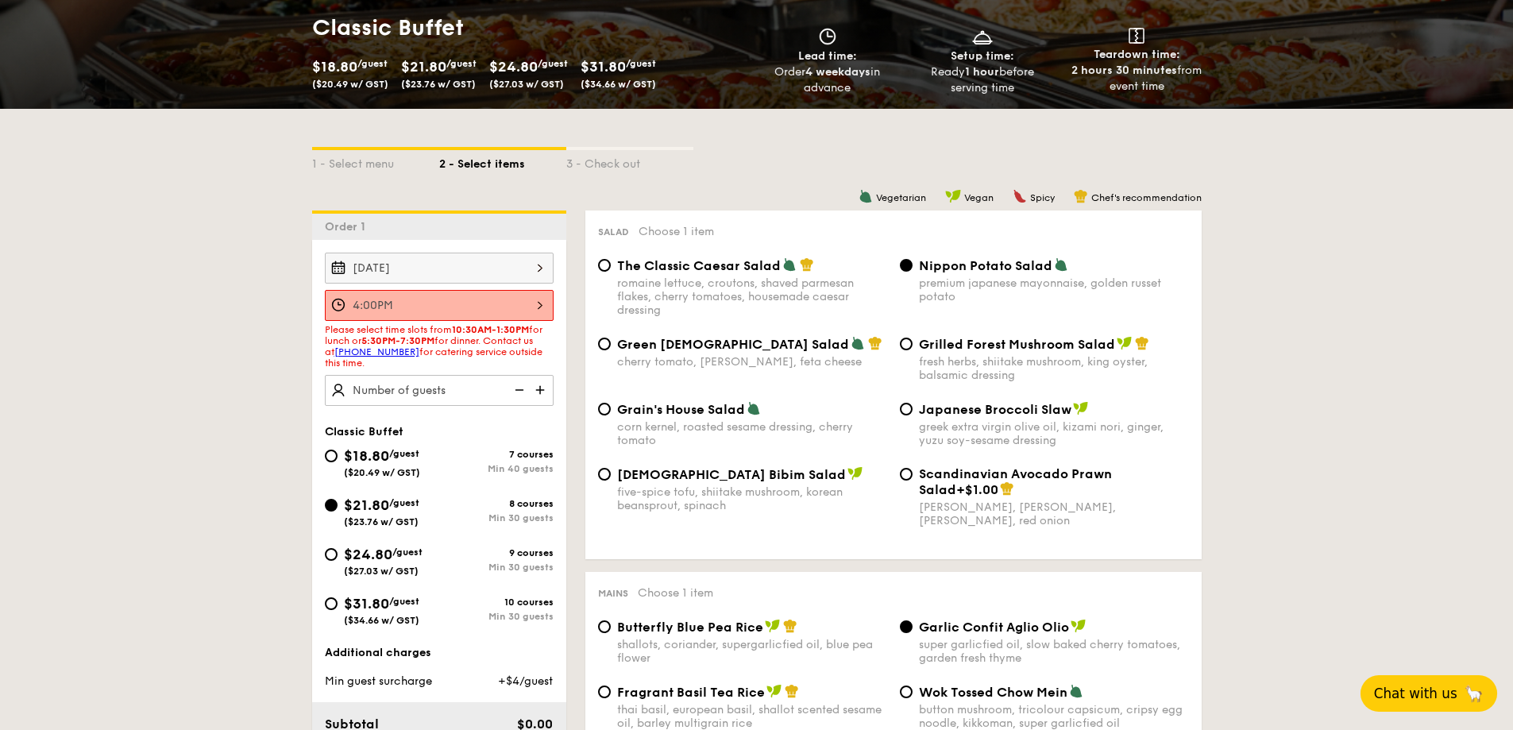
scroll to position [238, 0]
drag, startPoint x: 322, startPoint y: 432, endPoint x: 418, endPoint y: 435, distance: 95.3
click at [418, 435] on div "Classic Buffet $18.80 /guest ($20.49 w/ GST) 7 courses Min 40 guests $21.80 /gu…" at bounding box center [439, 532] width 254 height 217
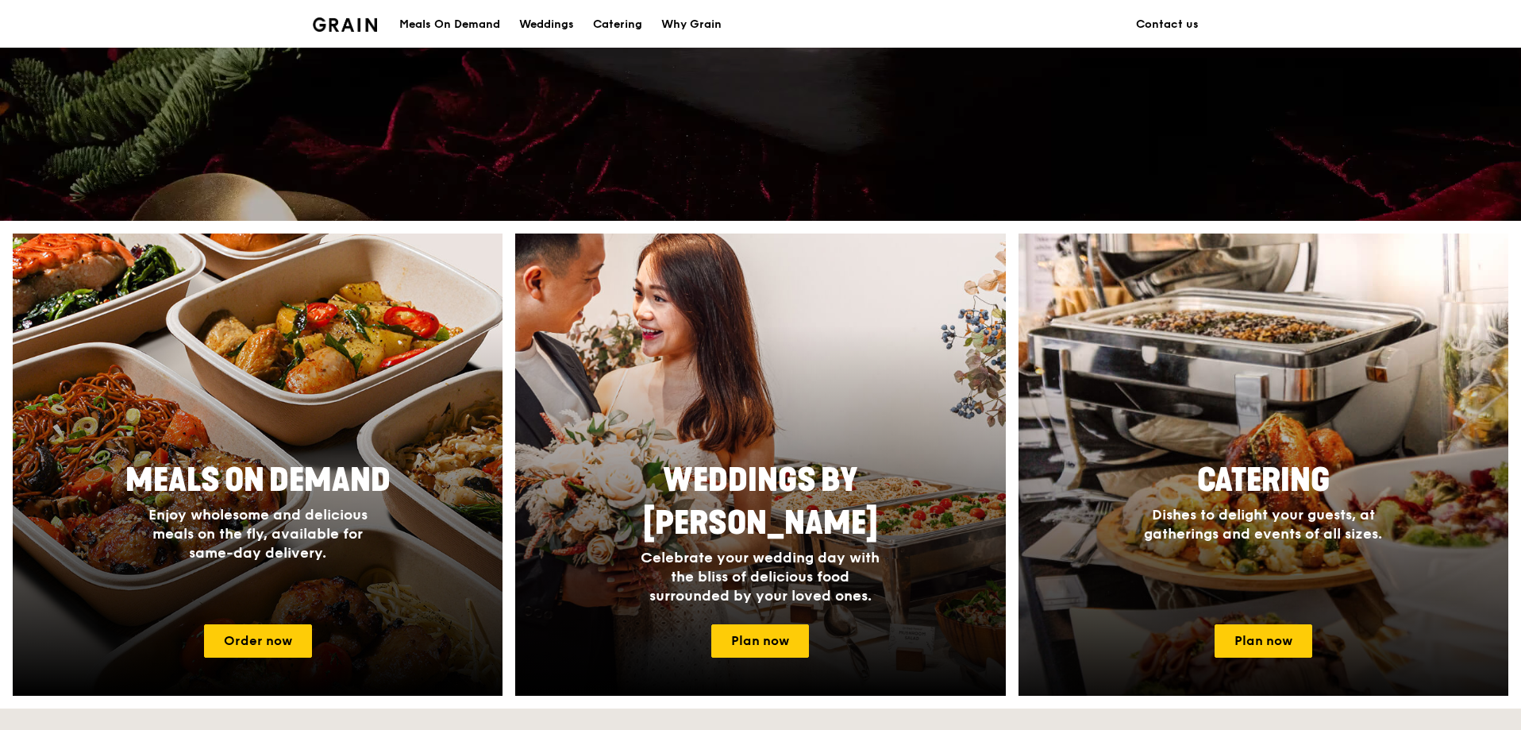
scroll to position [401, 0]
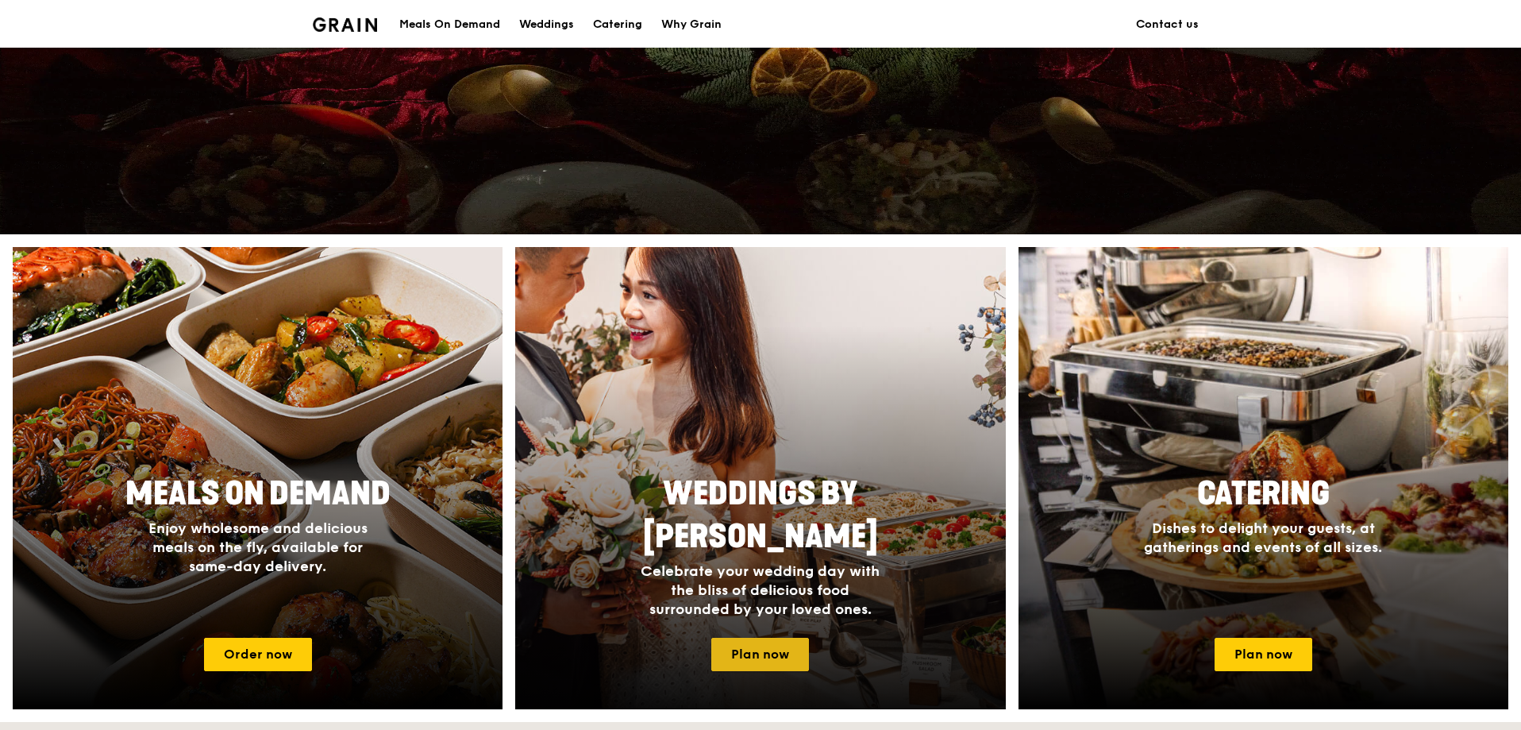
click at [758, 645] on link "Plan now" at bounding box center [760, 654] width 98 height 33
